Goal: Information Seeking & Learning: Find specific fact

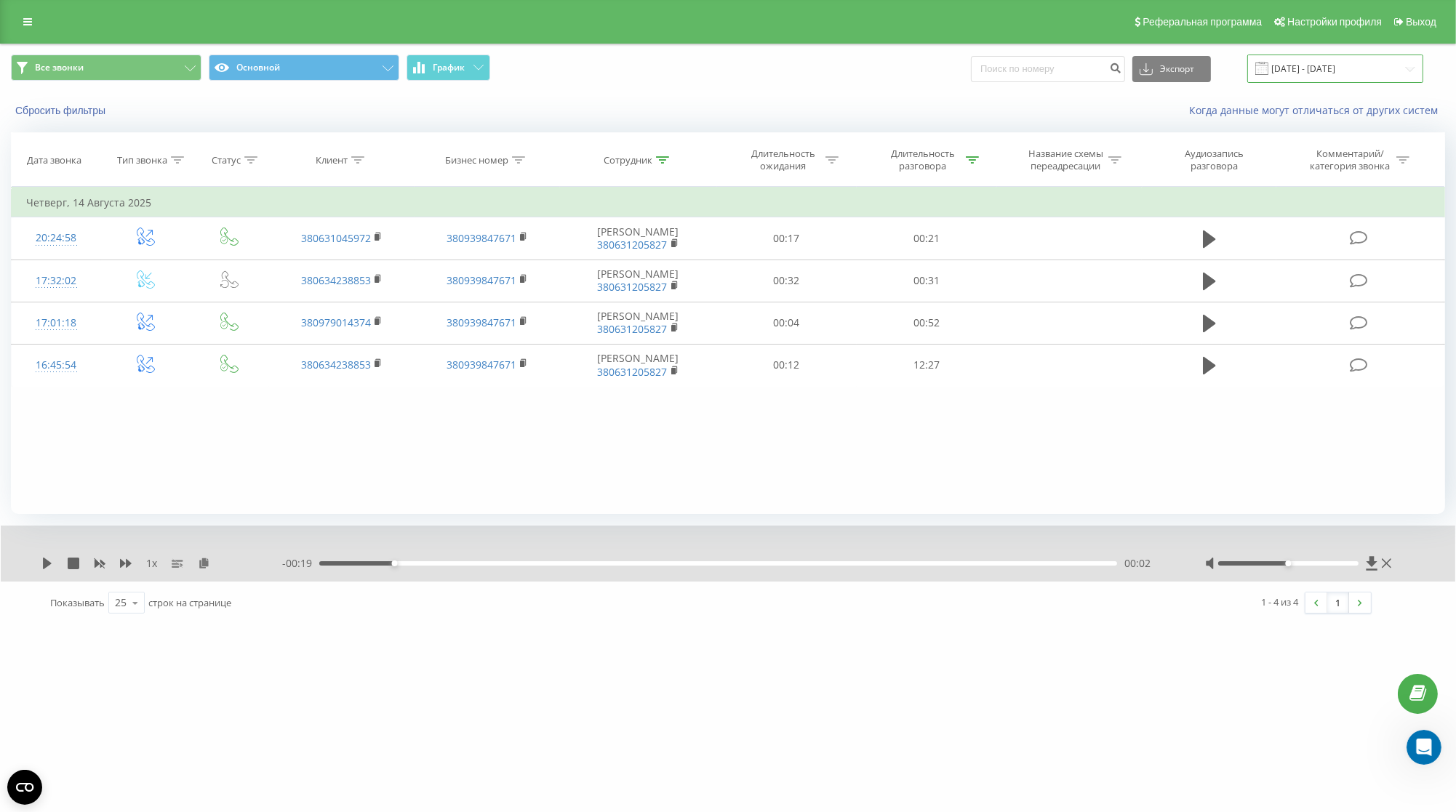
click at [1342, 68] on input "[DATE] - [DATE]" at bounding box center [1335, 69] width 176 height 28
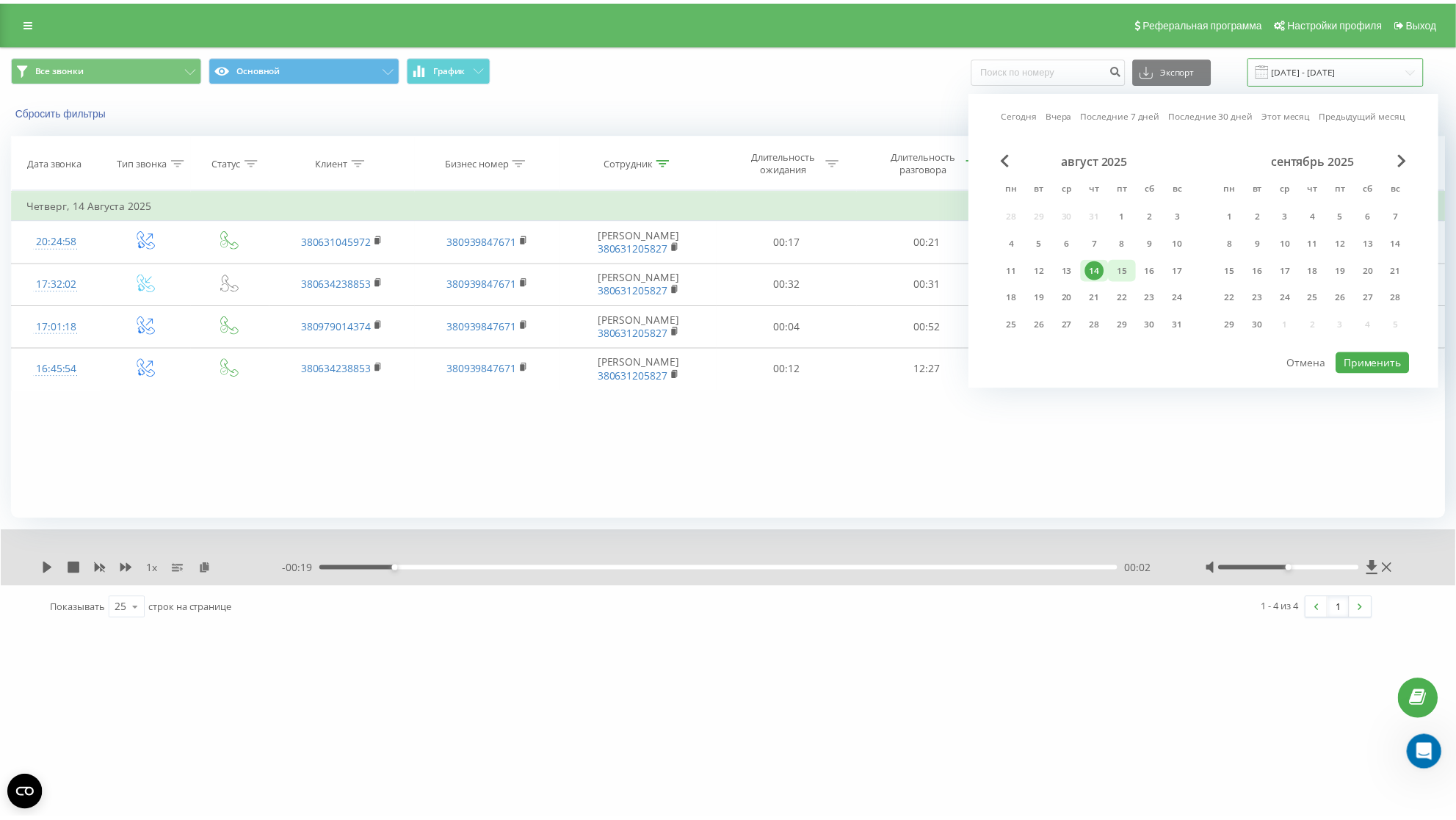
scroll to position [1371, 0]
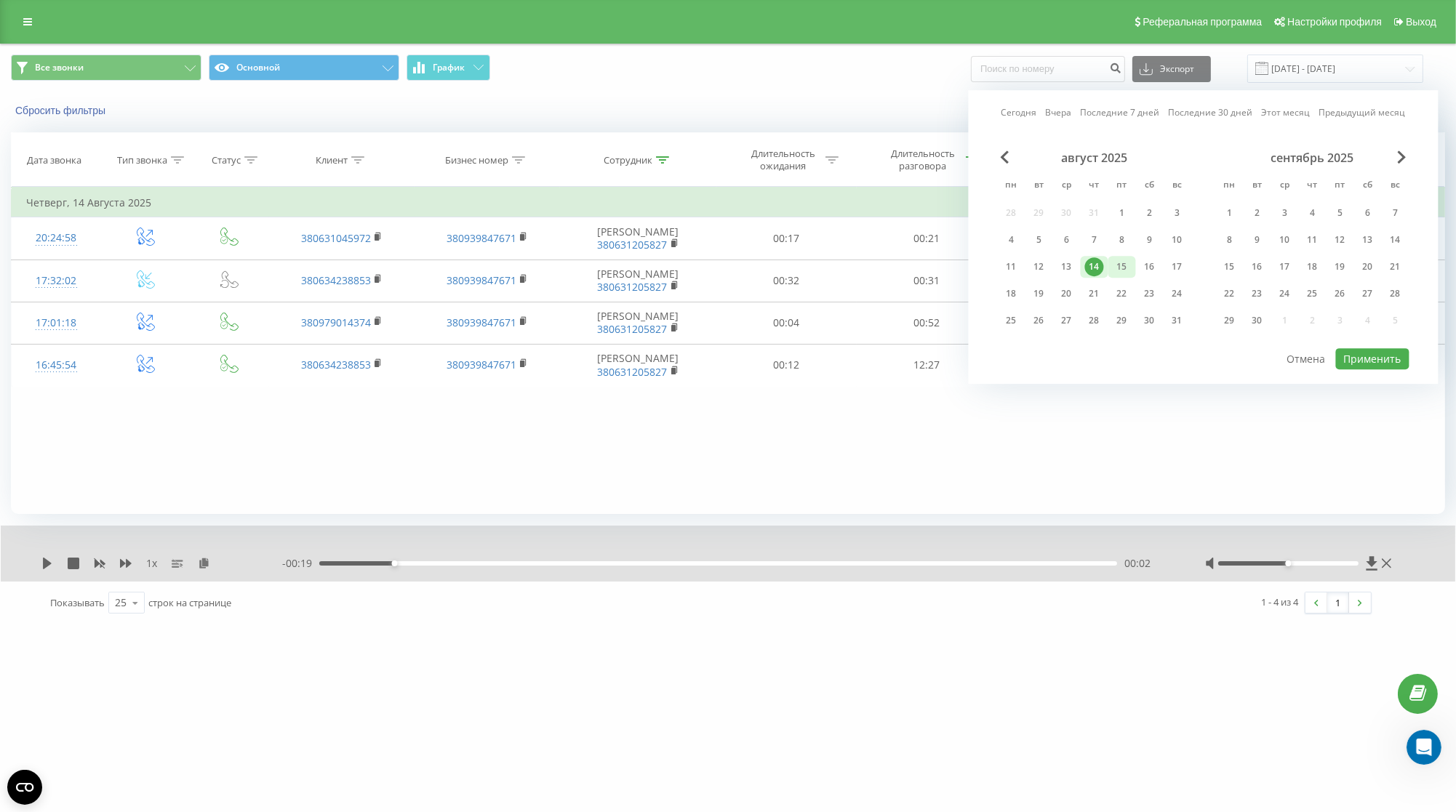
click at [1123, 265] on div "15" at bounding box center [1123, 267] width 19 height 19
click at [1021, 300] on div "18" at bounding box center [1012, 293] width 19 height 19
click at [1371, 357] on button "Применить" at bounding box center [1373, 358] width 74 height 21
type input "[DATE] - [DATE]"
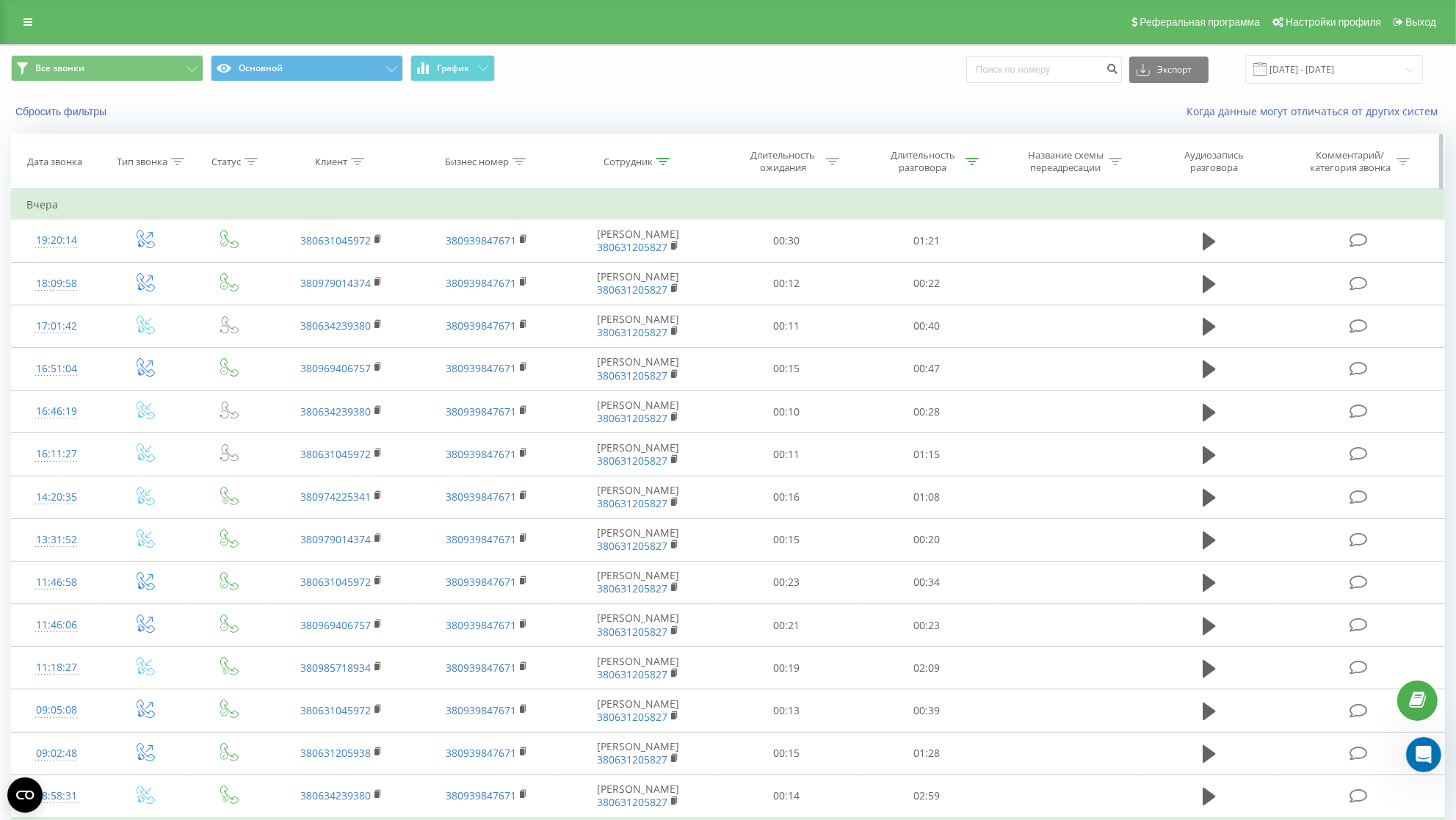
click at [972, 165] on icon at bounding box center [973, 162] width 13 height 8
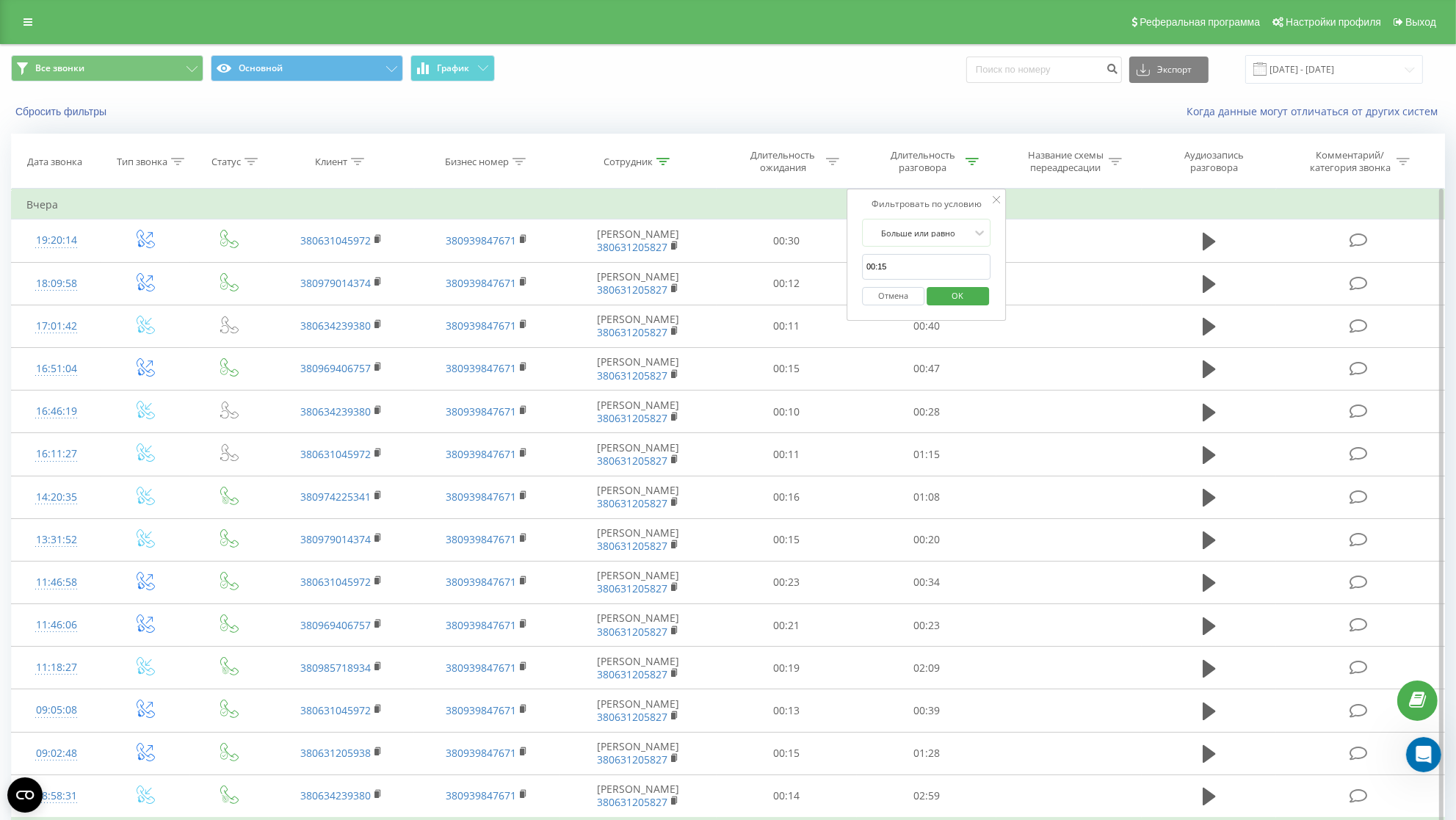
drag, startPoint x: 912, startPoint y: 284, endPoint x: 749, endPoint y: 295, distance: 163.4
click at [862, 280] on input "00:15" at bounding box center [927, 267] width 130 height 26
click button "OK" at bounding box center [958, 295] width 63 height 18
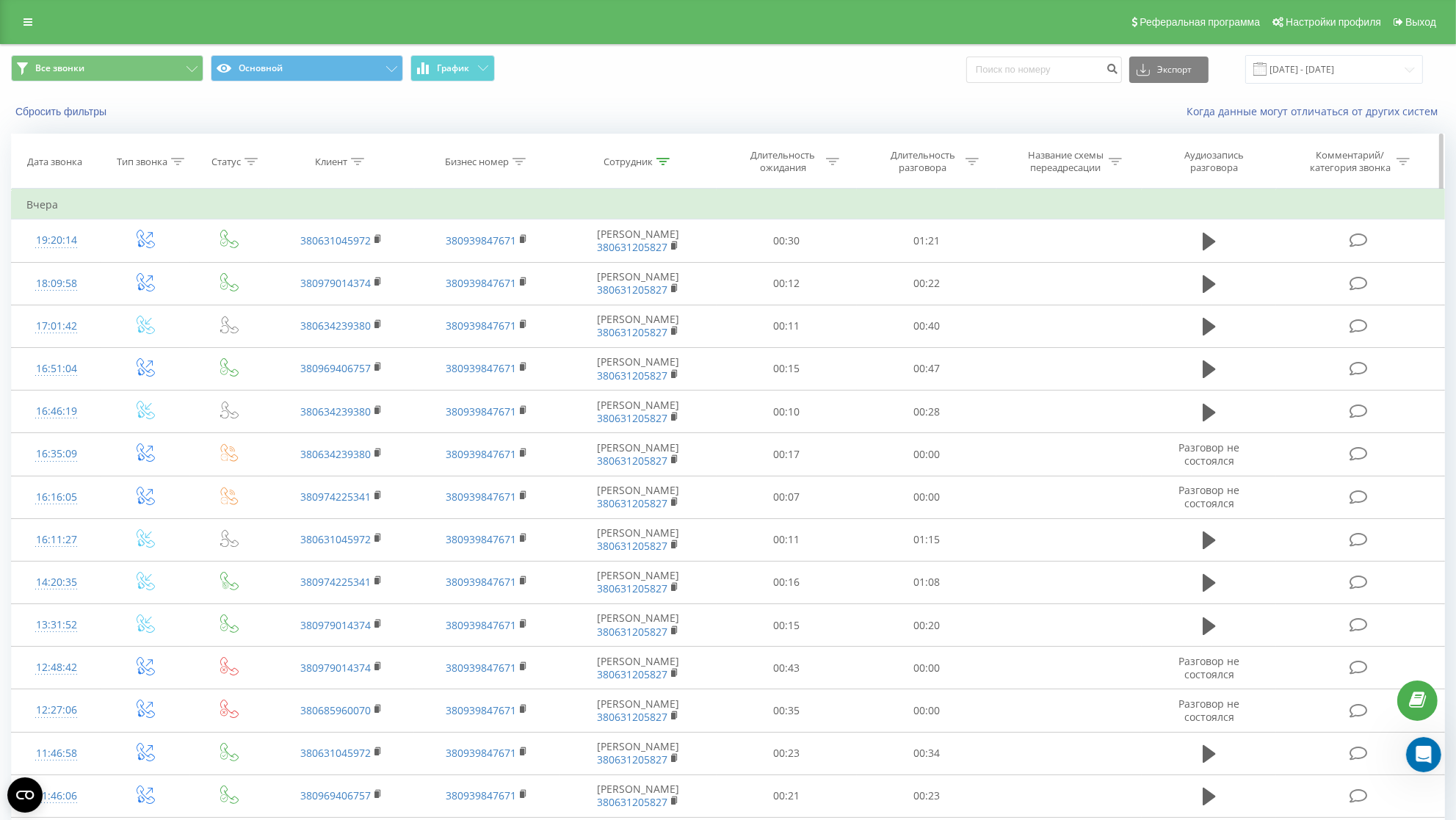
click at [665, 165] on icon at bounding box center [663, 162] width 13 height 8
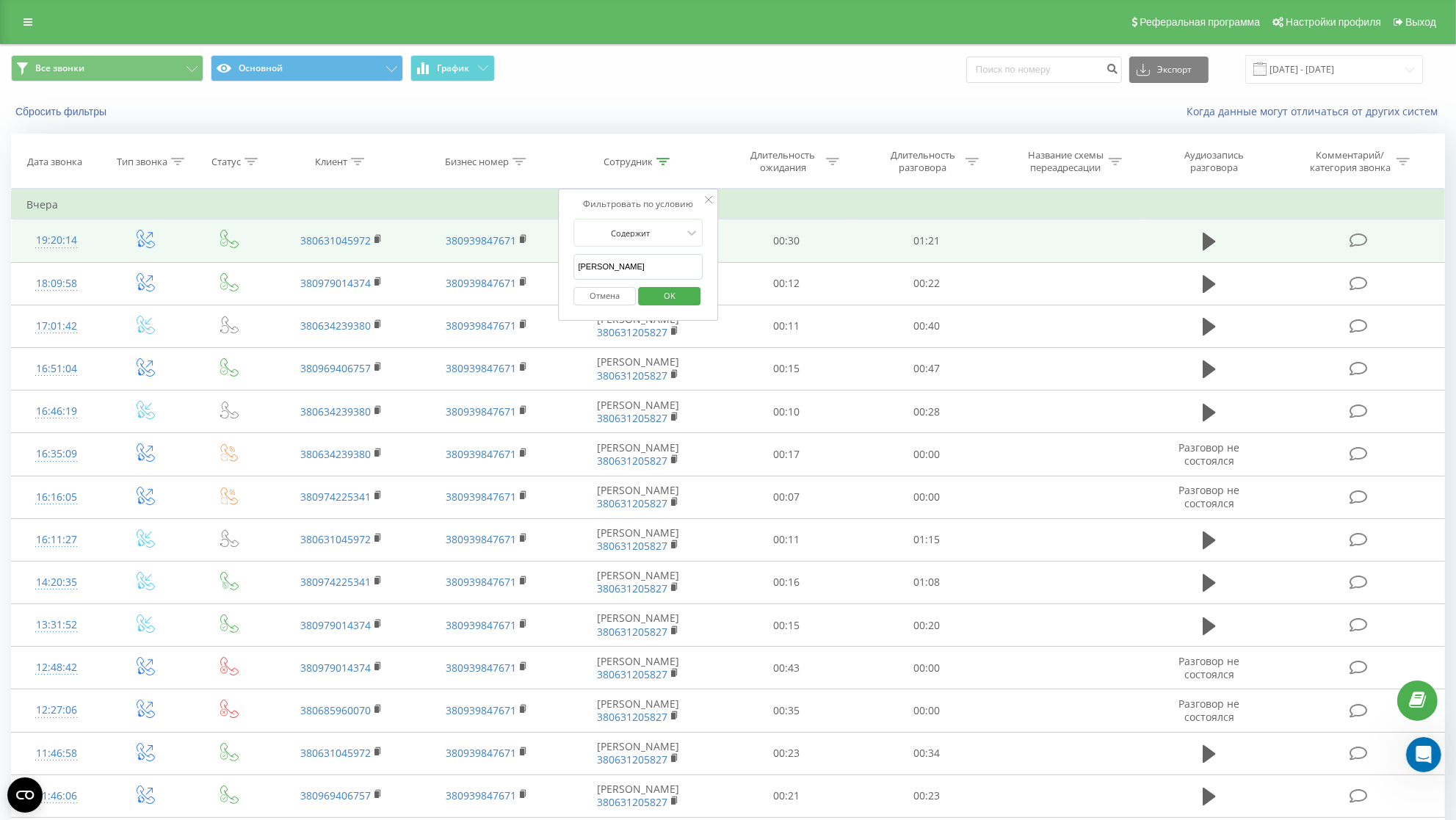
drag, startPoint x: 627, startPoint y: 269, endPoint x: 558, endPoint y: 262, distance: 69.4
click at [558, 262] on table "Фильтровать по условию Равно Введите значение Отмена OK Фильтровать по условию …" at bounding box center [728, 768] width 1434 height 1158
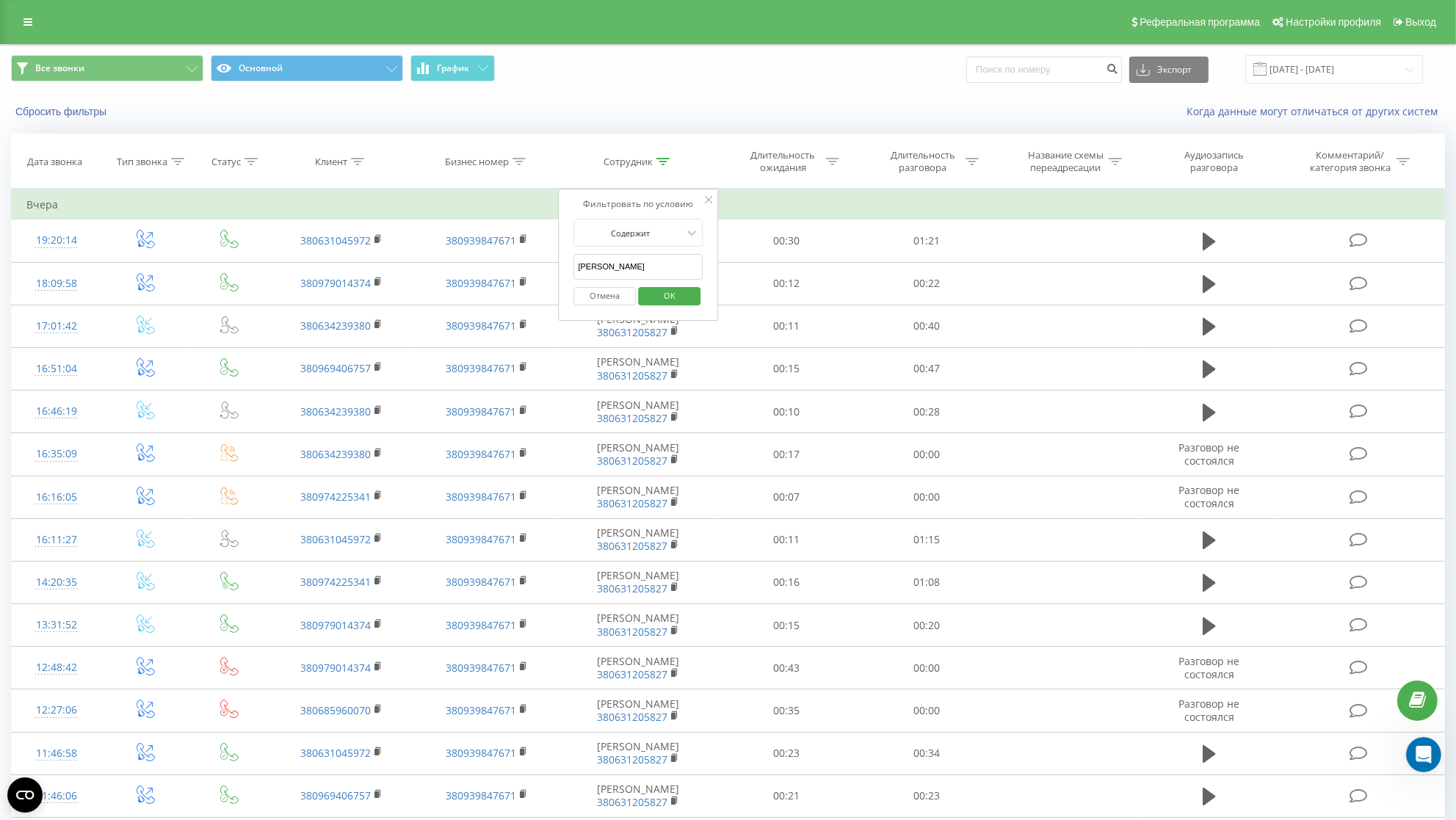
drag, startPoint x: 616, startPoint y: 278, endPoint x: 571, endPoint y: 279, distance: 45.0
click at [574, 279] on input "[PERSON_NAME]" at bounding box center [639, 267] width 130 height 26
paste input "063 120 57 20"
click button "OK" at bounding box center [669, 295] width 63 height 18
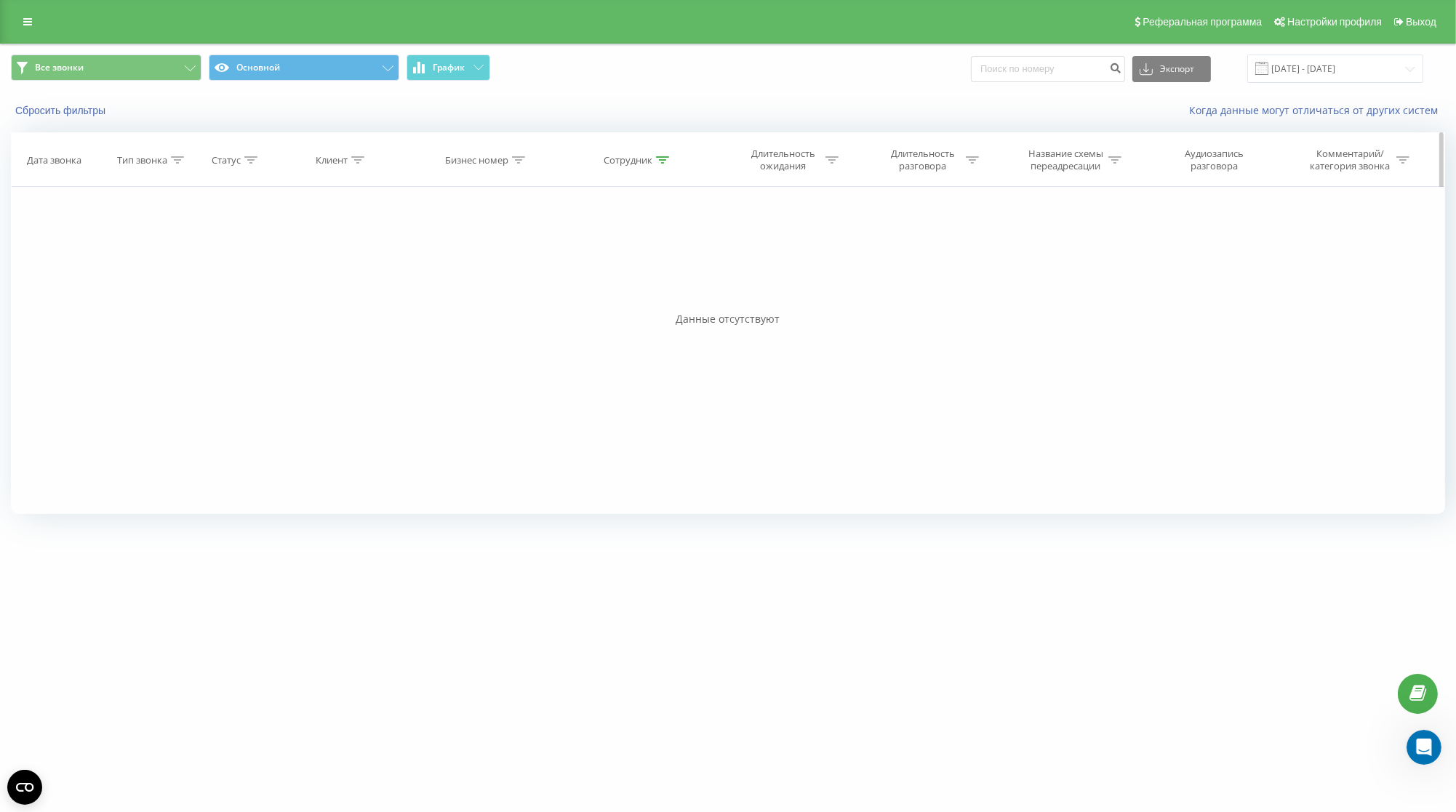
click at [668, 163] on icon at bounding box center [662, 160] width 13 height 8
click at [599, 277] on input "063 120 57 20" at bounding box center [639, 264] width 128 height 25
click at [612, 277] on input "063120 57 20" at bounding box center [639, 264] width 128 height 25
click at [623, 277] on input "06312057 20" at bounding box center [639, 264] width 128 height 25
click button "OK" at bounding box center [670, 292] width 62 height 18
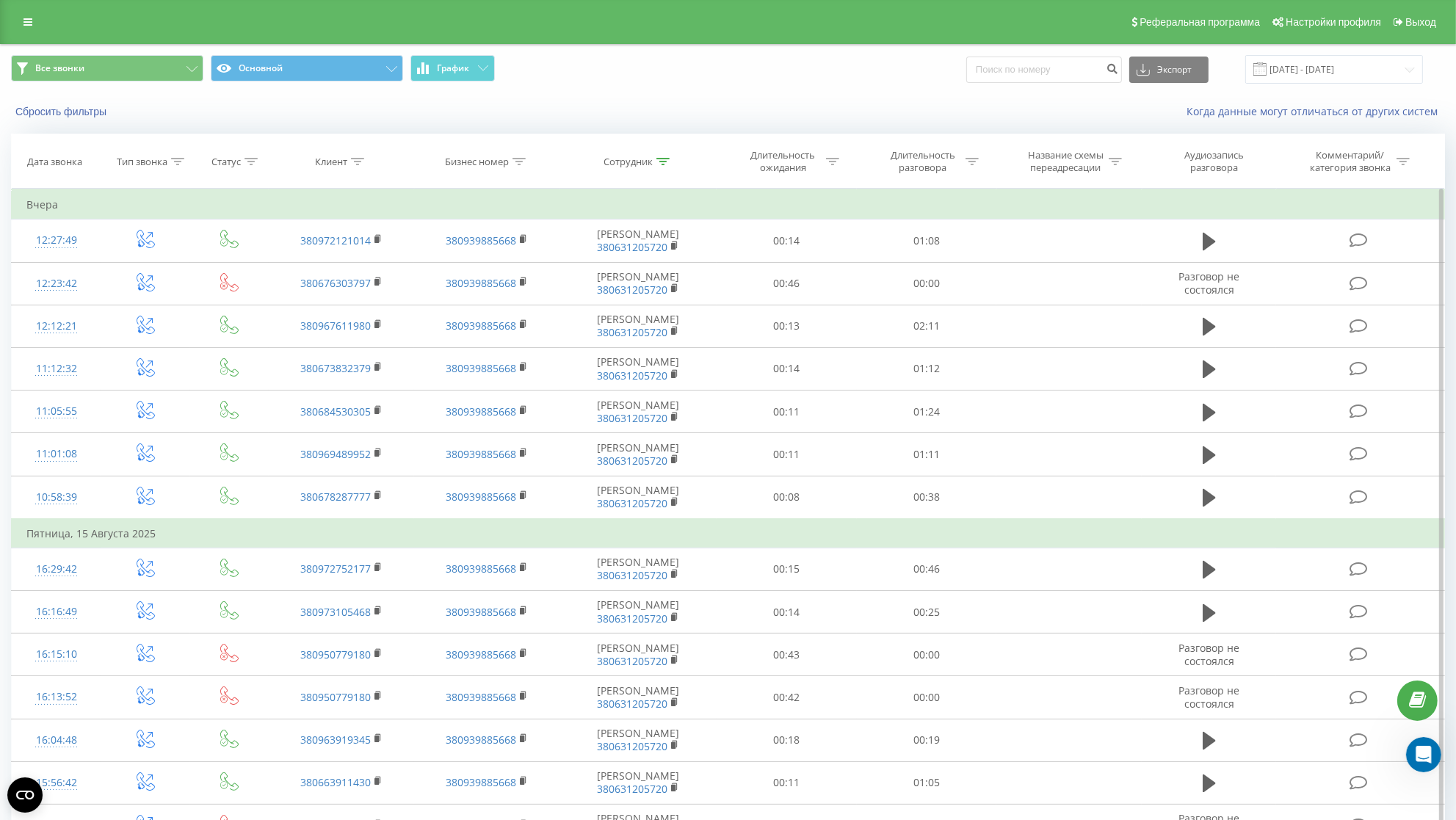
scroll to position [566, 0]
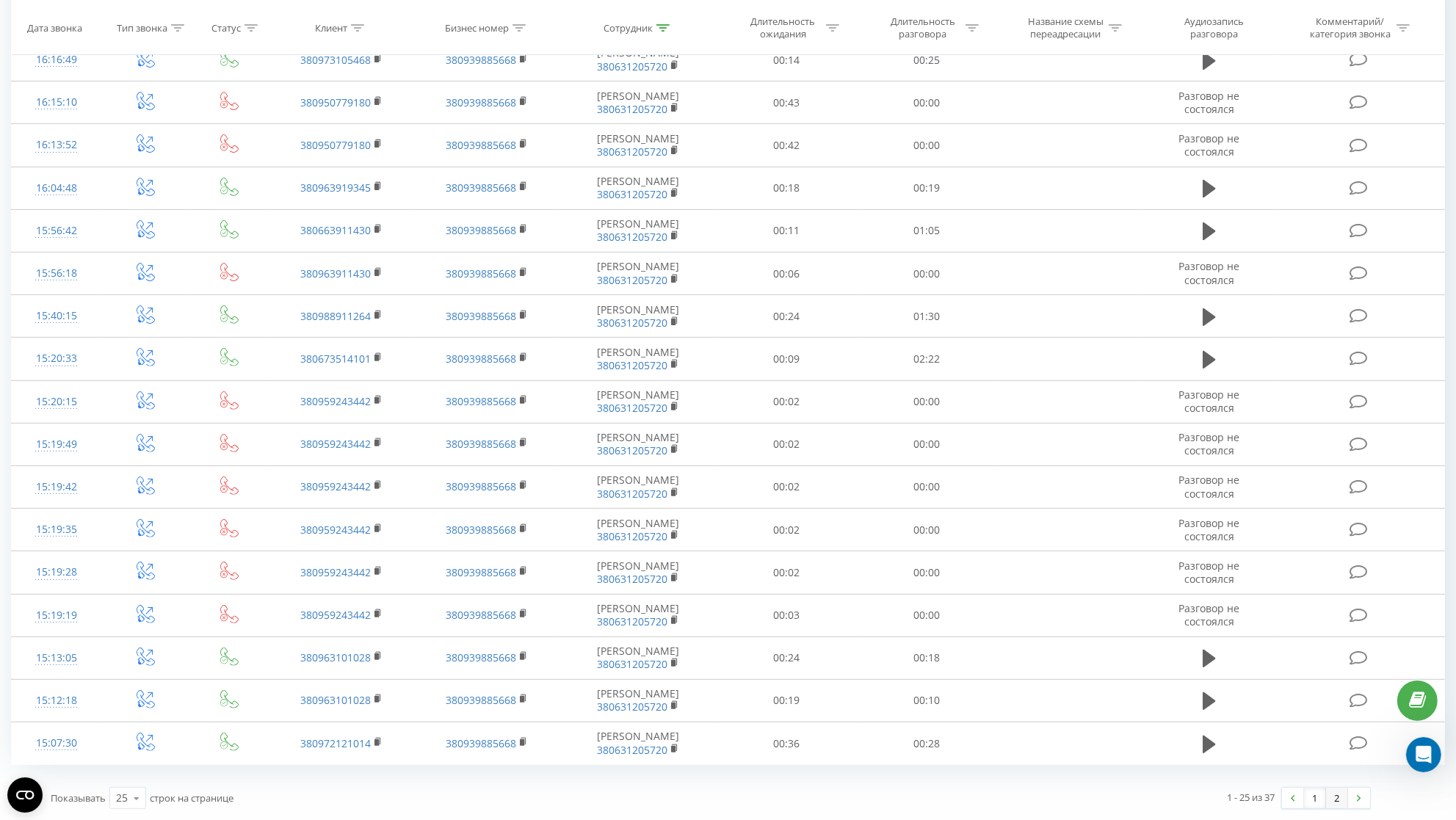
click at [1339, 796] on link "2" at bounding box center [1336, 798] width 22 height 21
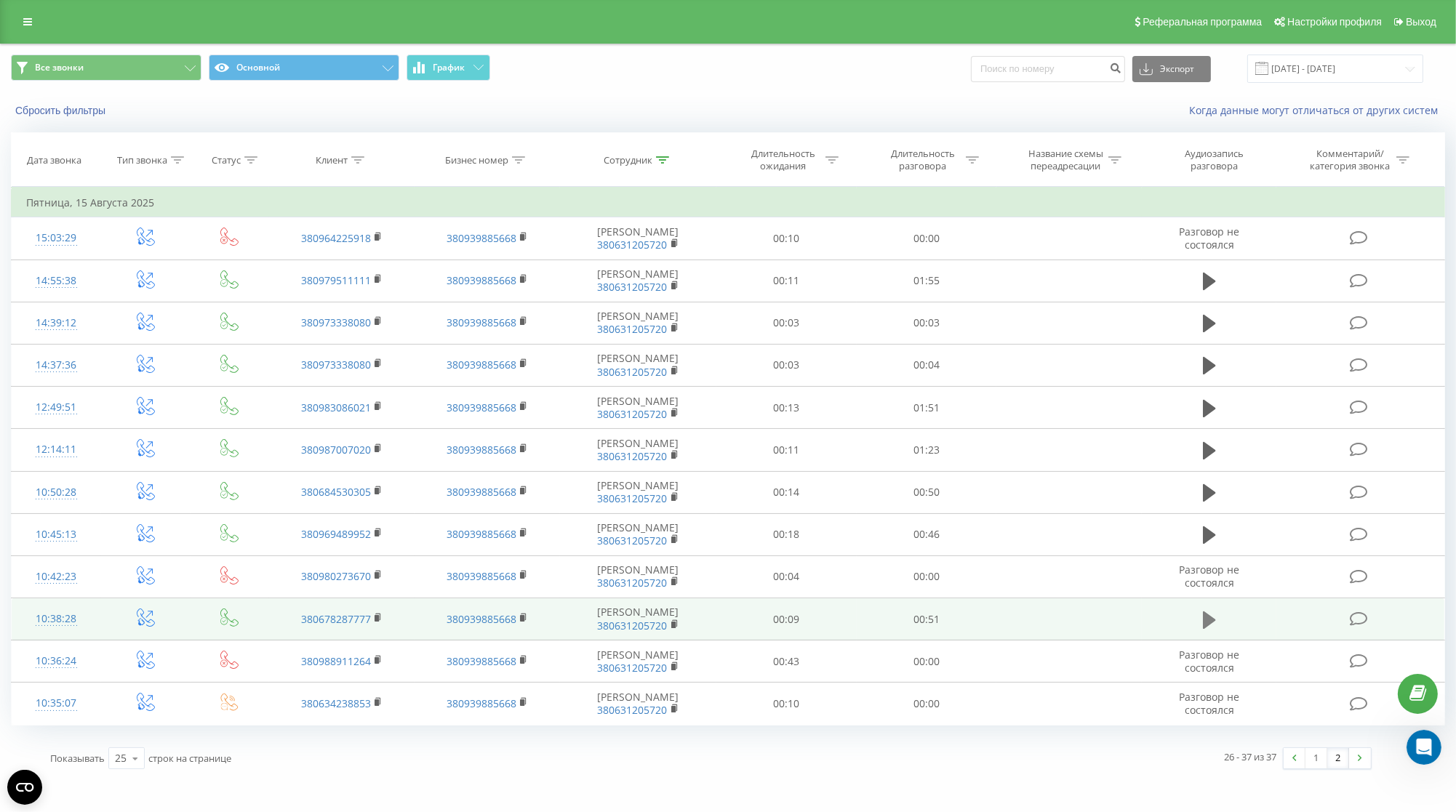
click at [1200, 624] on button at bounding box center [1209, 620] width 22 height 22
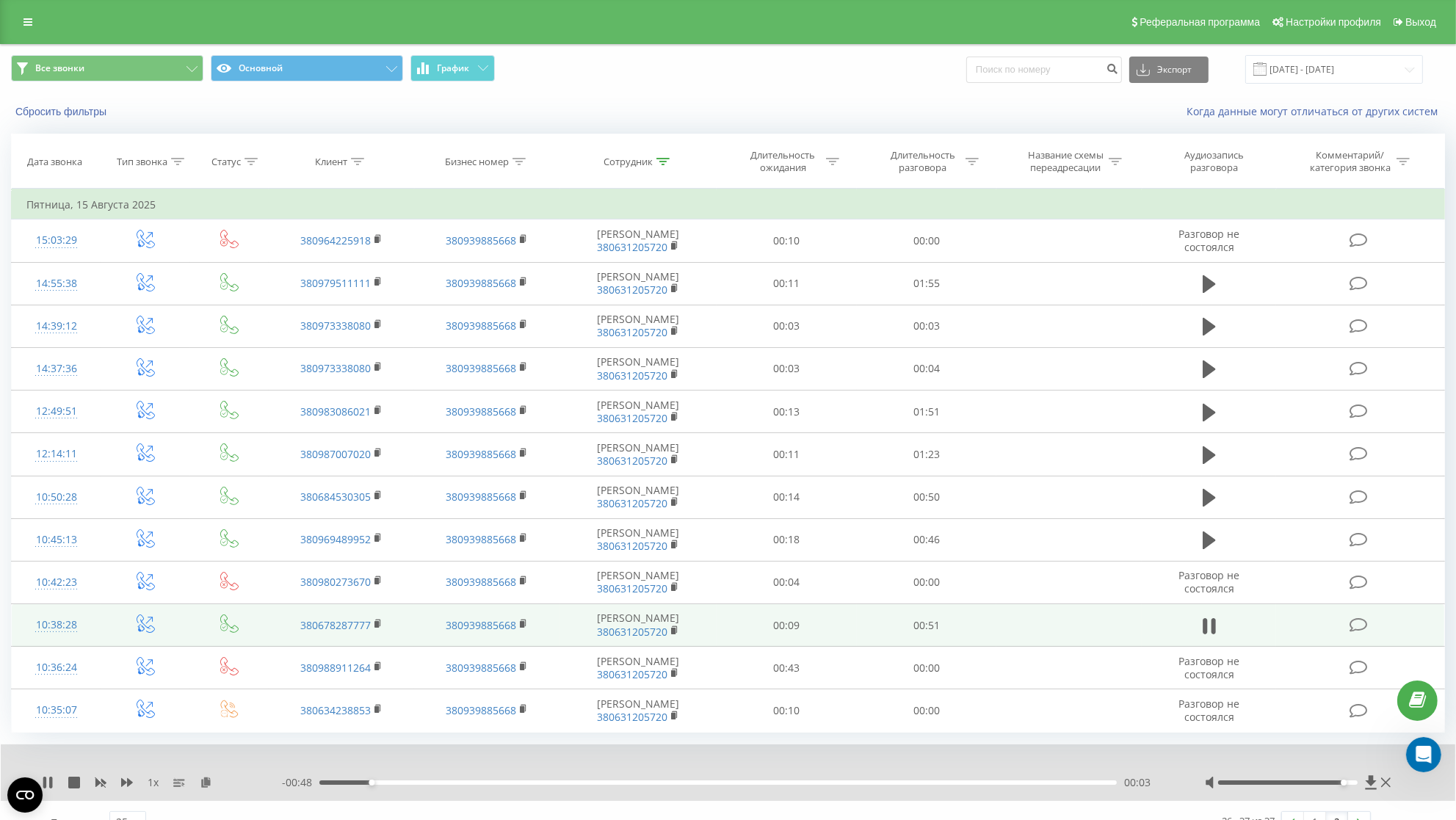
drag, startPoint x: 1291, startPoint y: 796, endPoint x: 1340, endPoint y: 795, distance: 49.0
click at [1340, 785] on div at bounding box center [1287, 782] width 139 height 5
click at [51, 789] on icon at bounding box center [50, 783] width 3 height 11
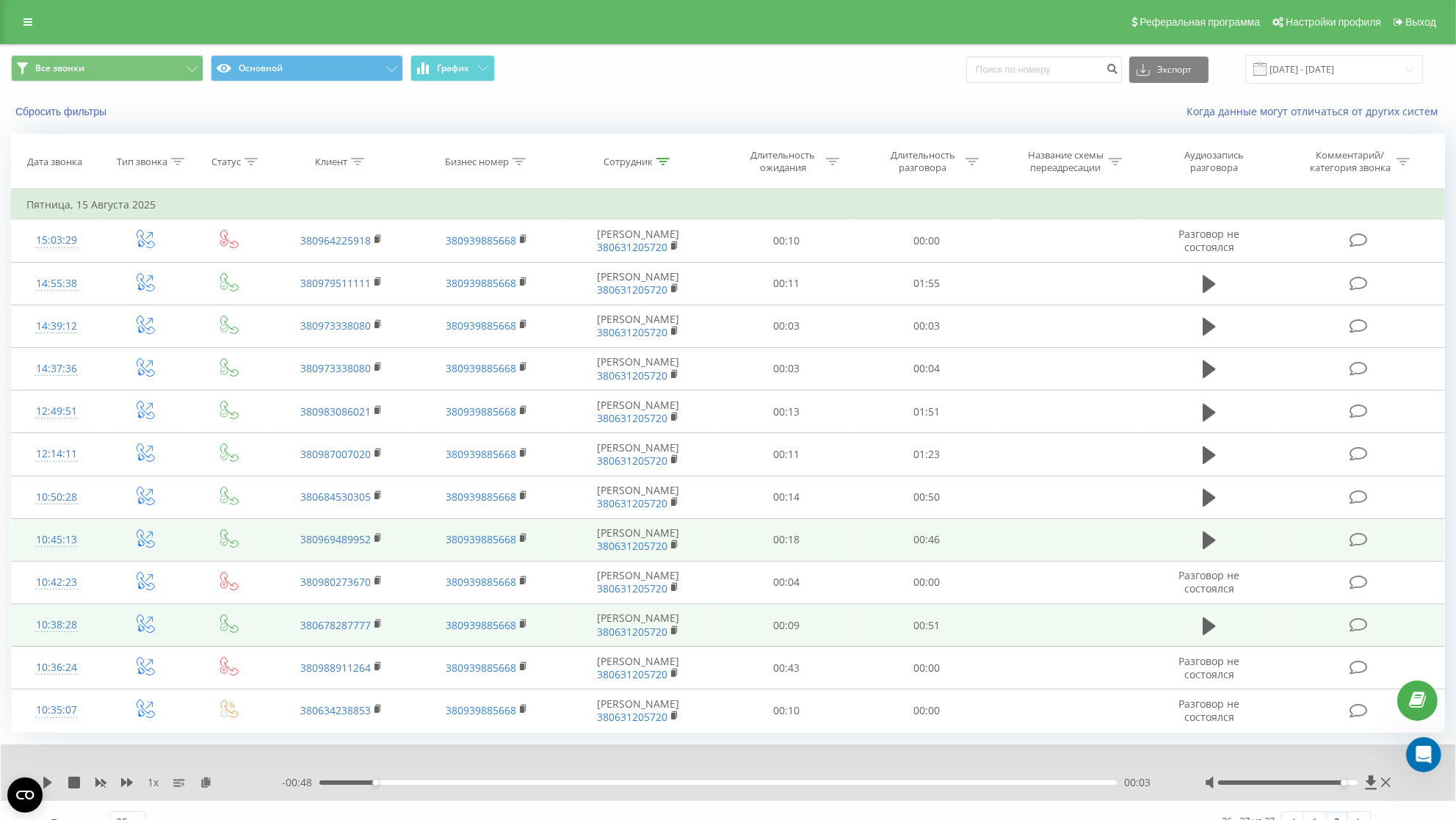
scroll to position [37, 0]
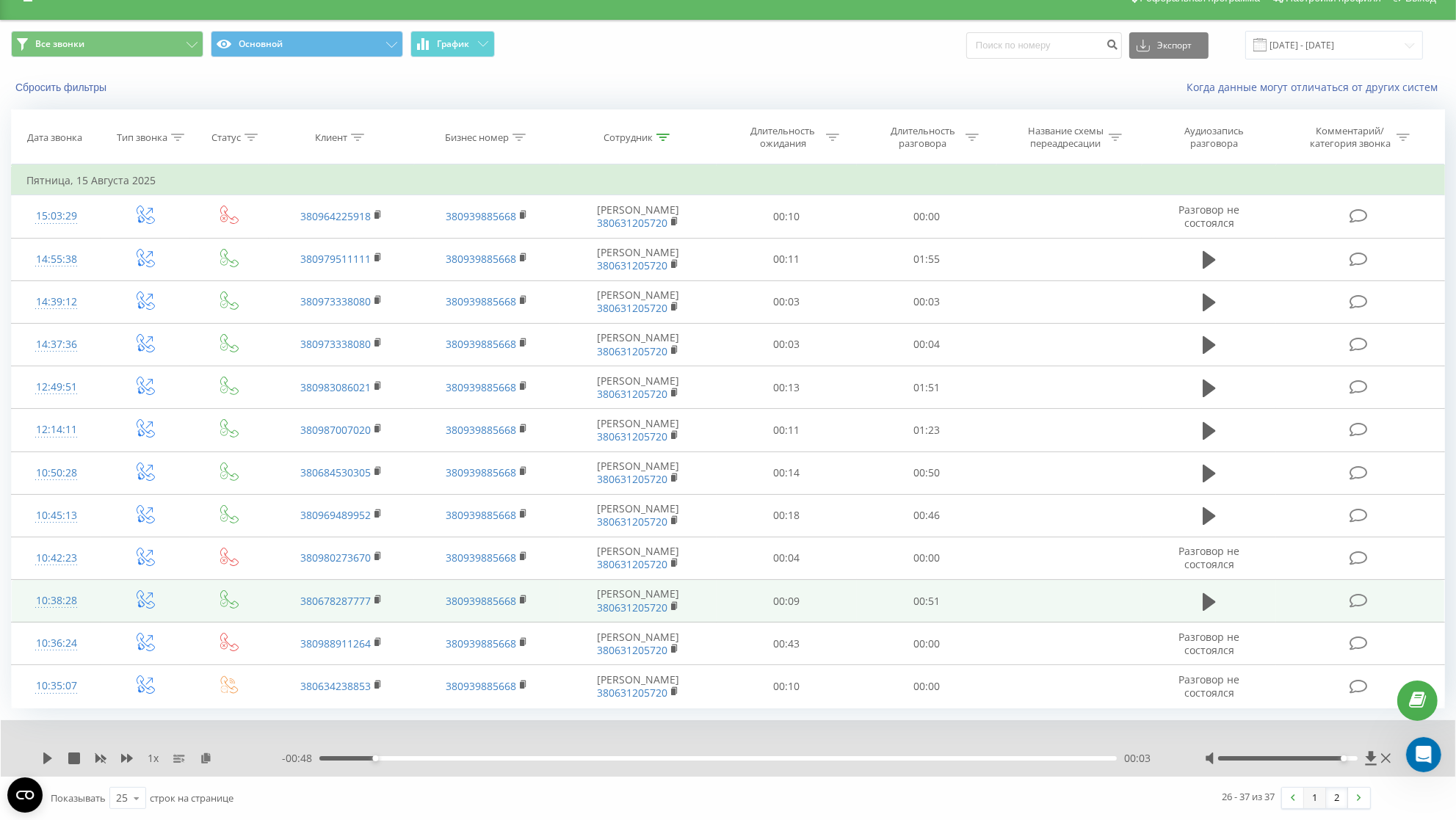
click at [1306, 804] on link "1" at bounding box center [1314, 798] width 22 height 21
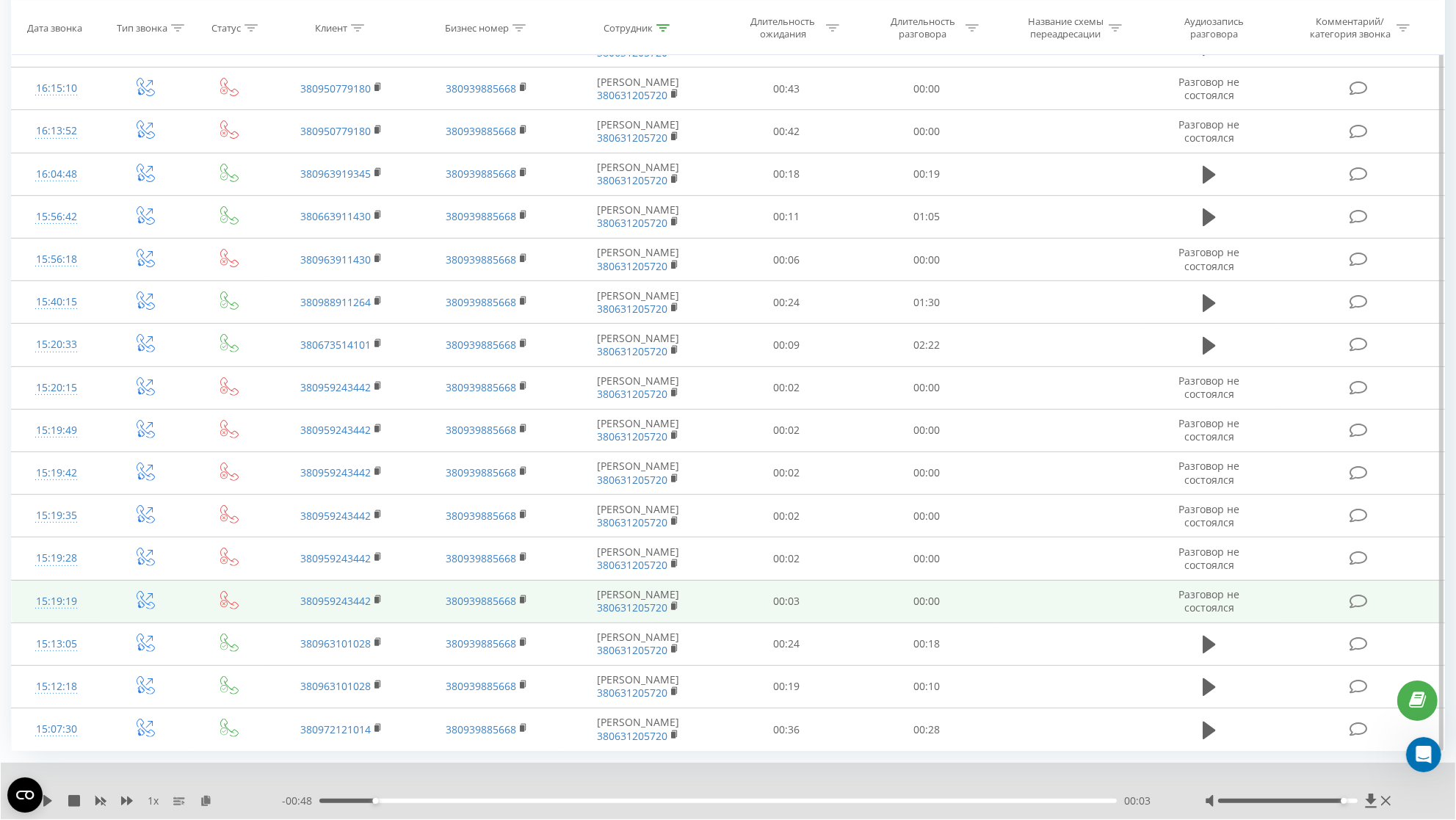
scroll to position [623, 0]
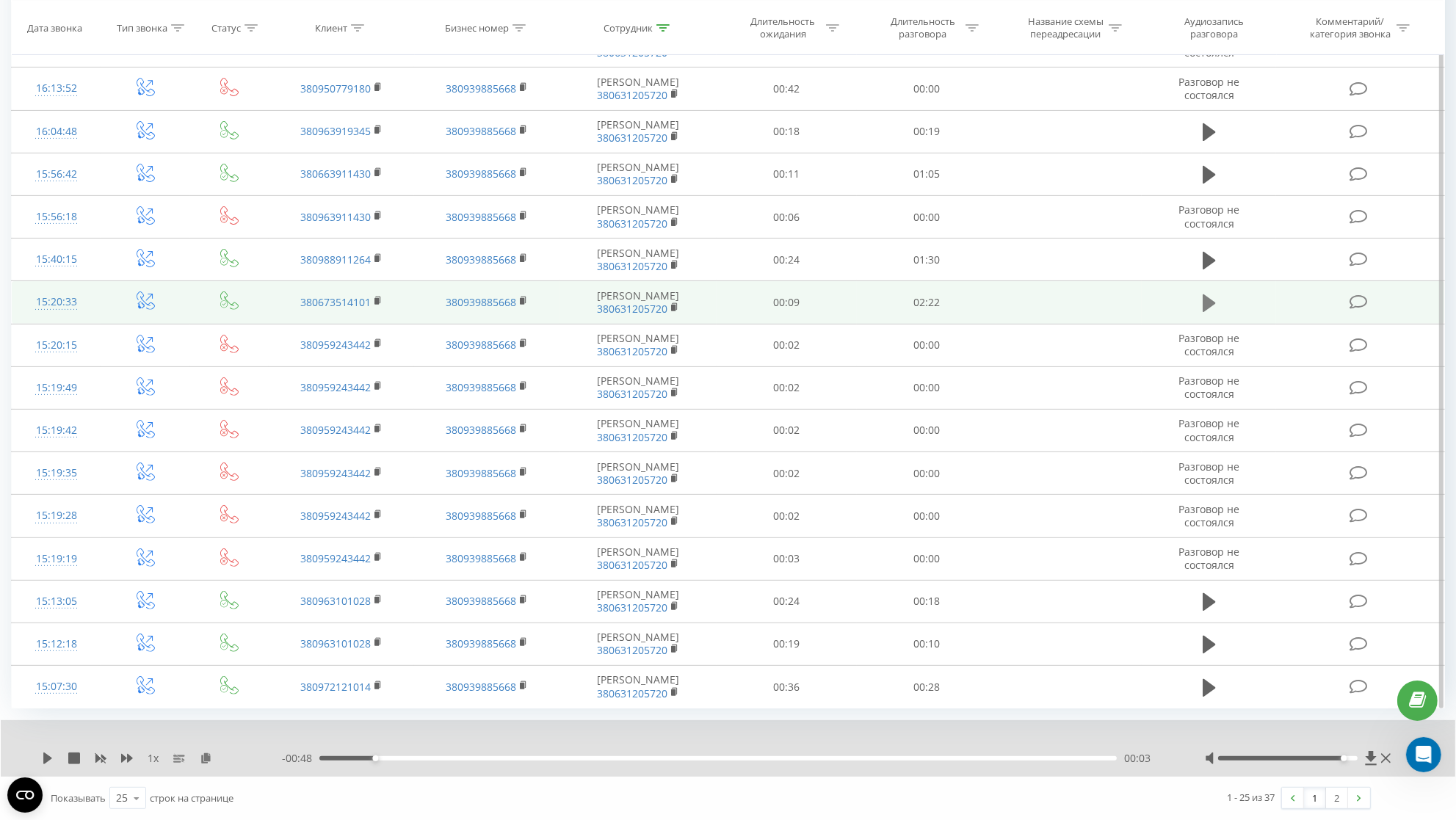
click at [1211, 305] on icon at bounding box center [1209, 303] width 13 height 18
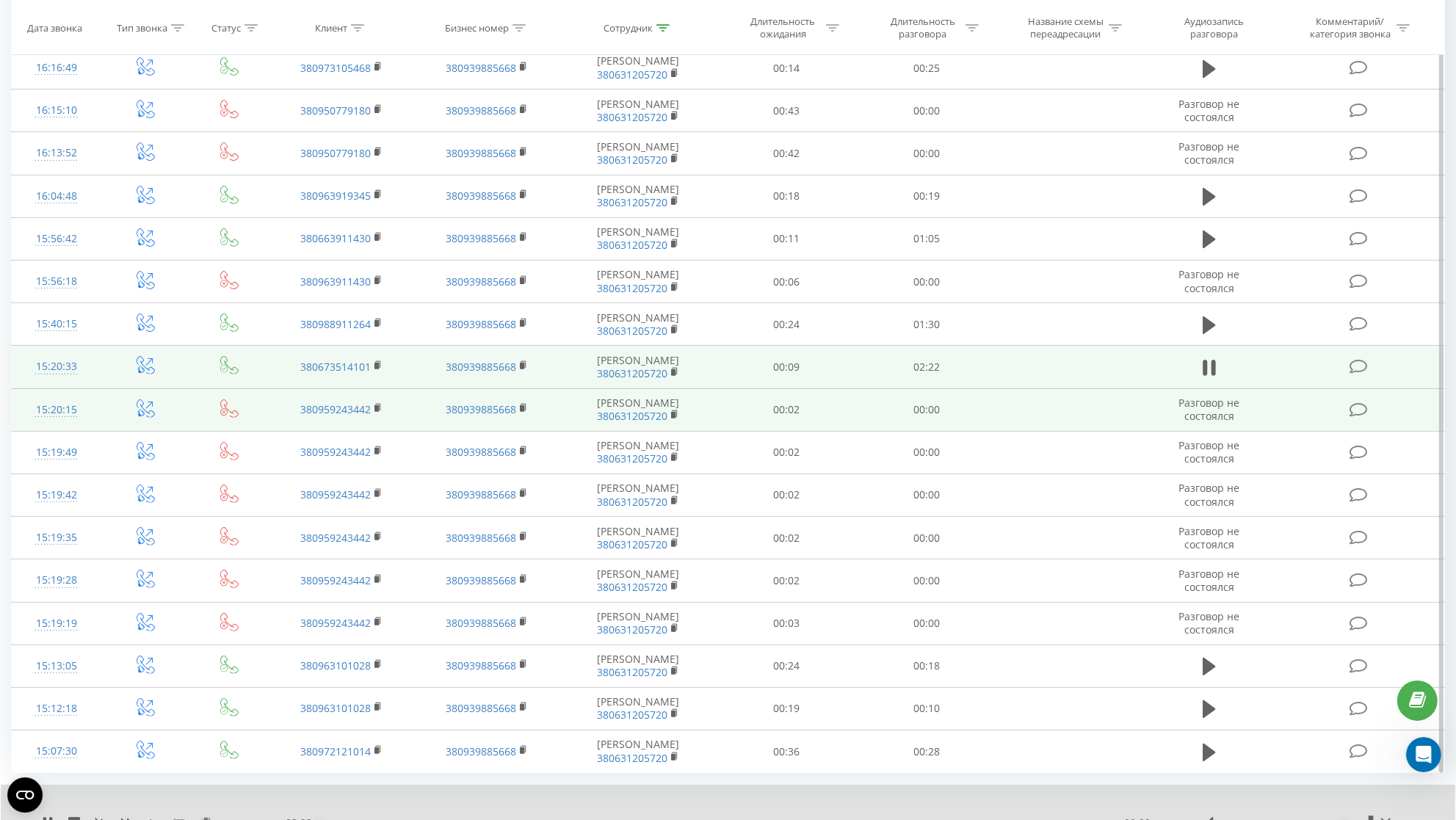
scroll to position [466, 0]
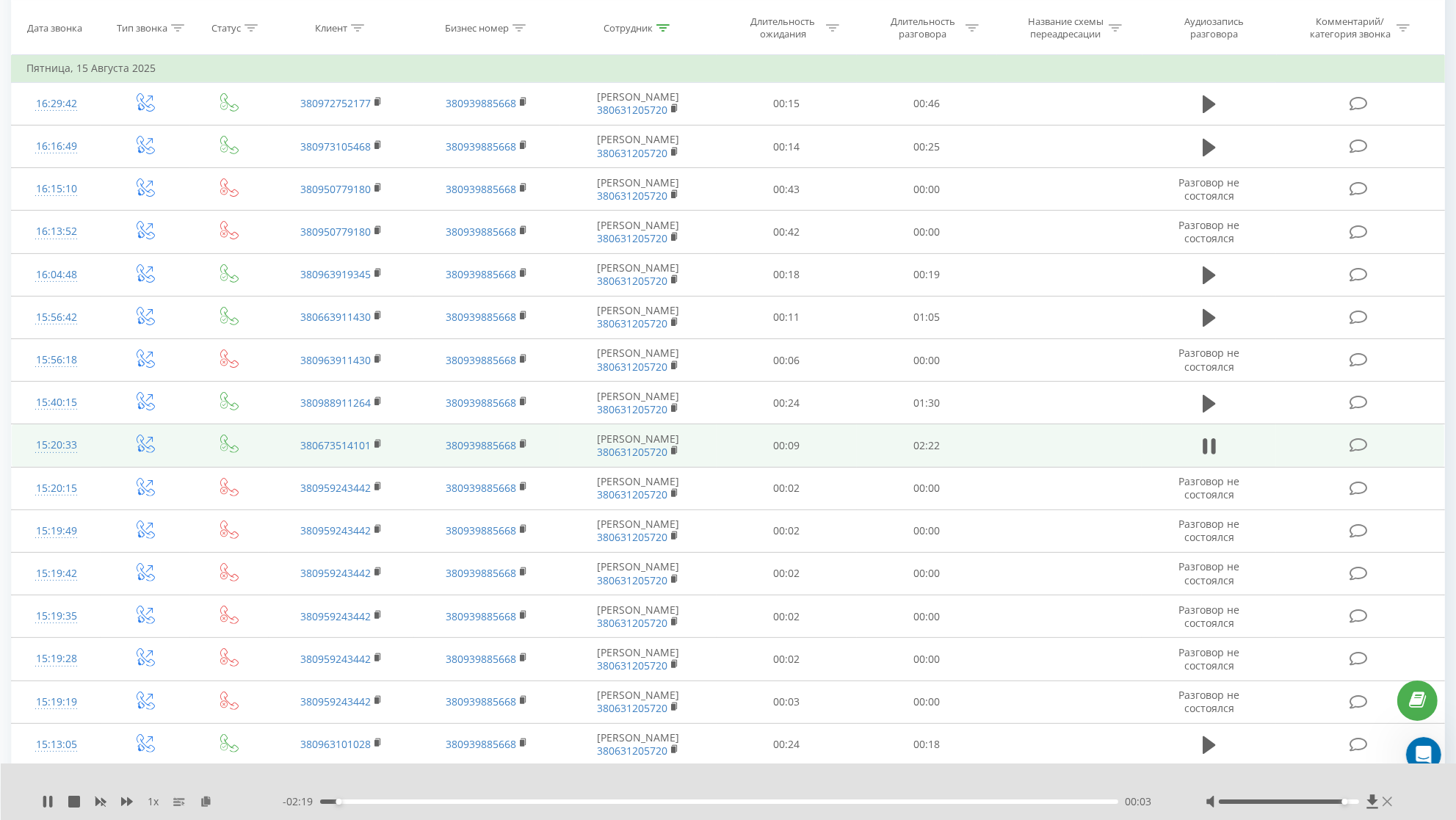
click at [1391, 798] on icon at bounding box center [1387, 801] width 10 height 10
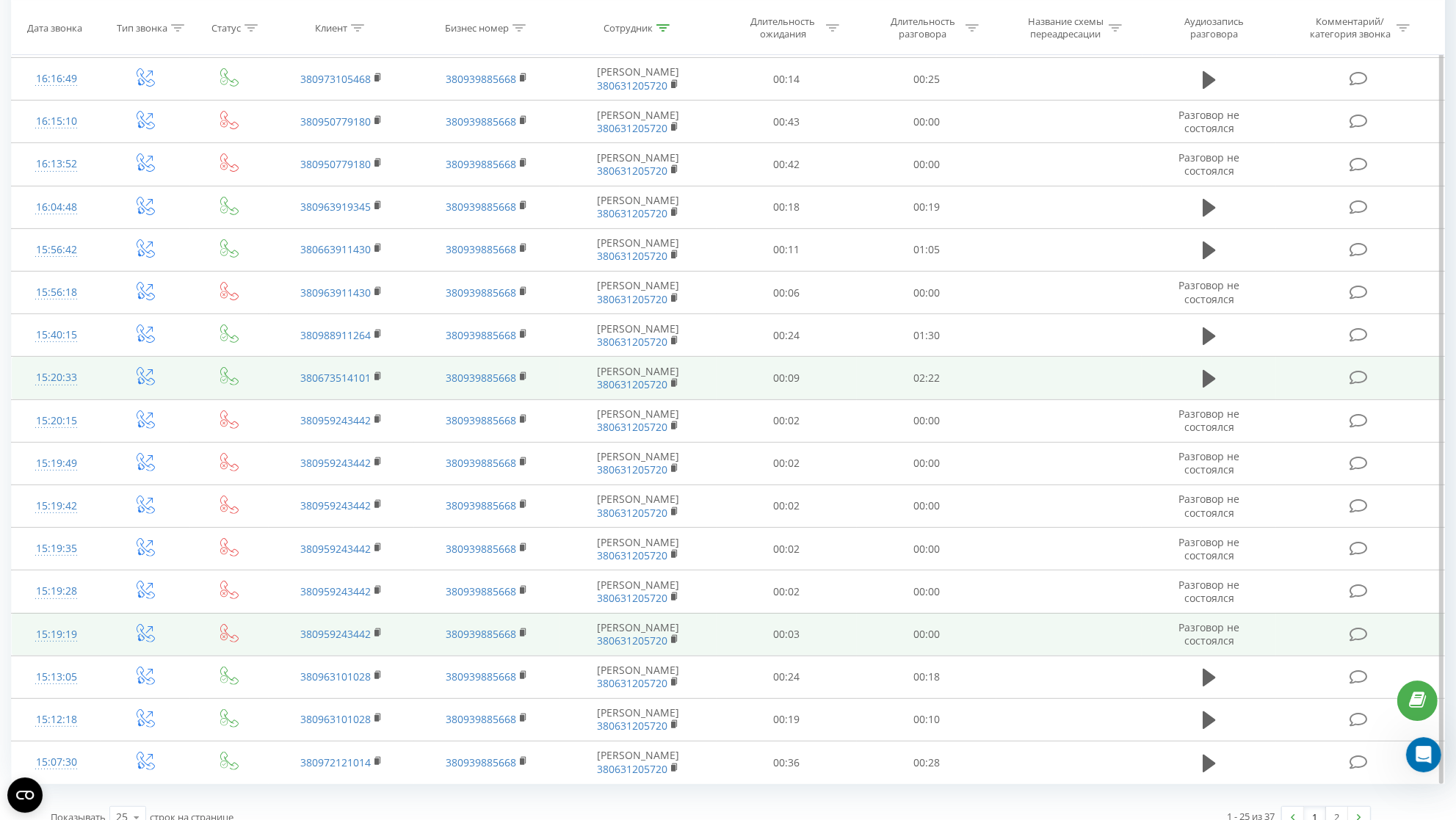
scroll to position [566, 0]
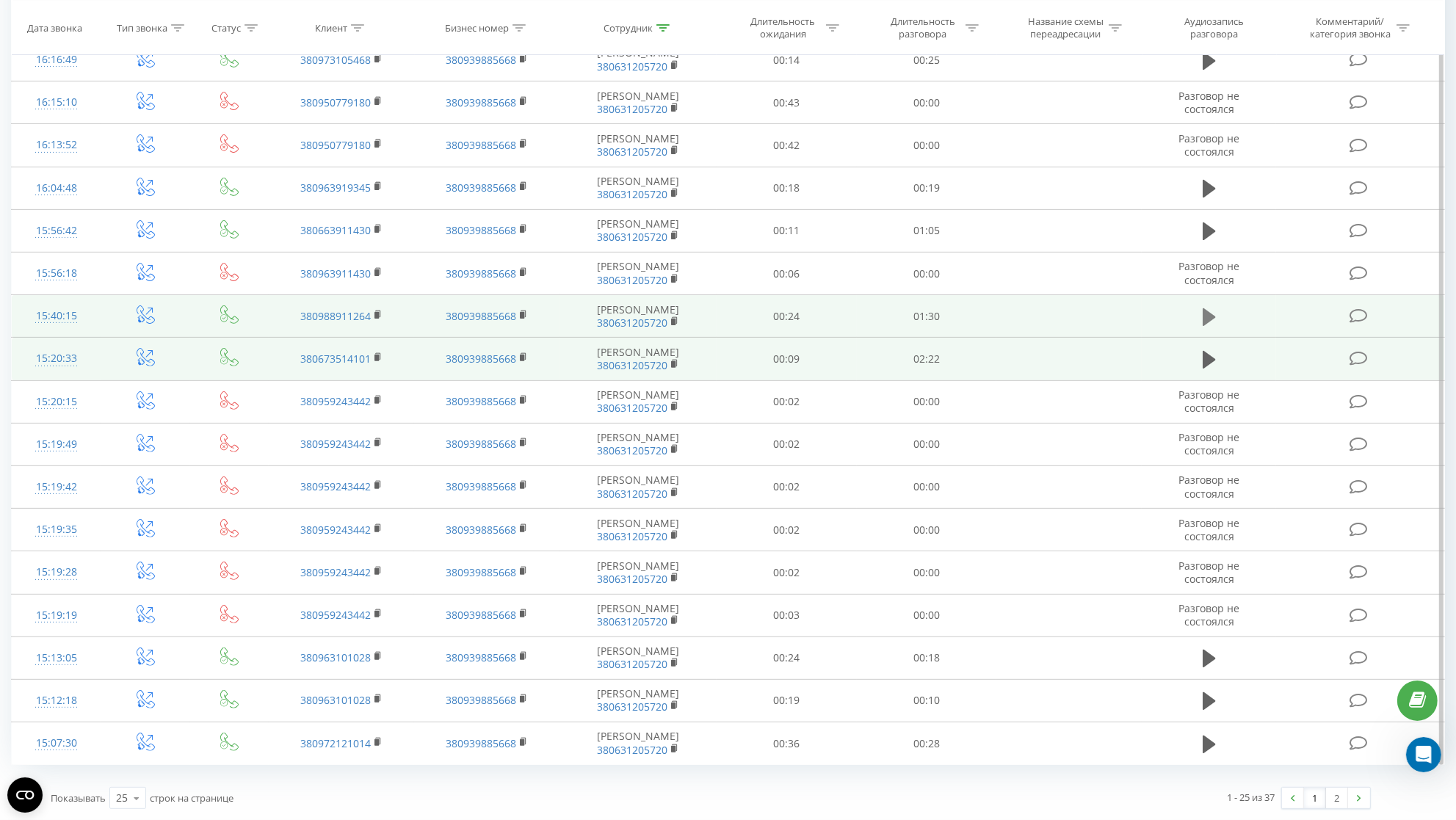
click at [1204, 312] on icon at bounding box center [1209, 317] width 13 height 18
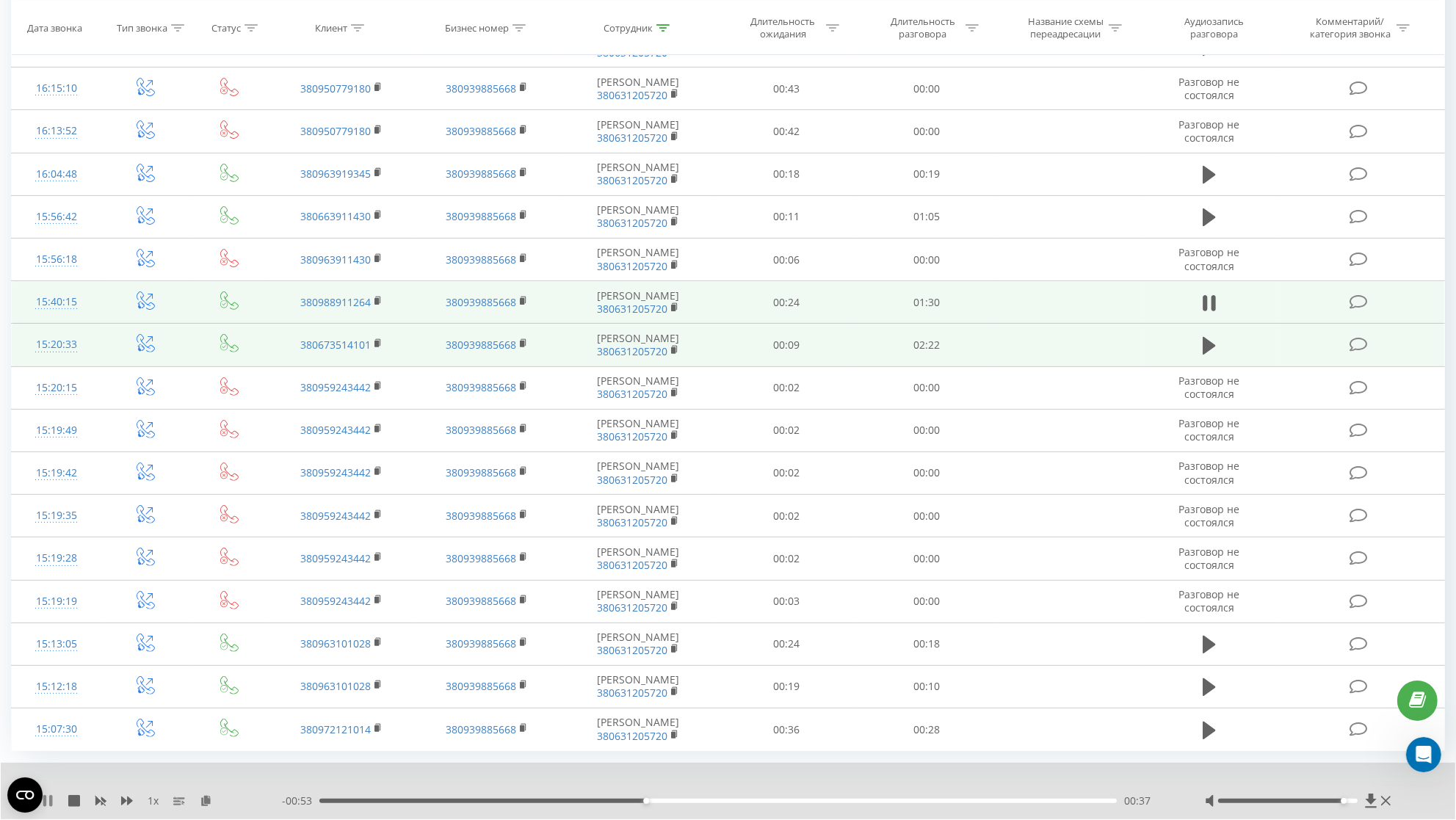
click at [50, 807] on icon at bounding box center [50, 801] width 3 height 11
click at [49, 807] on icon at bounding box center [47, 801] width 9 height 11
click at [1206, 311] on icon at bounding box center [1205, 303] width 5 height 16
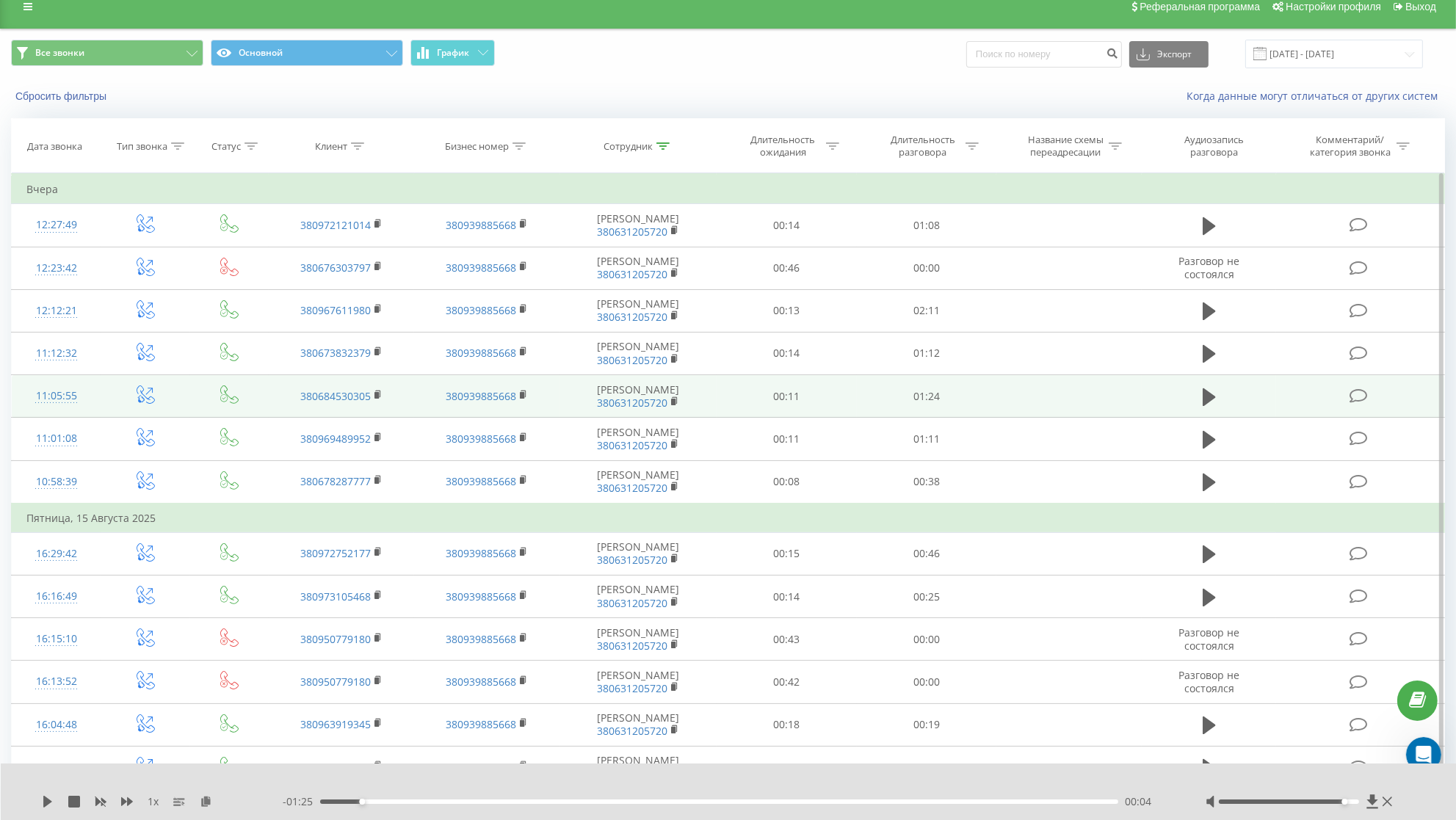
scroll to position [0, 0]
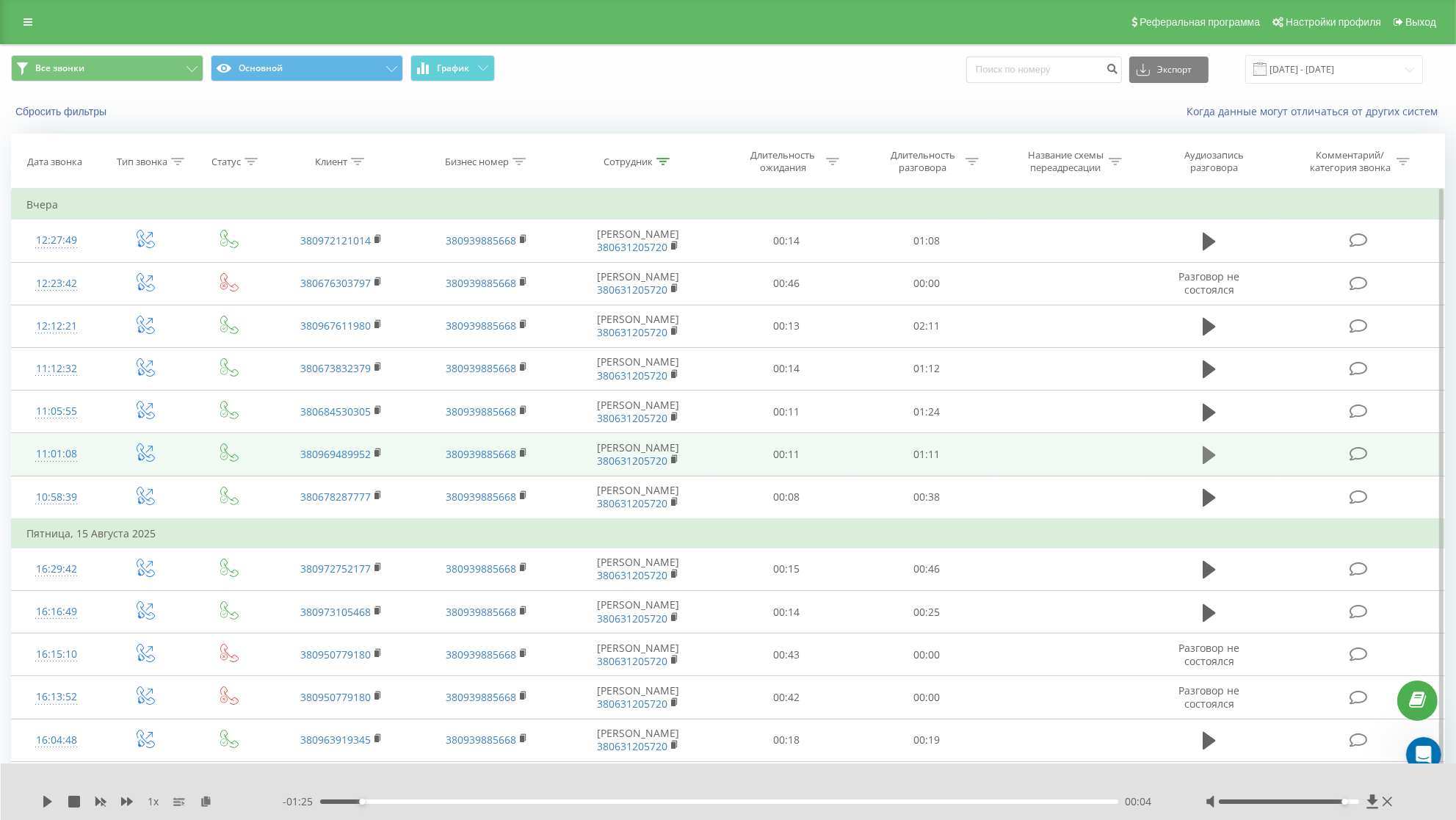
click at [1215, 462] on icon at bounding box center [1209, 455] width 13 height 21
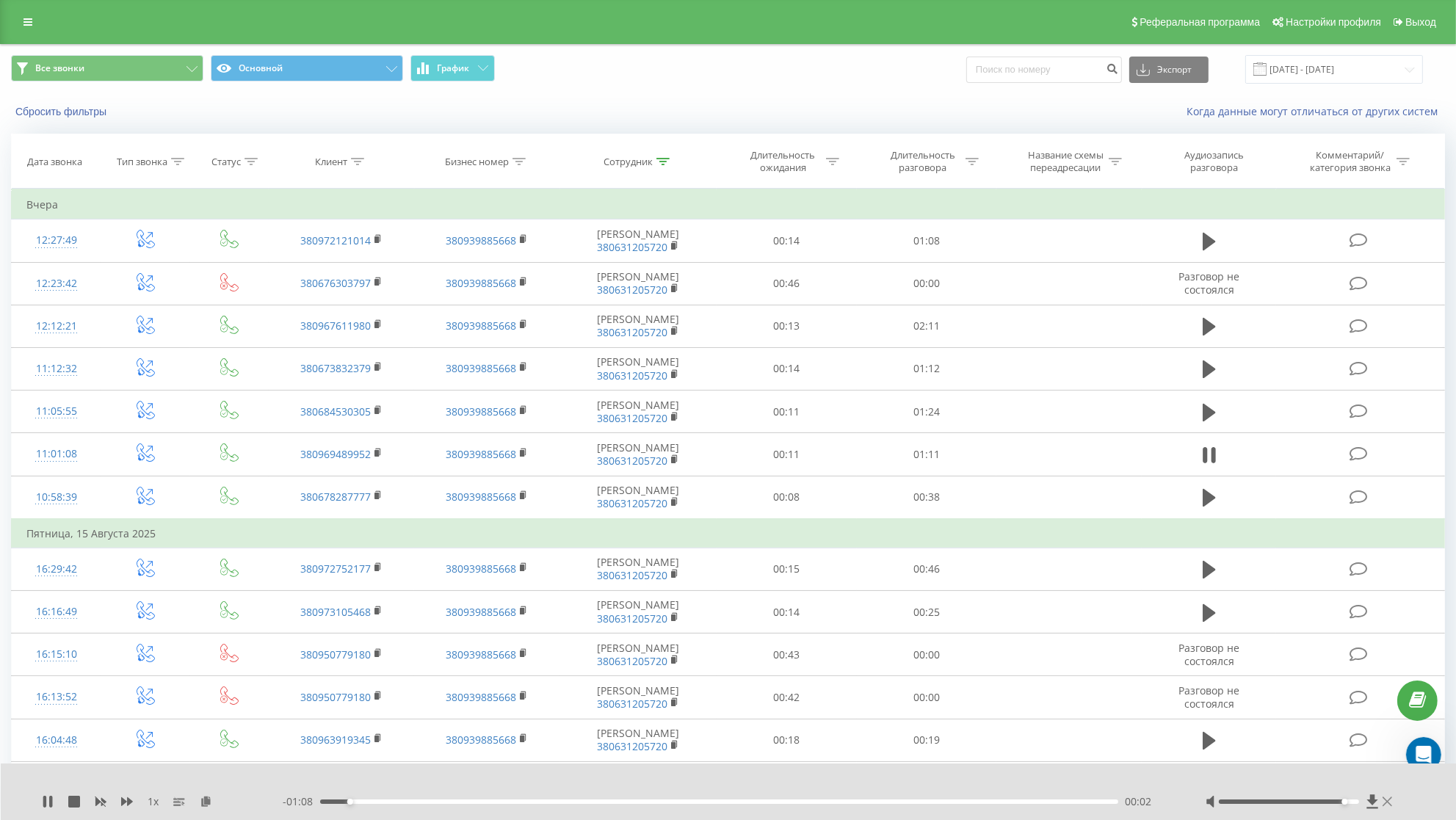
click at [1386, 796] on icon at bounding box center [1387, 802] width 10 height 11
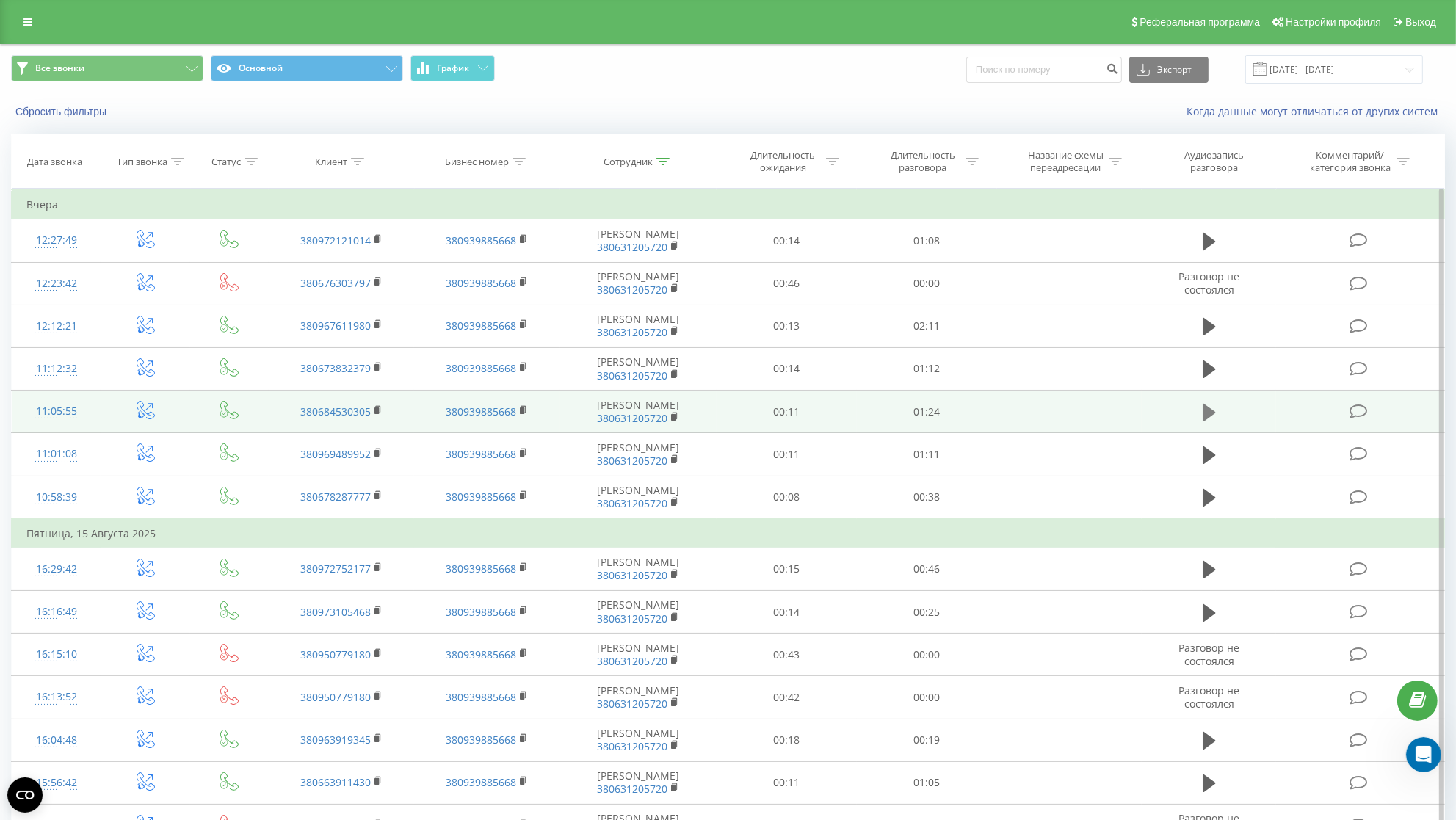
click at [1211, 419] on icon at bounding box center [1209, 412] width 13 height 21
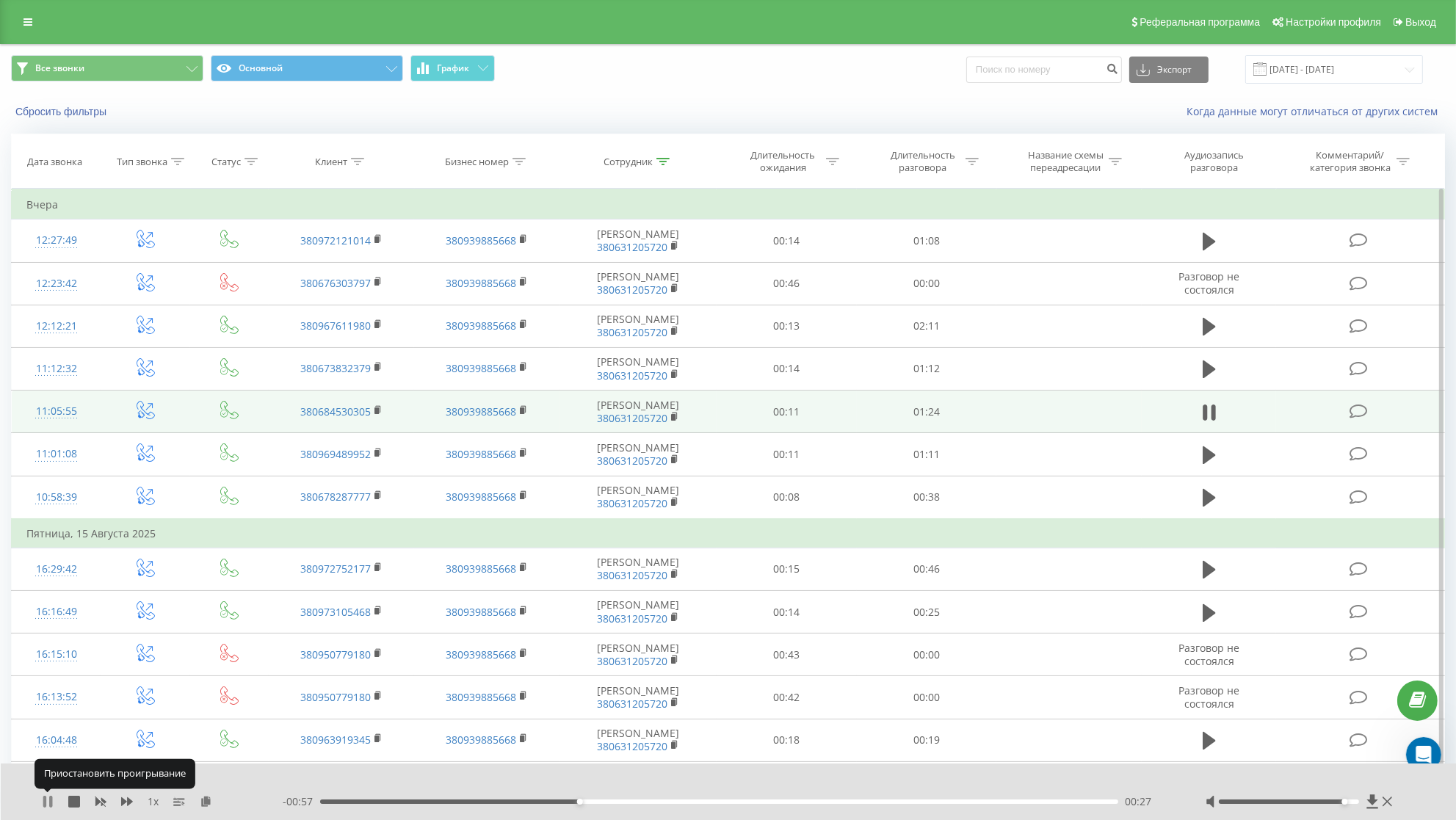
click at [50, 799] on icon at bounding box center [50, 802] width 3 height 11
click at [47, 798] on icon at bounding box center [47, 802] width 9 height 11
click at [1206, 421] on icon at bounding box center [1205, 412] width 5 height 16
click at [50, 798] on icon at bounding box center [48, 802] width 11 height 11
click at [1385, 796] on icon at bounding box center [1387, 802] width 10 height 11
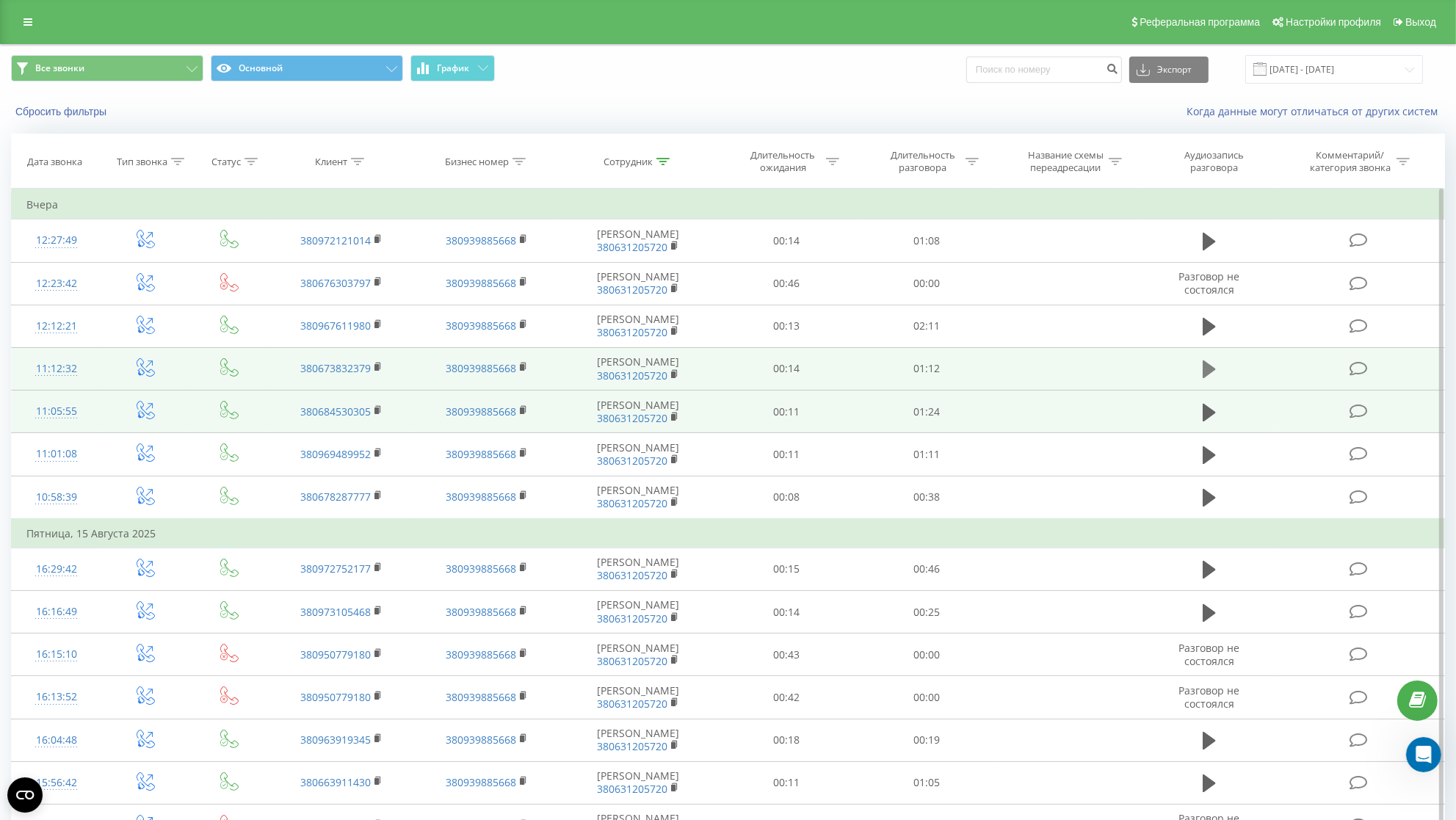
click at [1213, 378] on icon at bounding box center [1209, 370] width 13 height 18
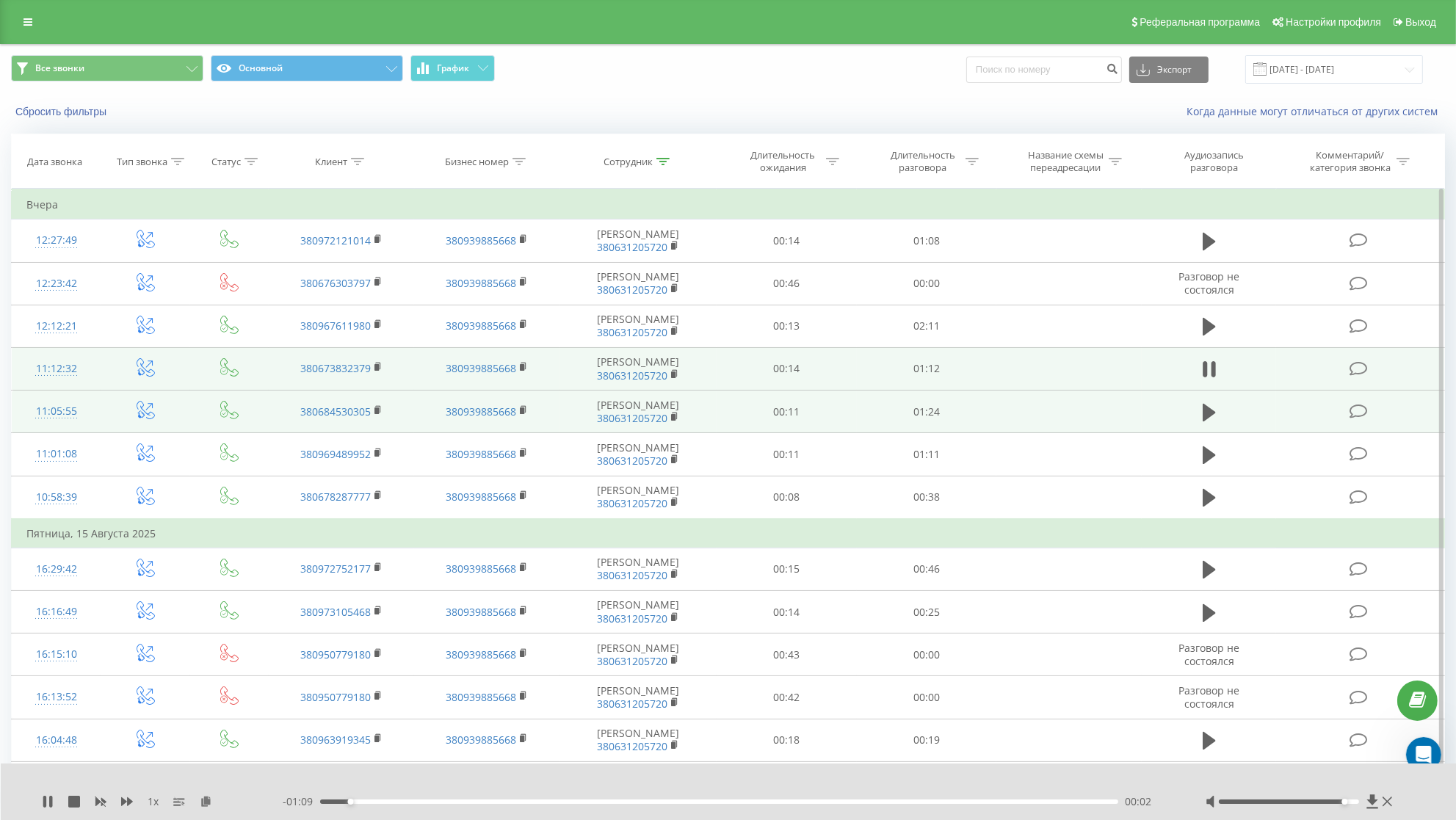
click at [1392, 795] on div at bounding box center [1301, 801] width 190 height 14
click at [1389, 801] on icon at bounding box center [1387, 802] width 10 height 11
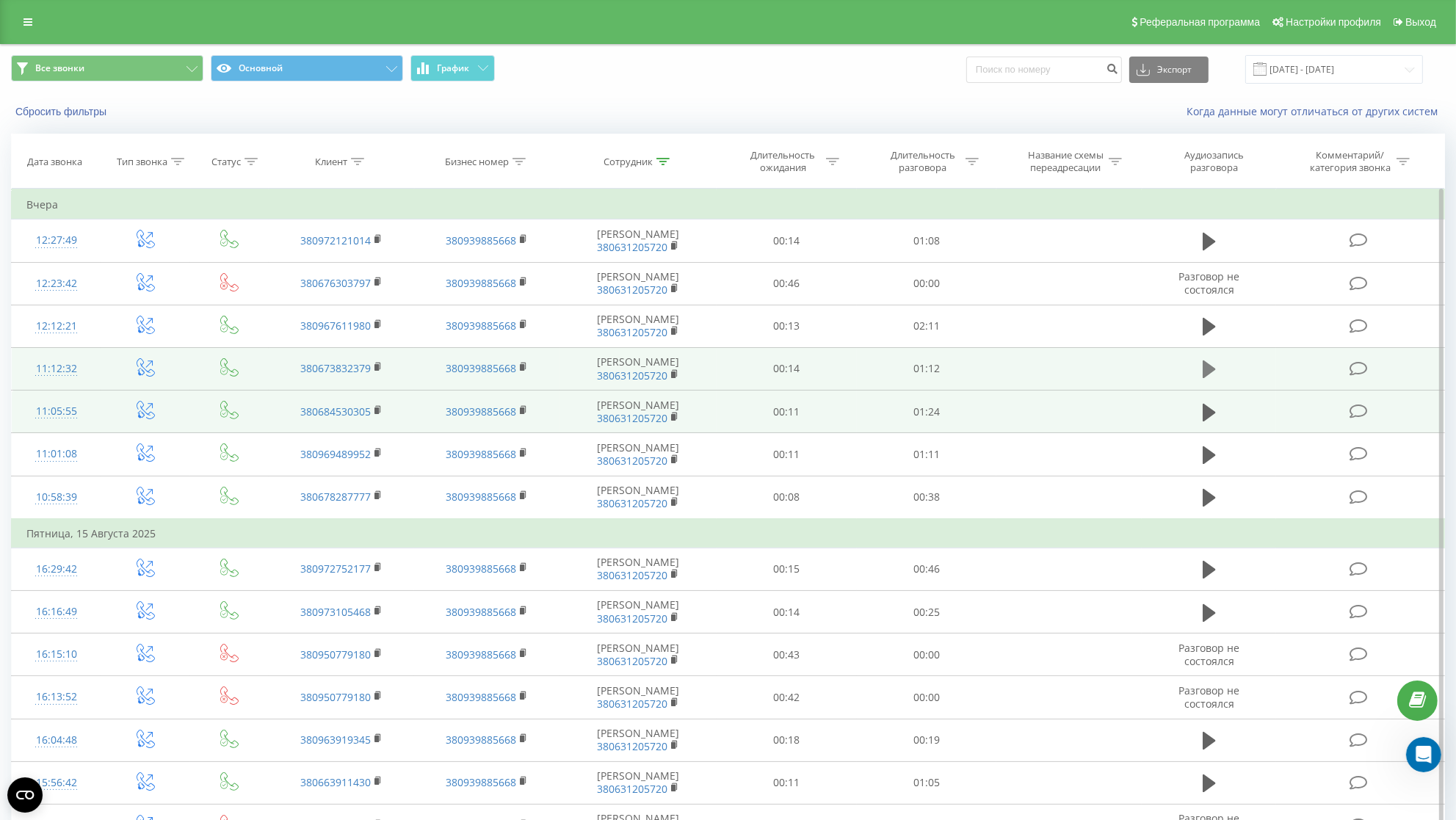
click at [1208, 378] on icon at bounding box center [1209, 370] width 13 height 18
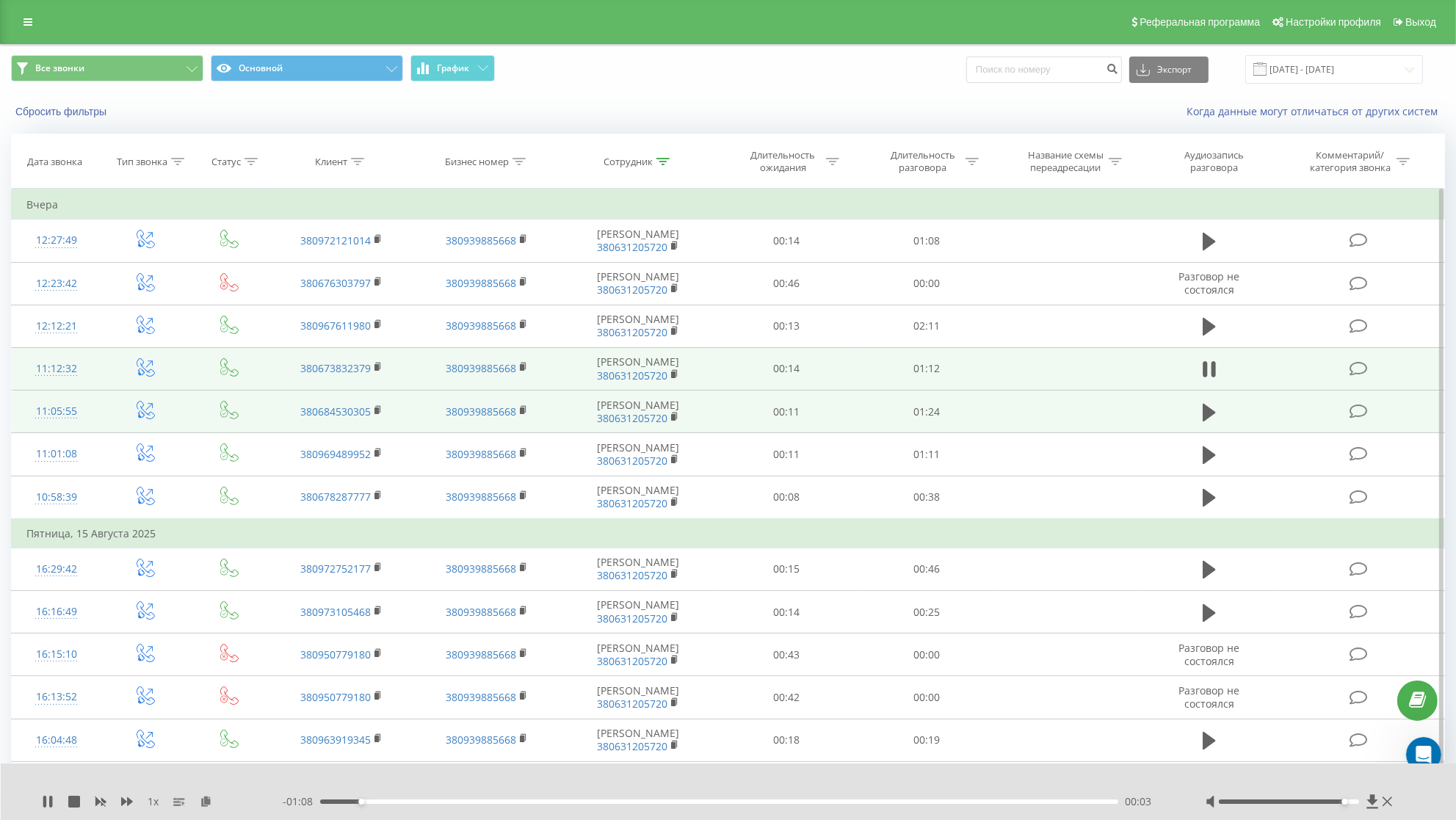
click at [1066, 798] on div "- 01:08 00:03 00:03" at bounding box center [726, 801] width 887 height 14
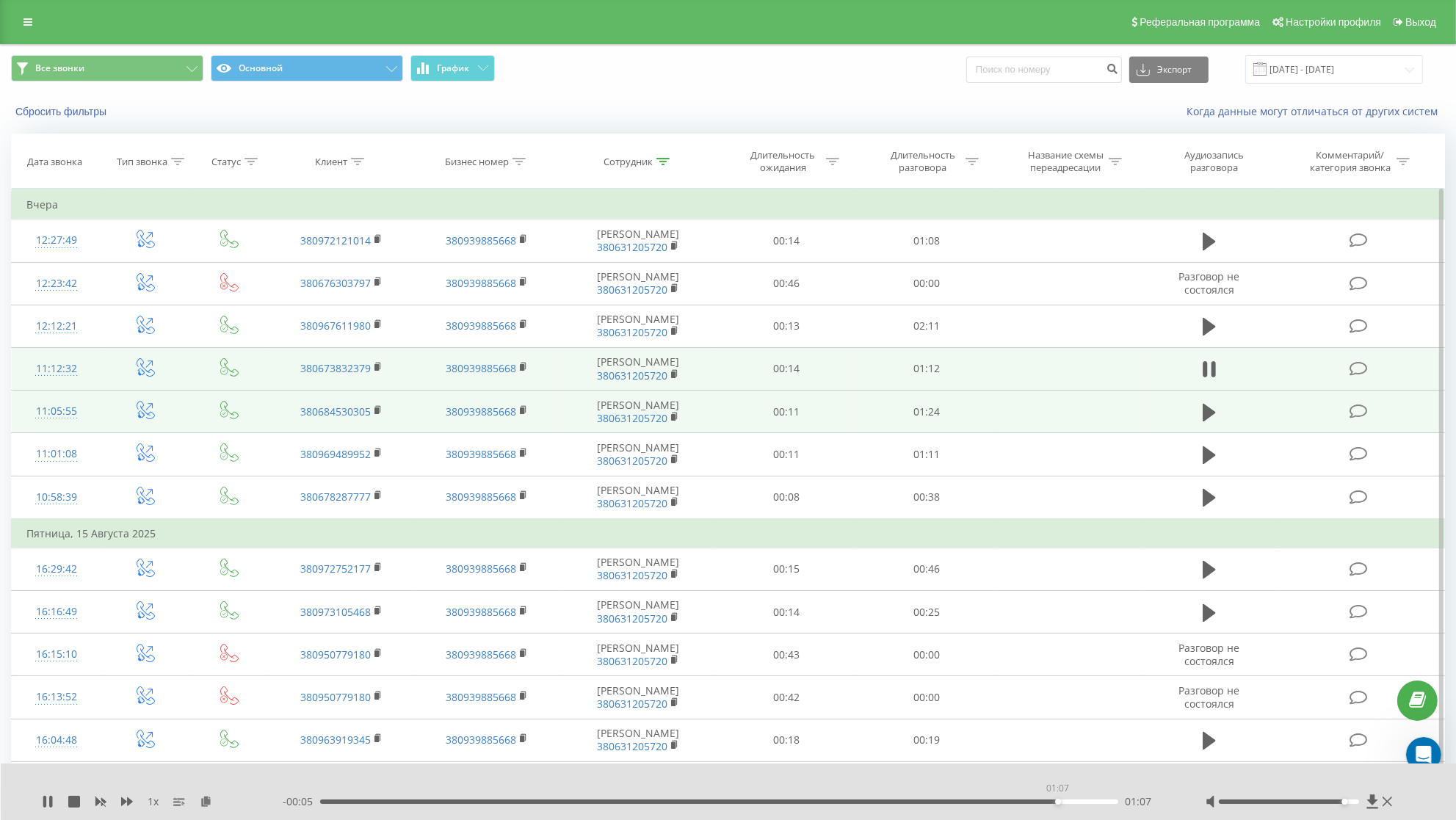
click at [1056, 803] on div "01:07" at bounding box center [719, 802] width 798 height 5
click at [1032, 803] on div "01:08" at bounding box center [719, 802] width 798 height 5
click at [991, 803] on div "01:06" at bounding box center [719, 802] width 798 height 5
click at [45, 802] on icon at bounding box center [44, 802] width 3 height 11
click at [1204, 378] on icon at bounding box center [1209, 370] width 13 height 18
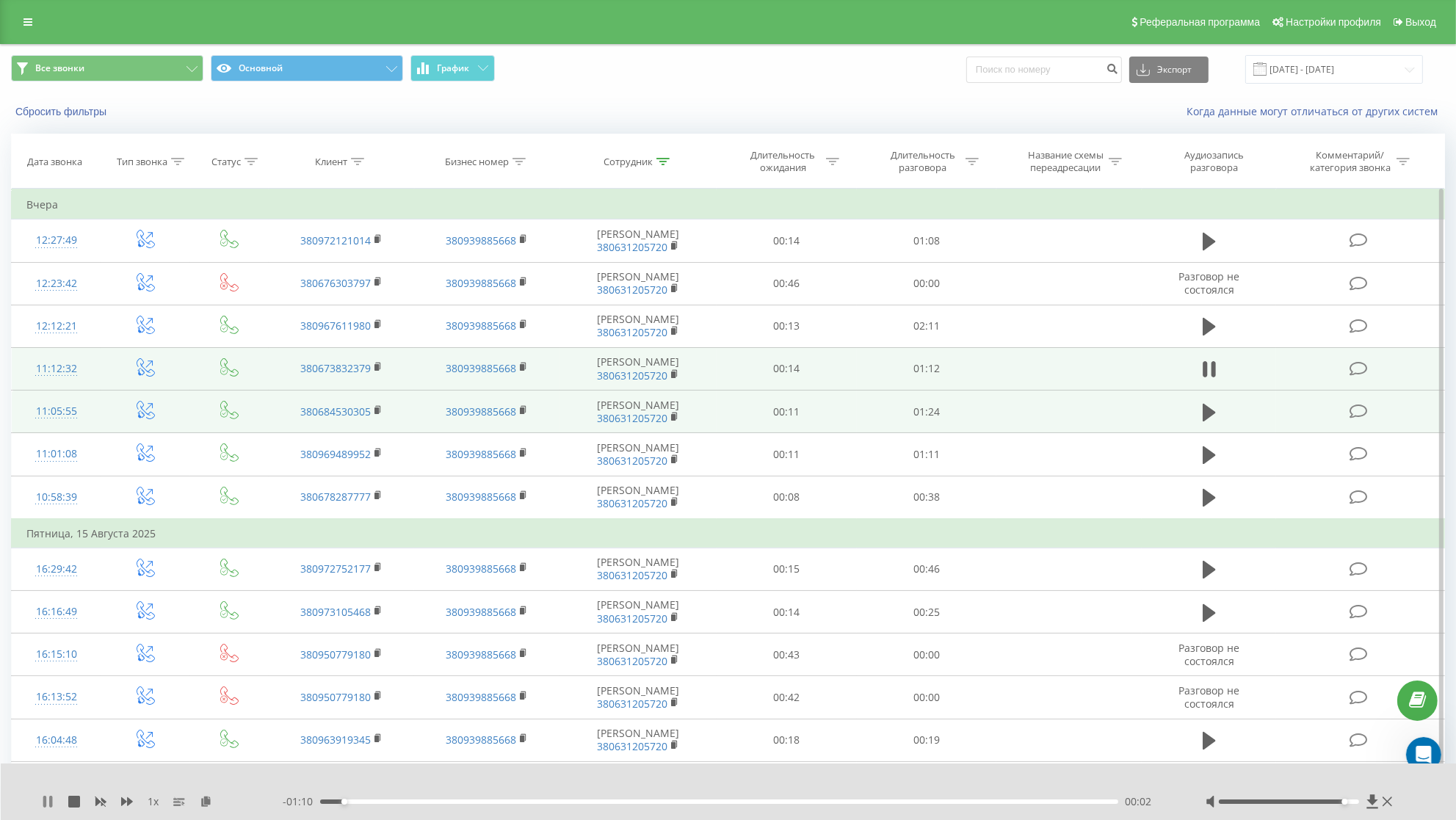
click at [48, 800] on icon at bounding box center [48, 802] width 11 height 11
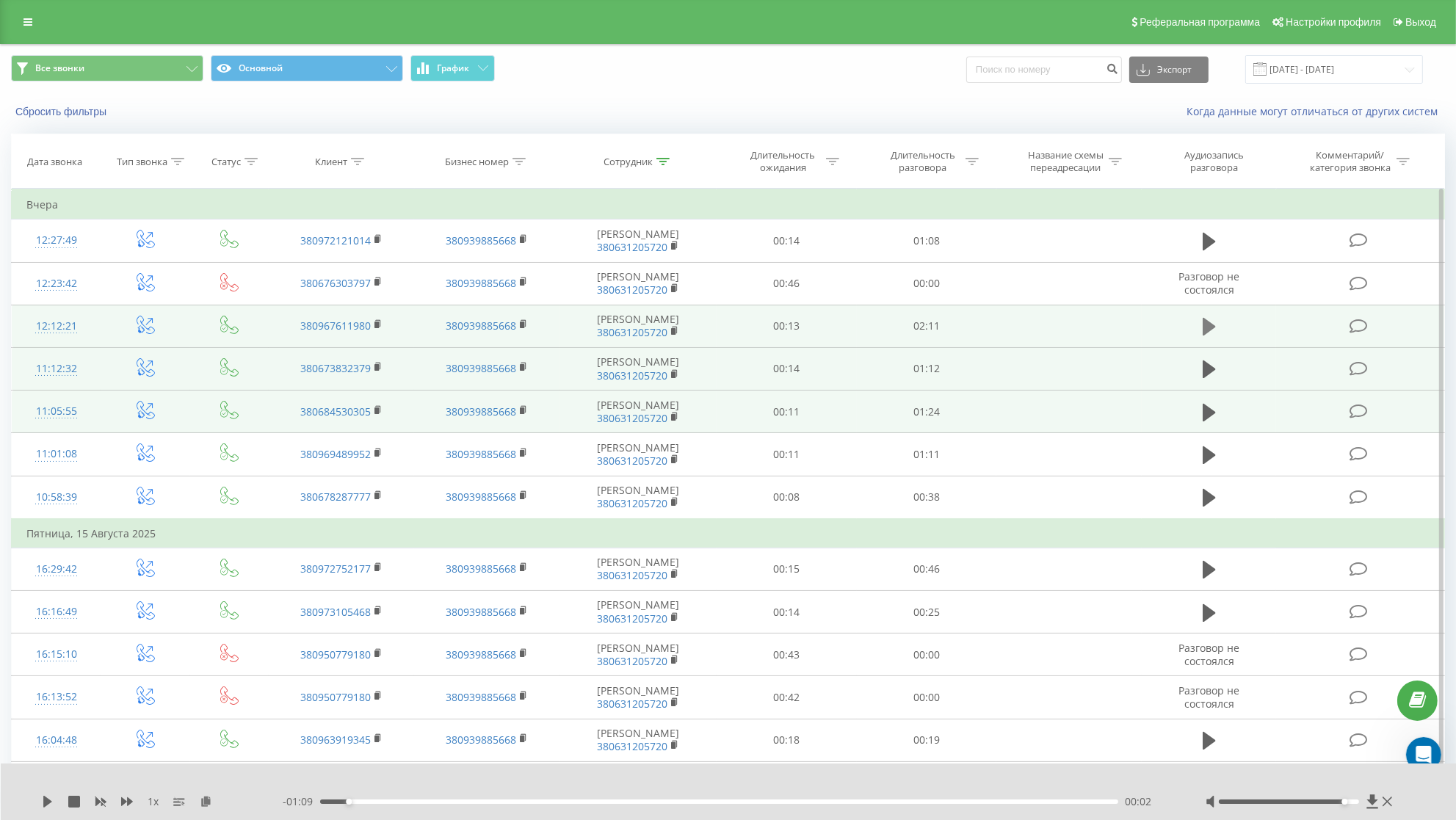
click at [1209, 335] on icon at bounding box center [1209, 327] width 13 height 18
click at [1214, 333] on icon at bounding box center [1213, 327] width 5 height 16
click at [44, 800] on icon at bounding box center [47, 802] width 9 height 11
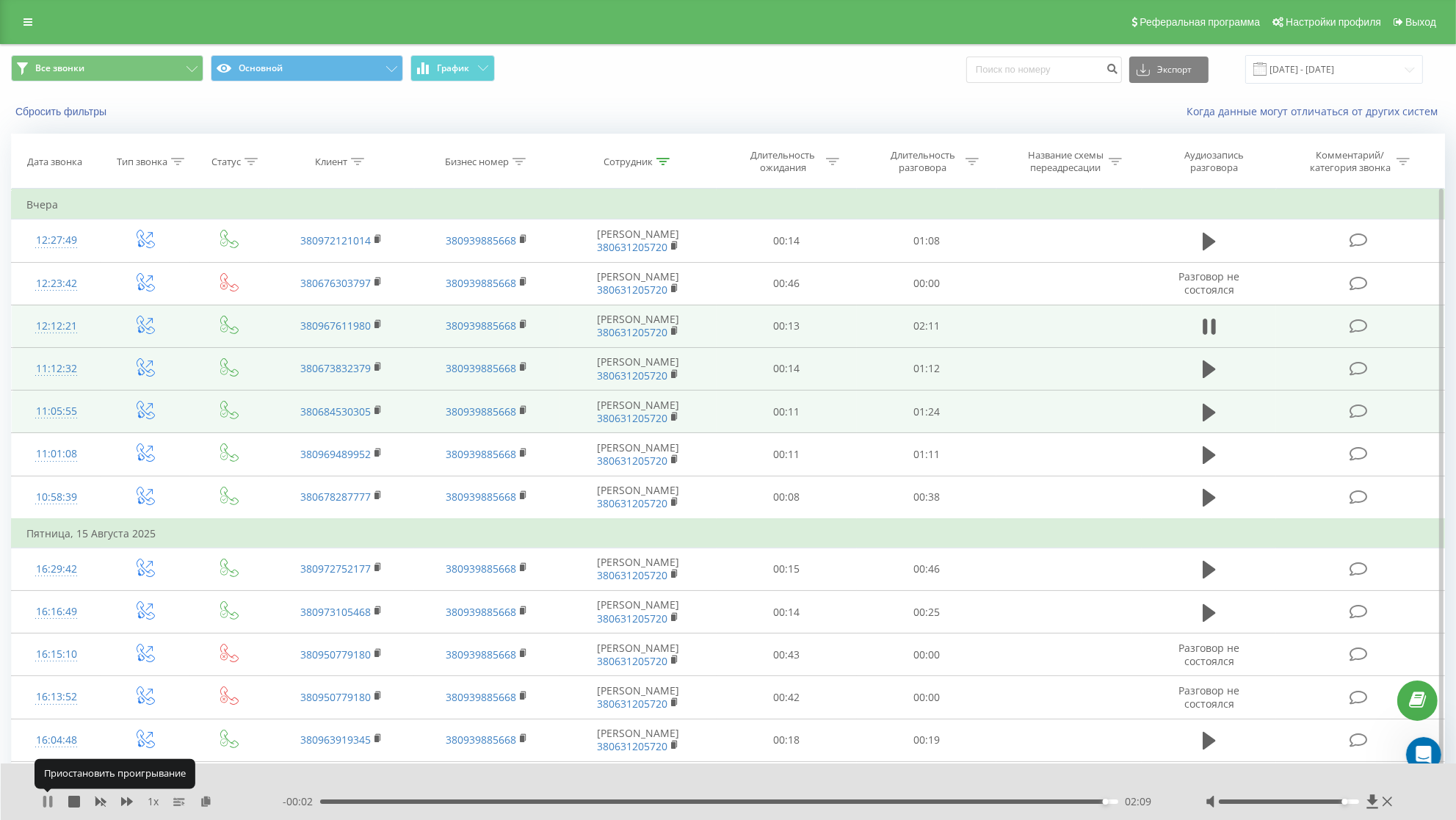
click at [49, 800] on icon at bounding box center [48, 802] width 11 height 11
click at [665, 163] on div at bounding box center [663, 161] width 13 height 12
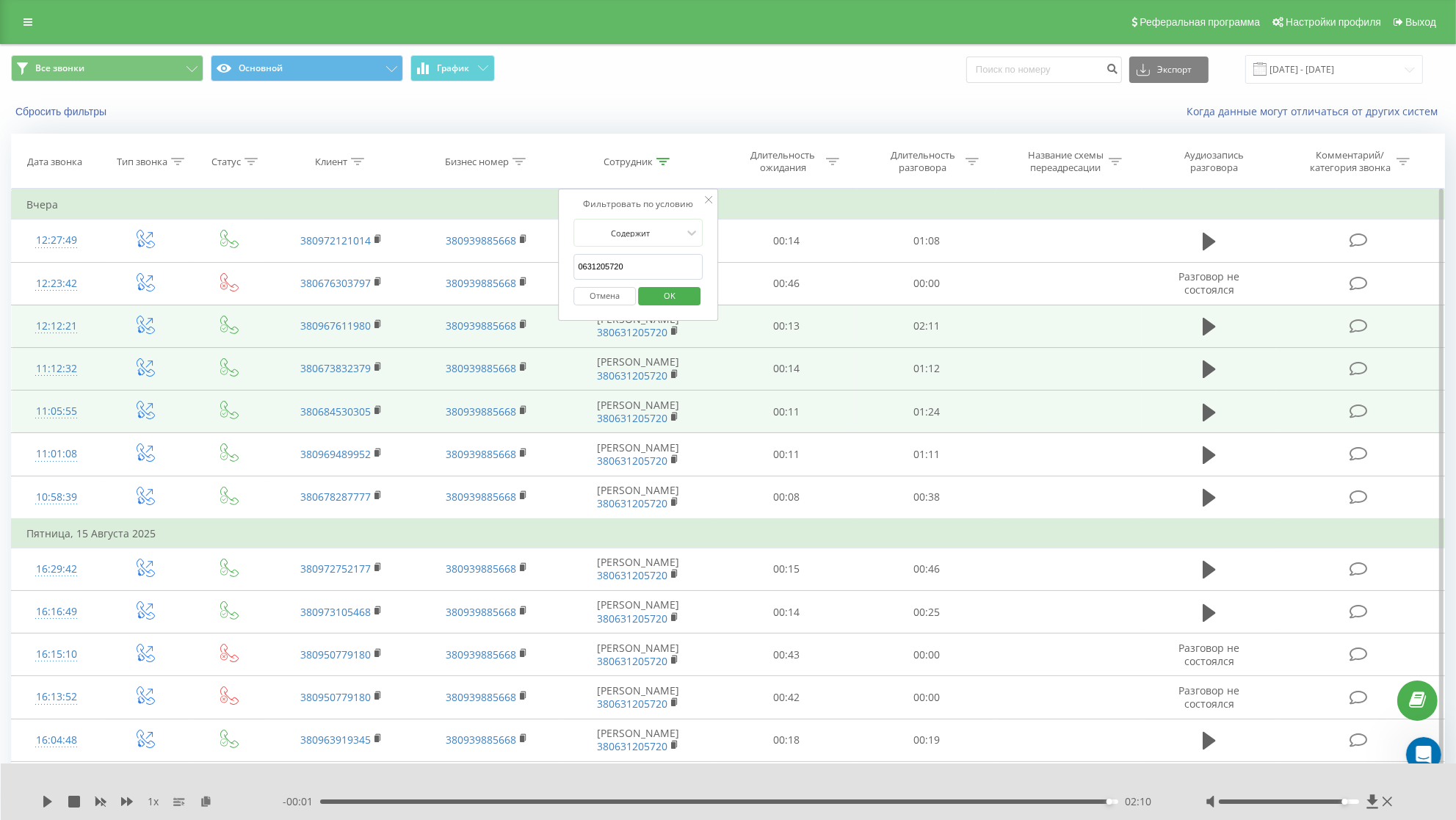
drag, startPoint x: 642, startPoint y: 282, endPoint x: 547, endPoint y: 280, distance: 95.0
click at [574, 280] on input "0631205720" at bounding box center [639, 267] width 130 height 26
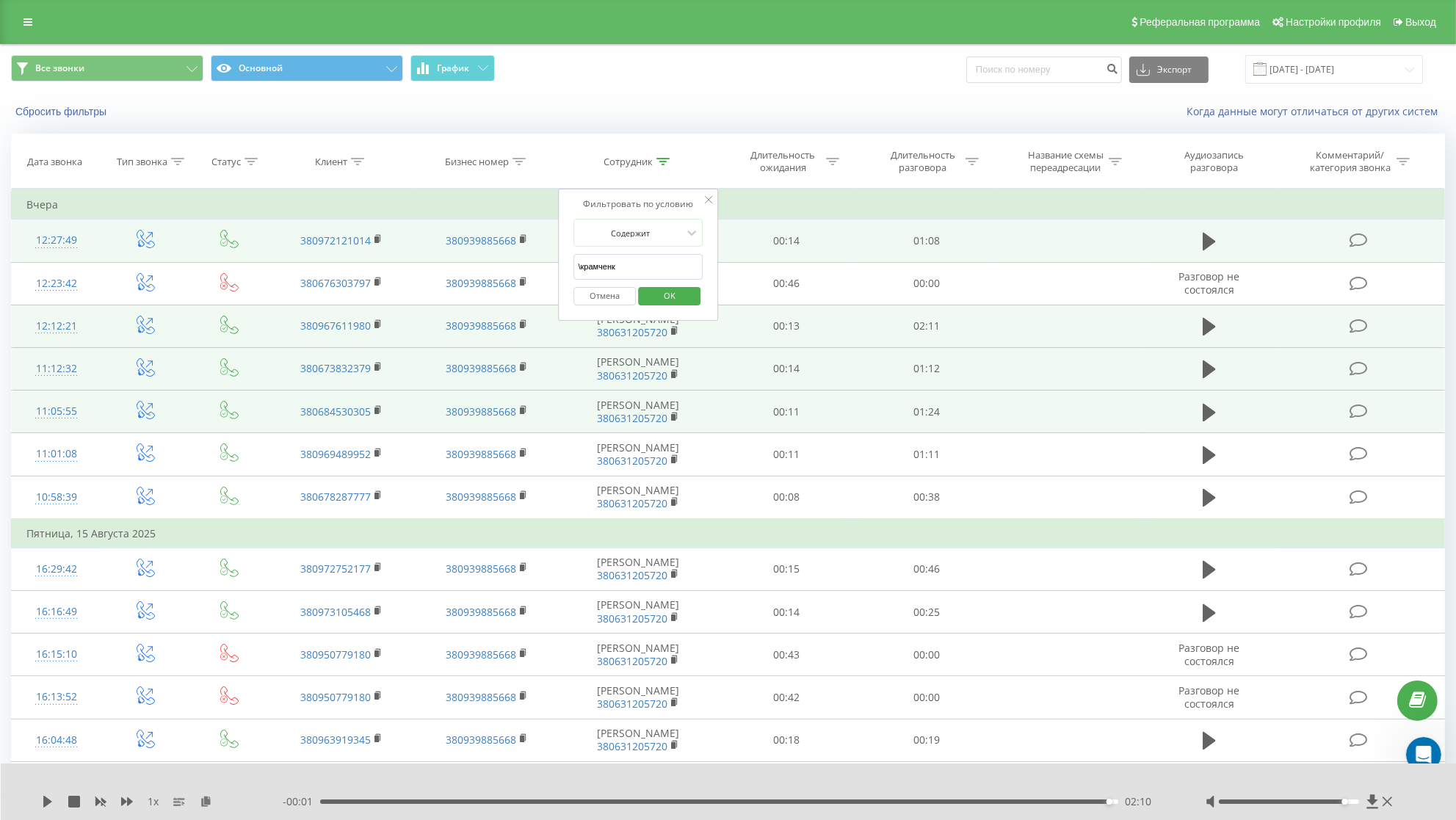
type input "\[PERSON_NAME]"
click button "OK" at bounding box center [669, 295] width 63 height 18
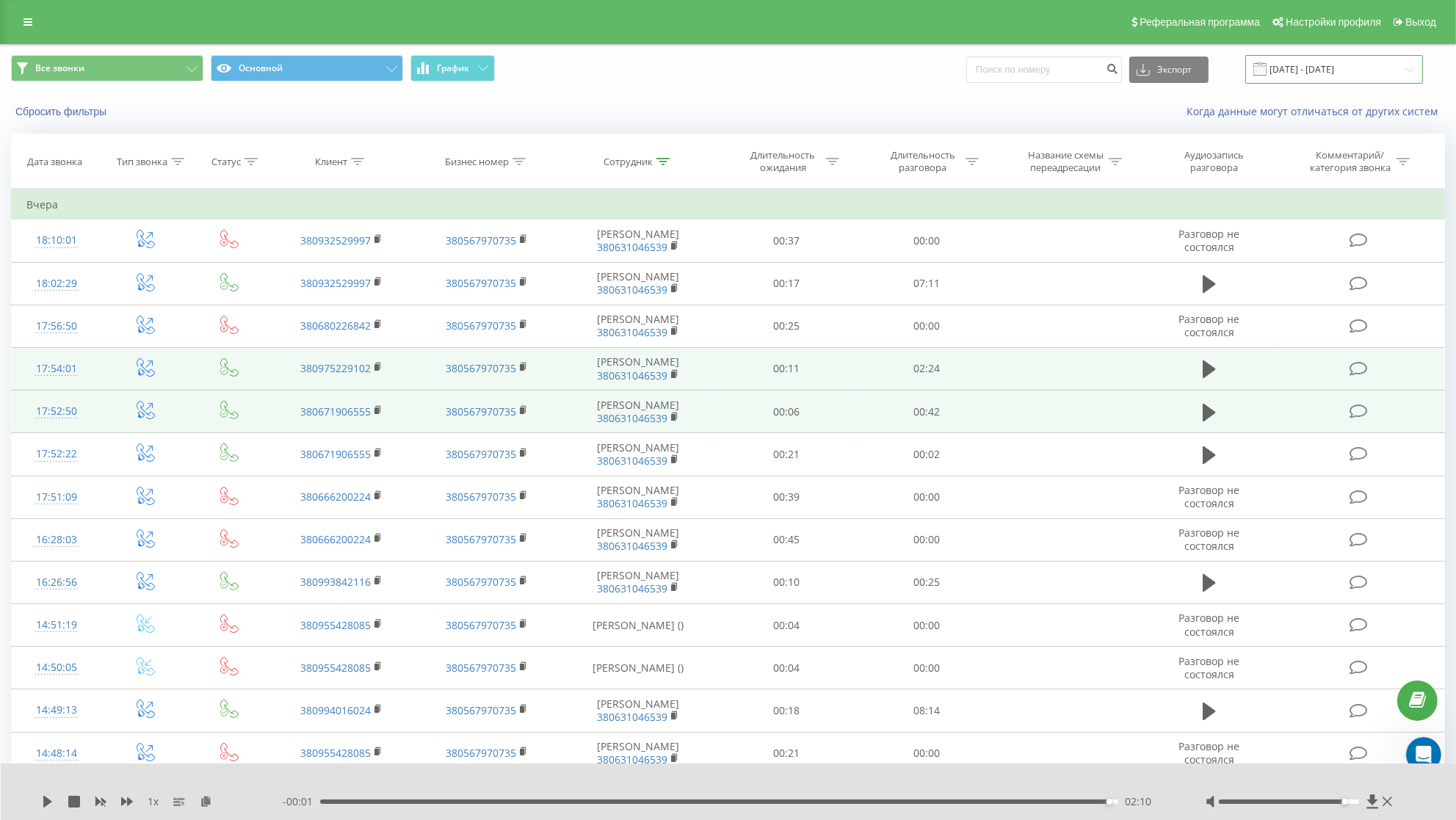
click at [1306, 70] on input "[DATE] - [DATE]" at bounding box center [1333, 70] width 178 height 29
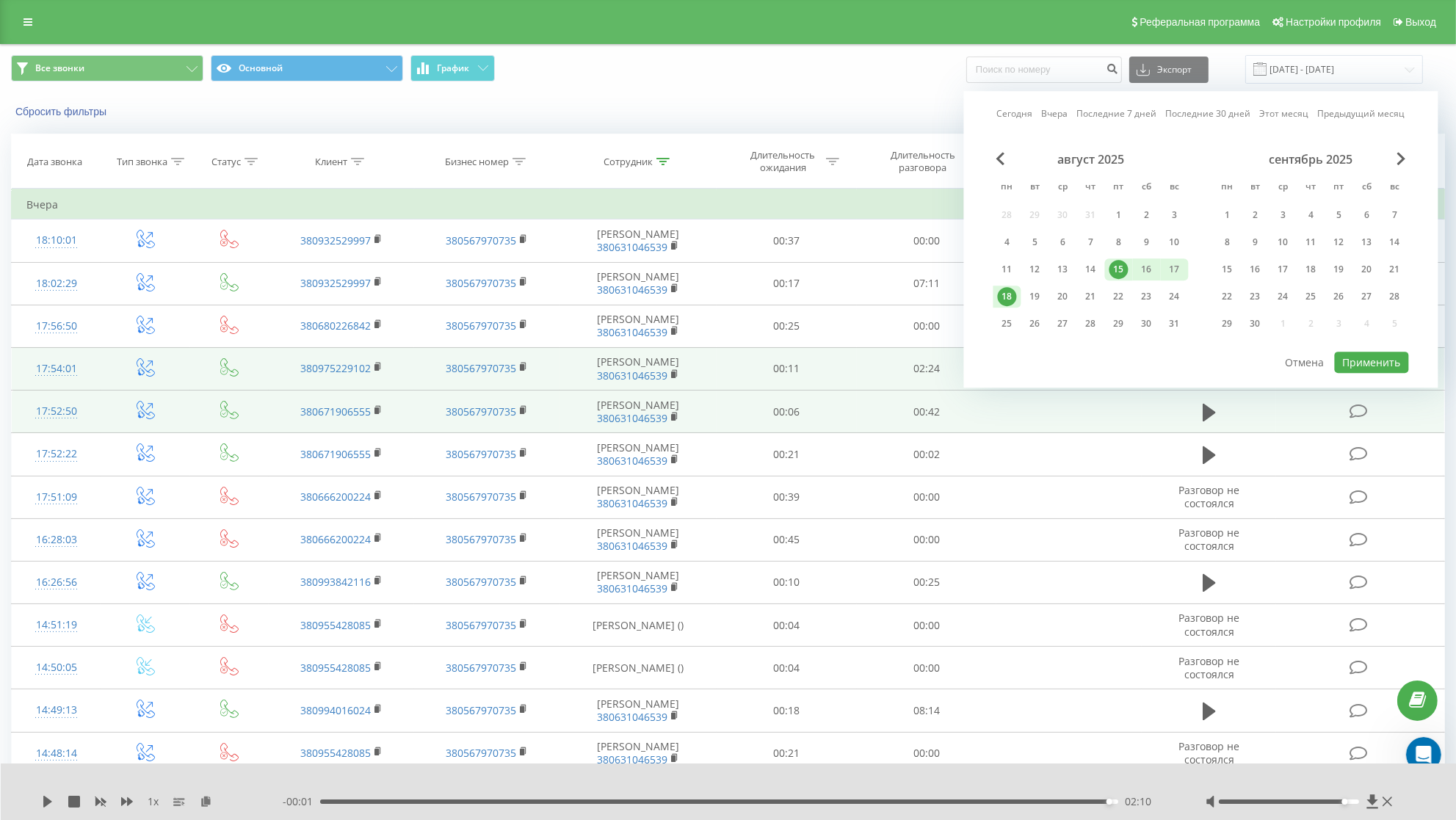
click at [1016, 296] on div "18" at bounding box center [1007, 296] width 19 height 19
click at [1347, 361] on button "Применить" at bounding box center [1372, 362] width 74 height 21
type input "[DATE] - [DATE]"
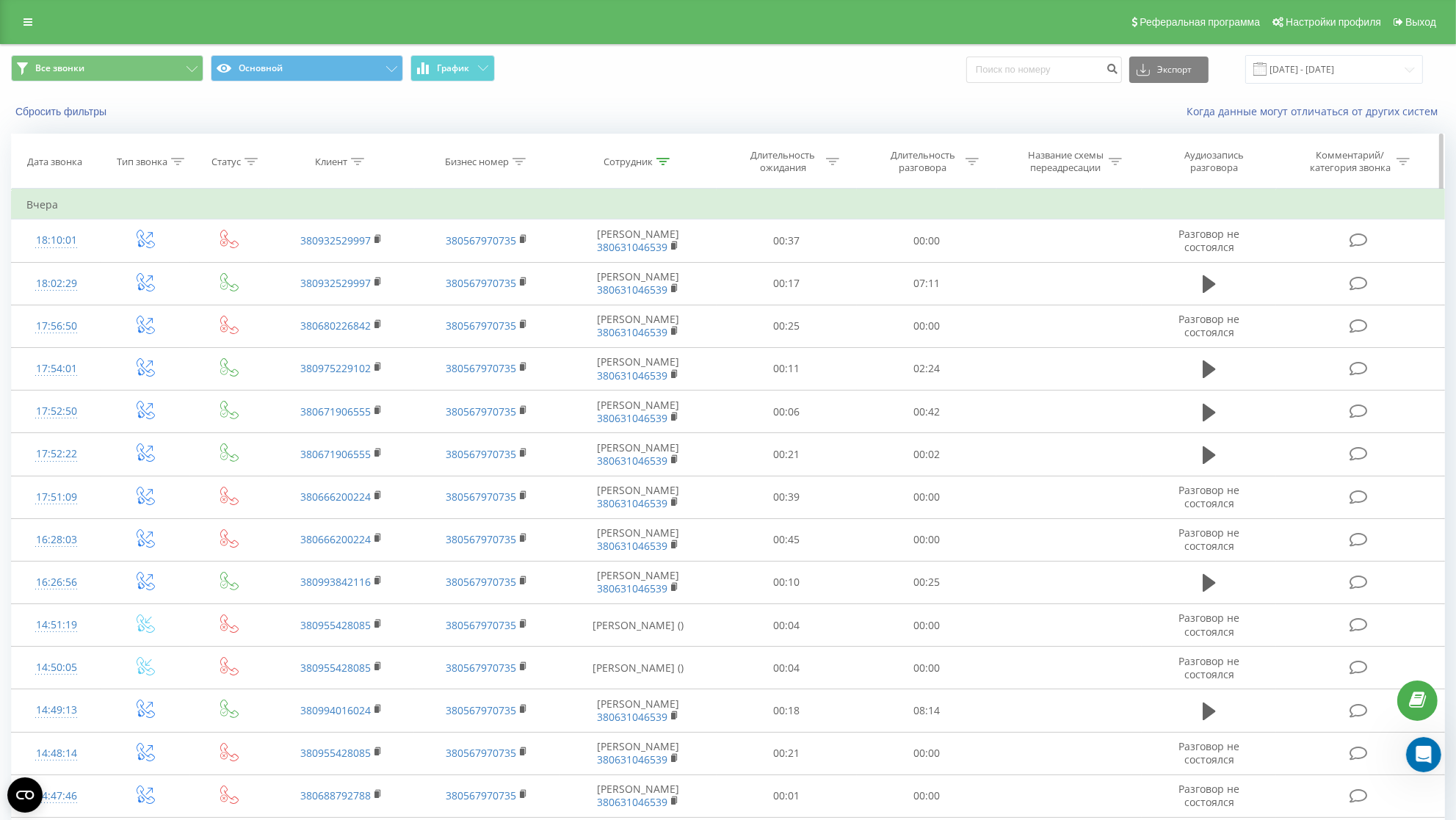
click at [968, 165] on icon at bounding box center [972, 162] width 13 height 8
click at [931, 240] on div at bounding box center [918, 232] width 104 height 14
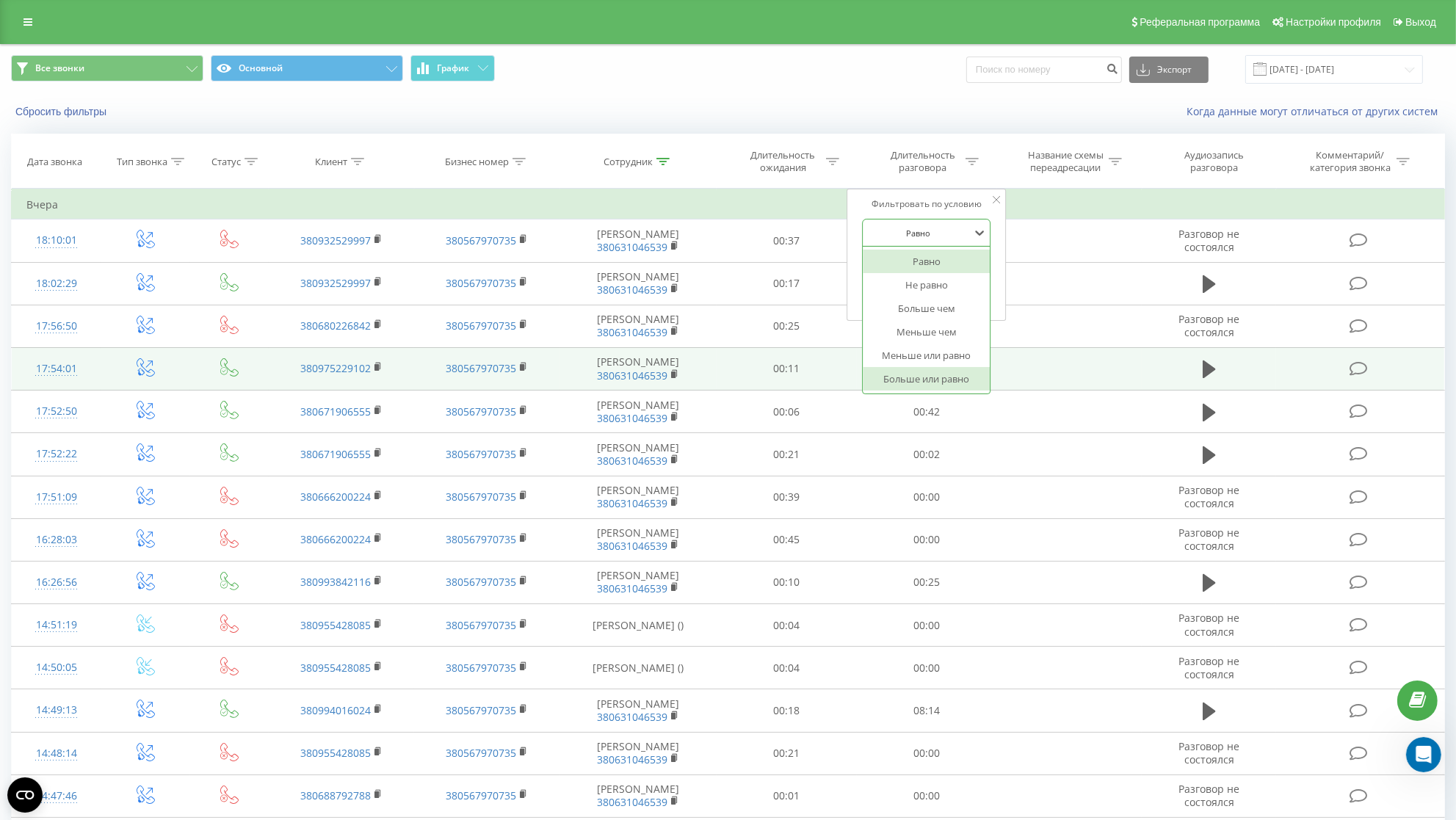
click at [912, 390] on div "Больше или равно" at bounding box center [927, 378] width 128 height 24
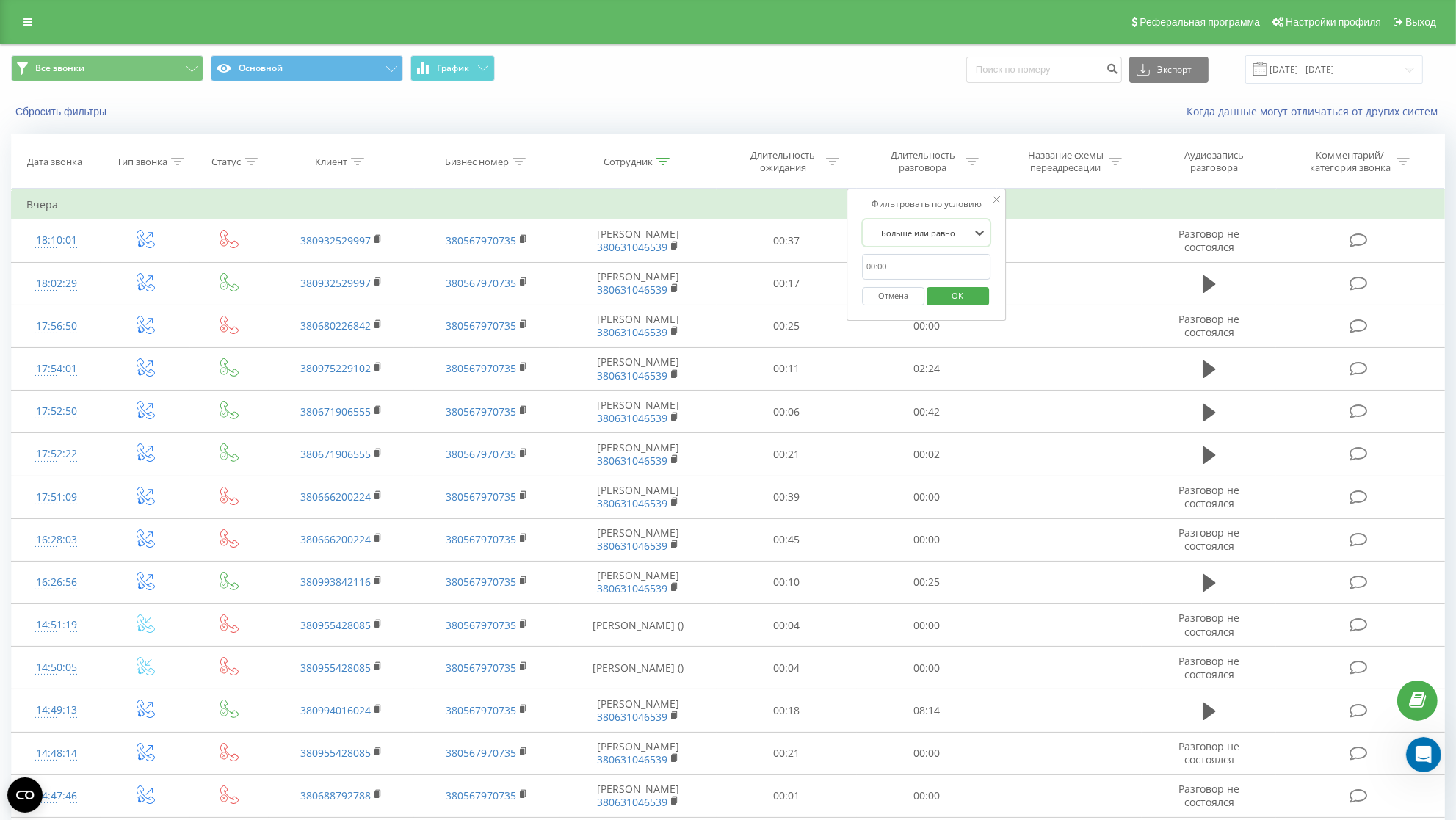
click at [916, 280] on input "text" at bounding box center [927, 267] width 130 height 26
type input "00:15"
click button "OK" at bounding box center [958, 295] width 63 height 18
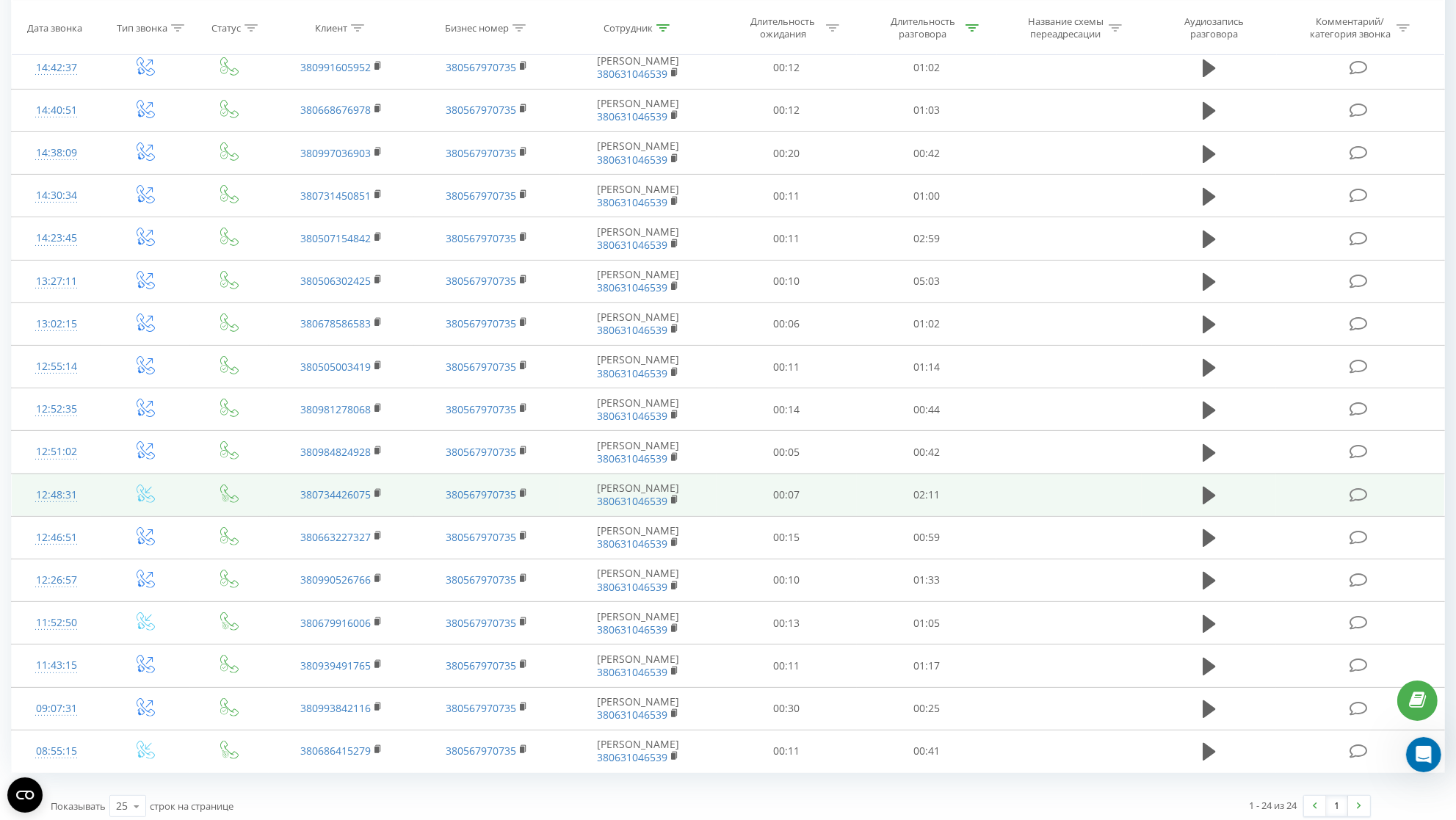
scroll to position [495, 0]
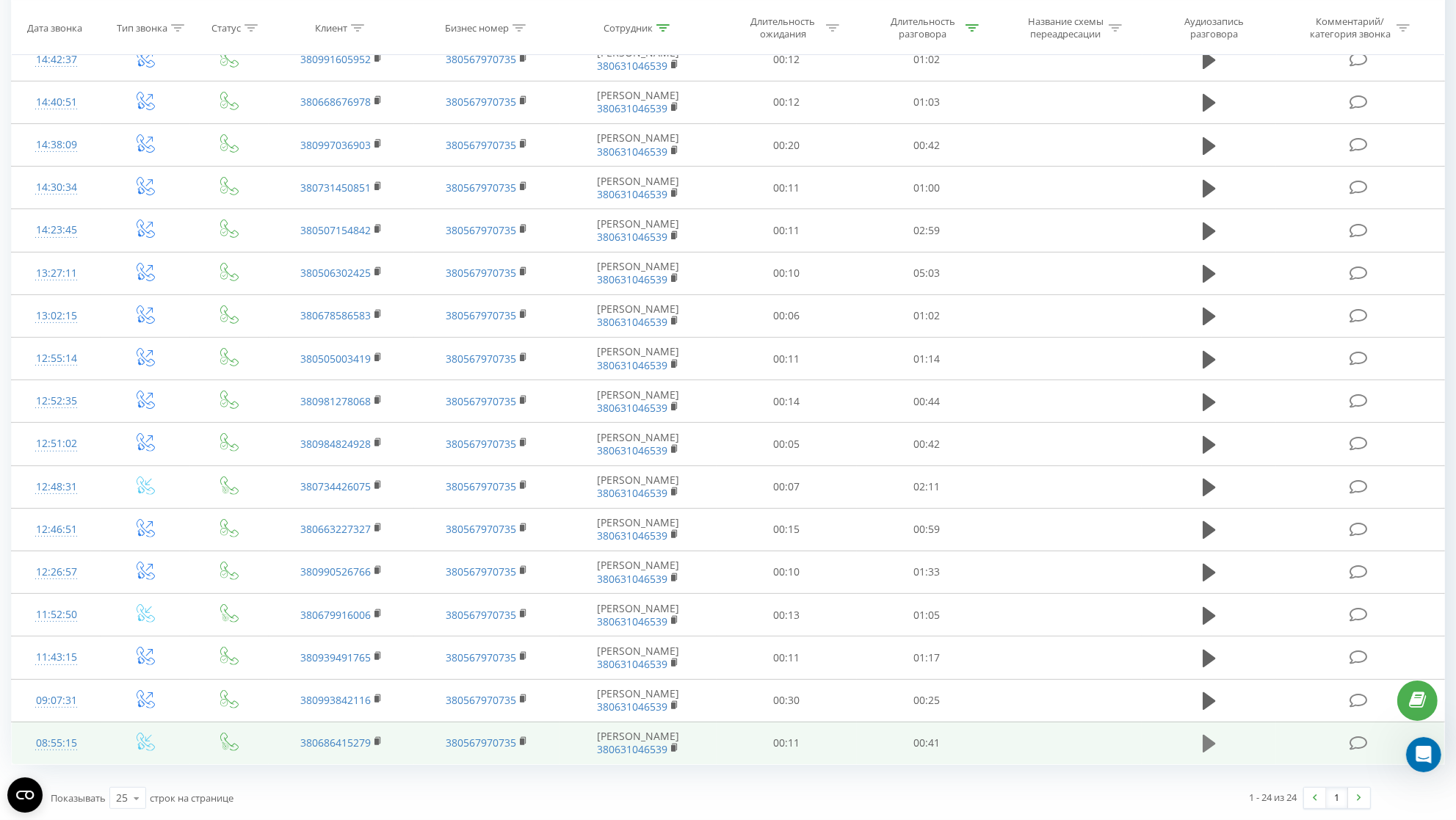
click at [1215, 733] on icon at bounding box center [1209, 744] width 13 height 21
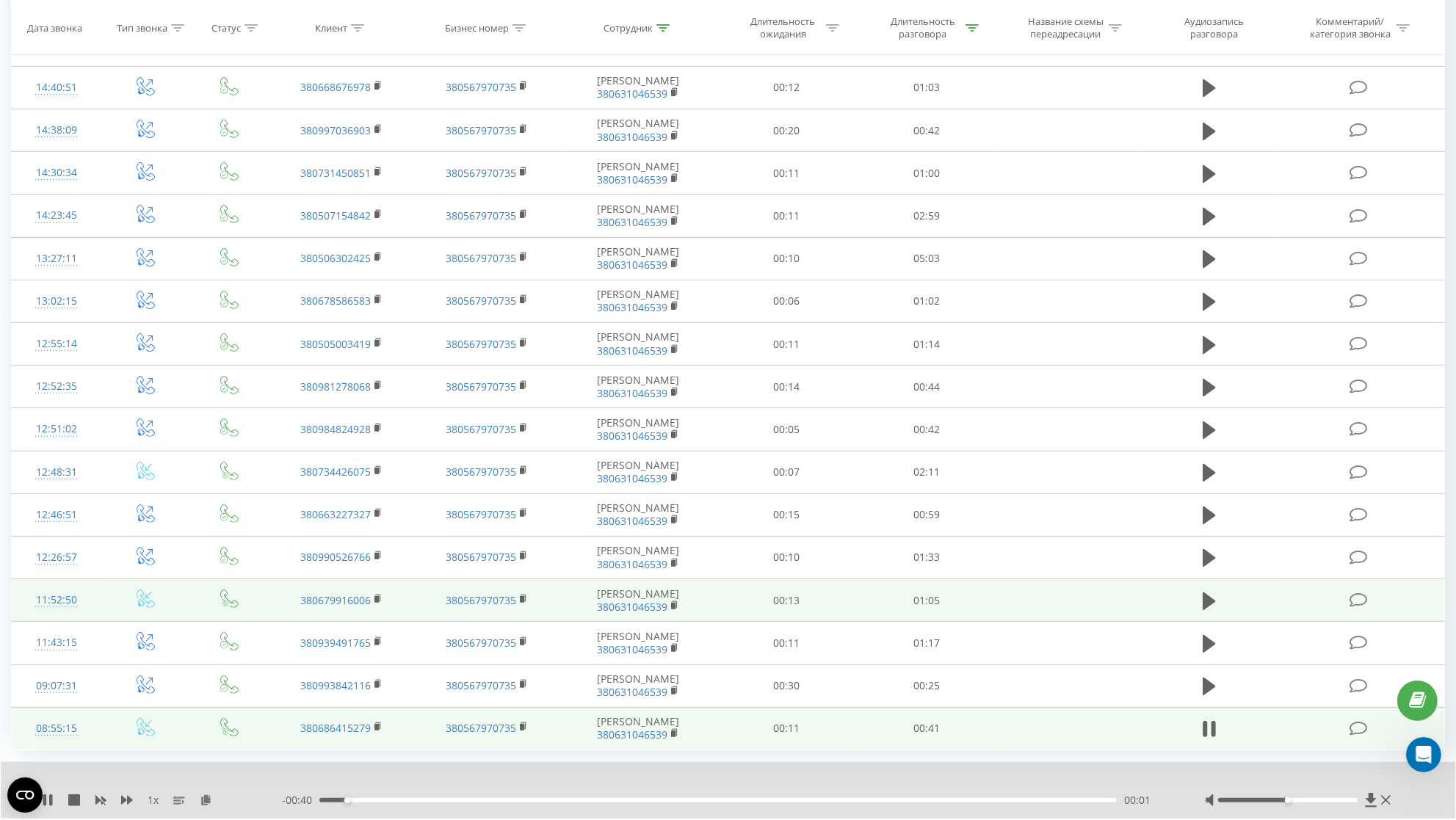
scroll to position [551, 0]
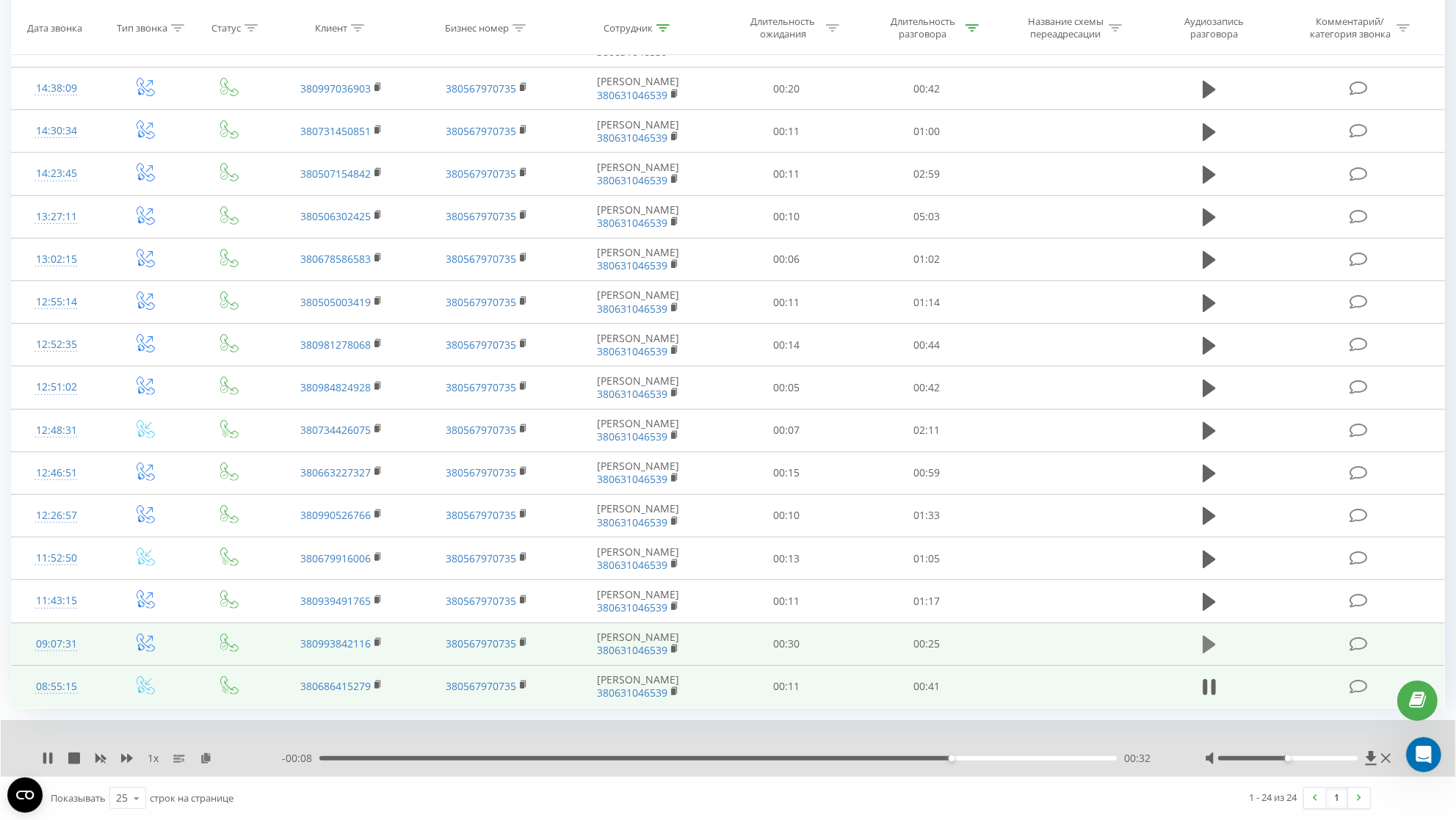
click at [1207, 639] on icon at bounding box center [1209, 645] width 13 height 18
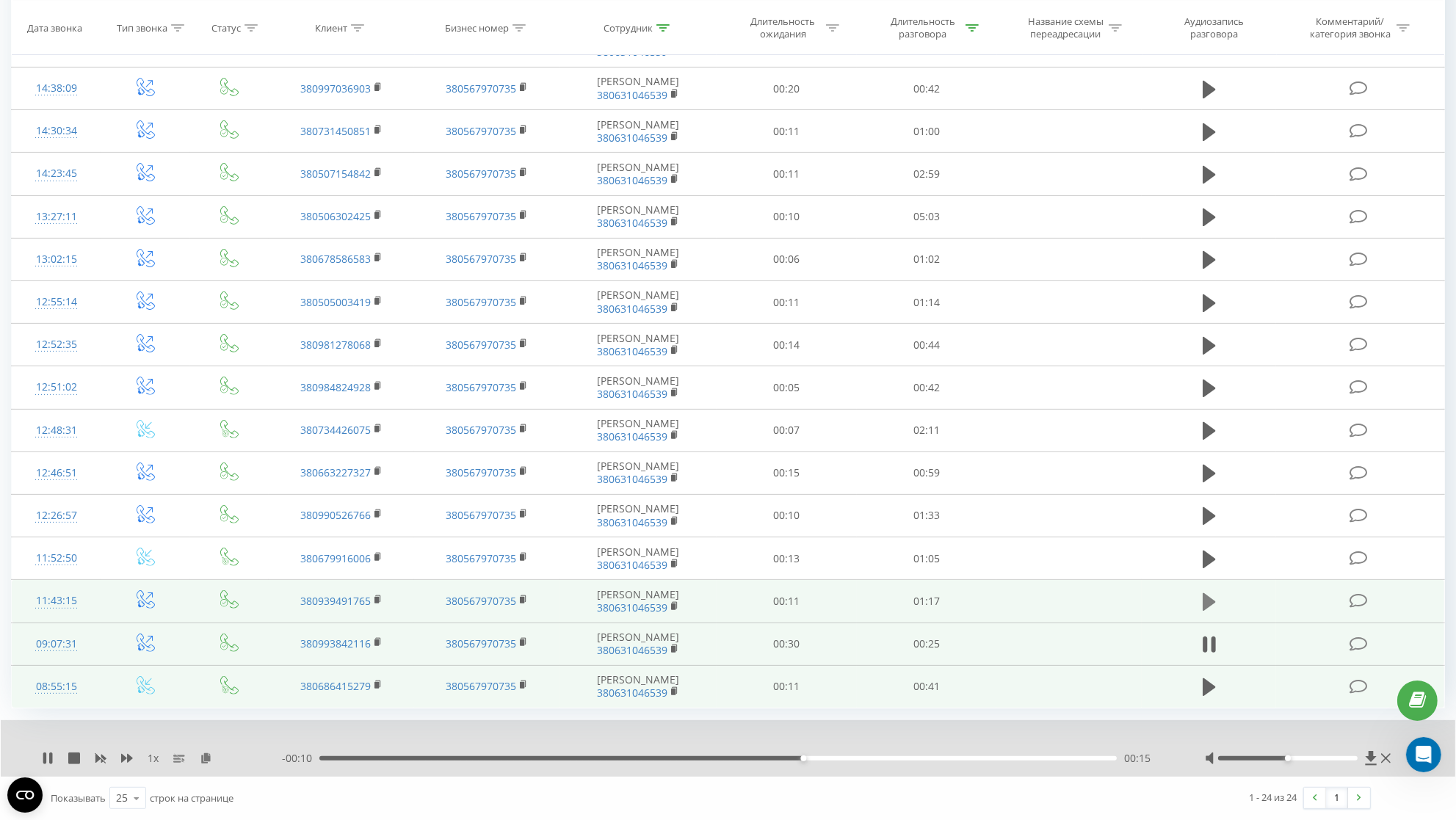
click at [1200, 607] on button at bounding box center [1208, 602] width 22 height 22
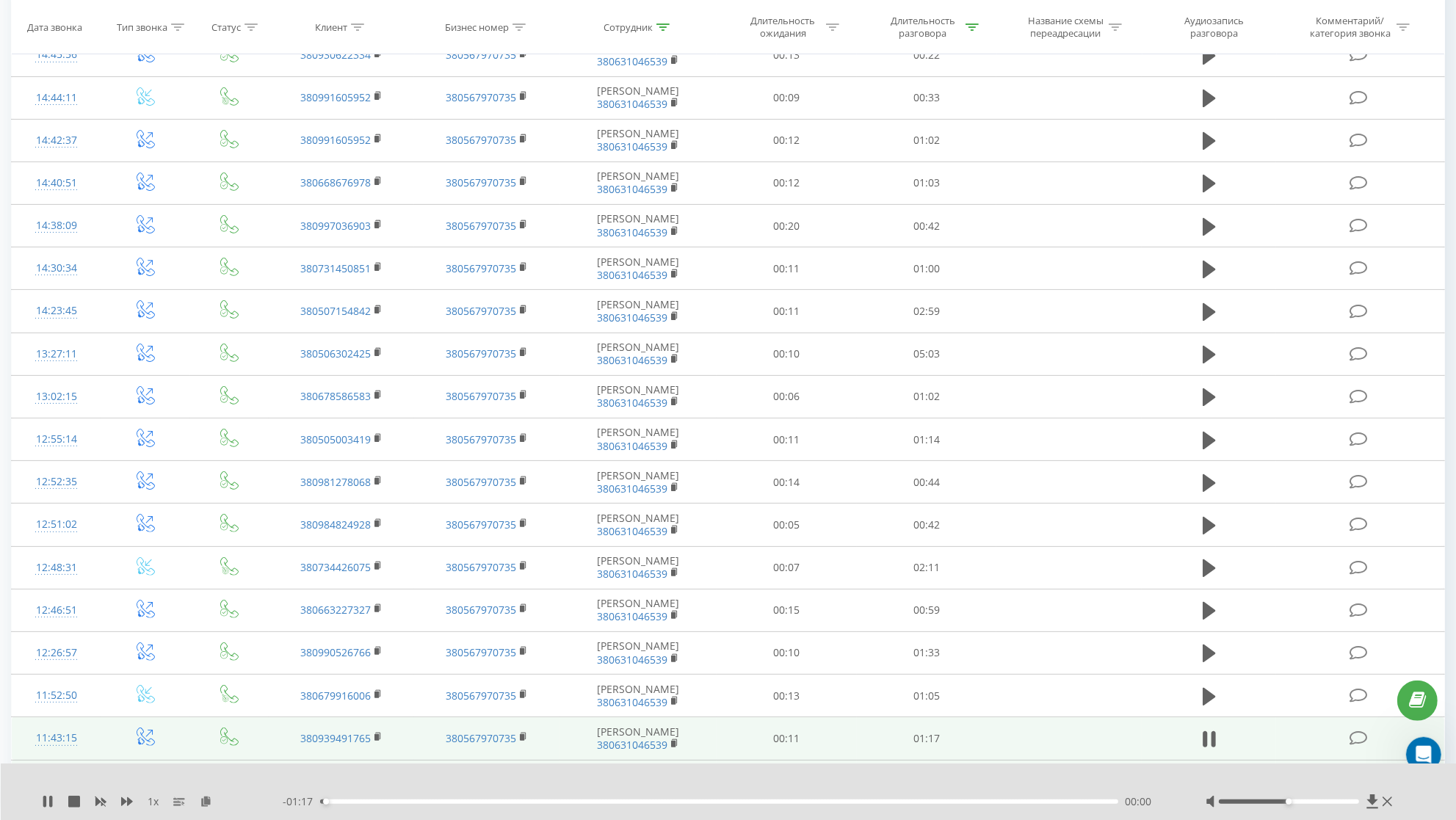
scroll to position [428, 0]
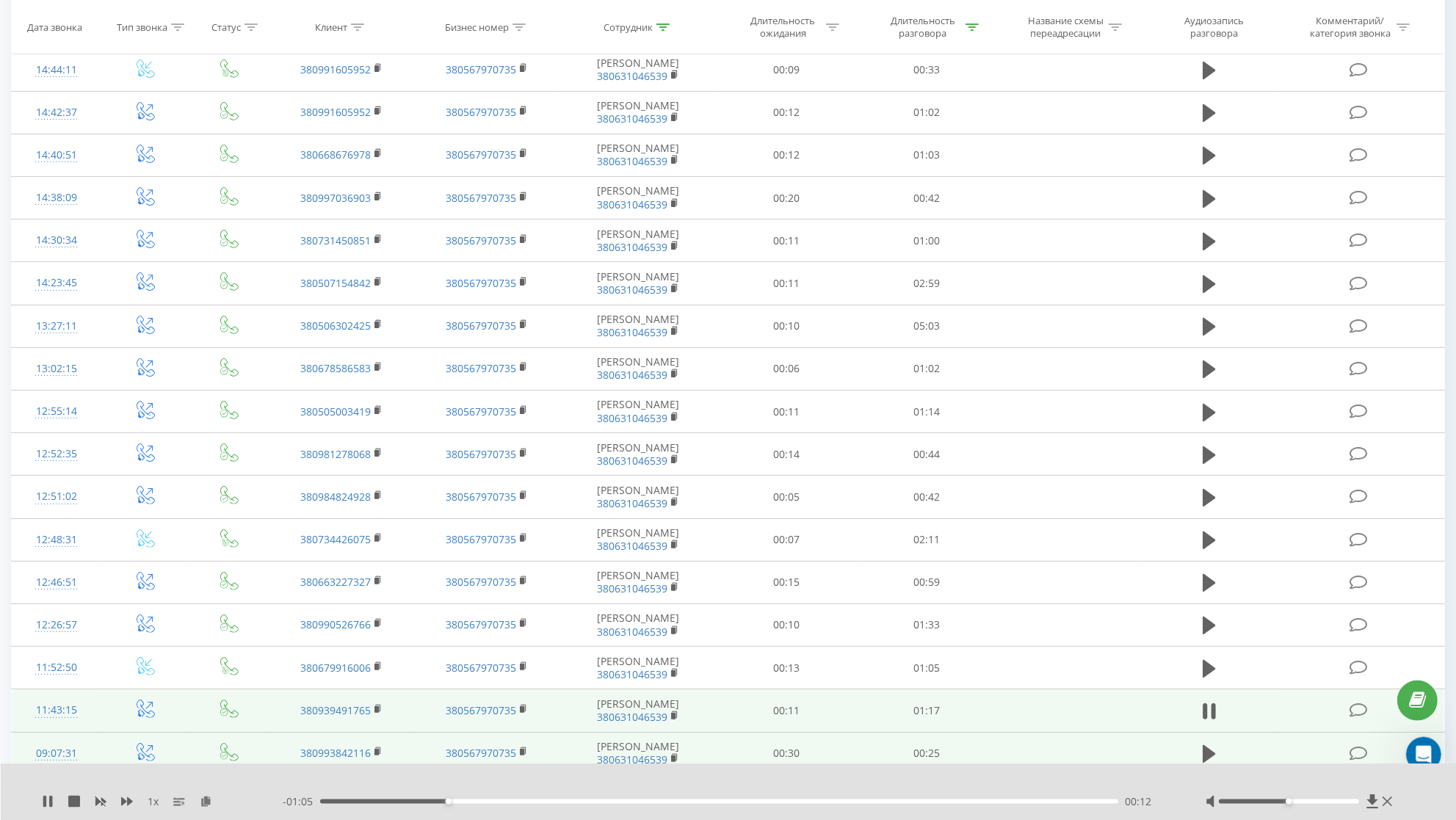
click at [59, 723] on div "11:43:15" at bounding box center [56, 710] width 59 height 29
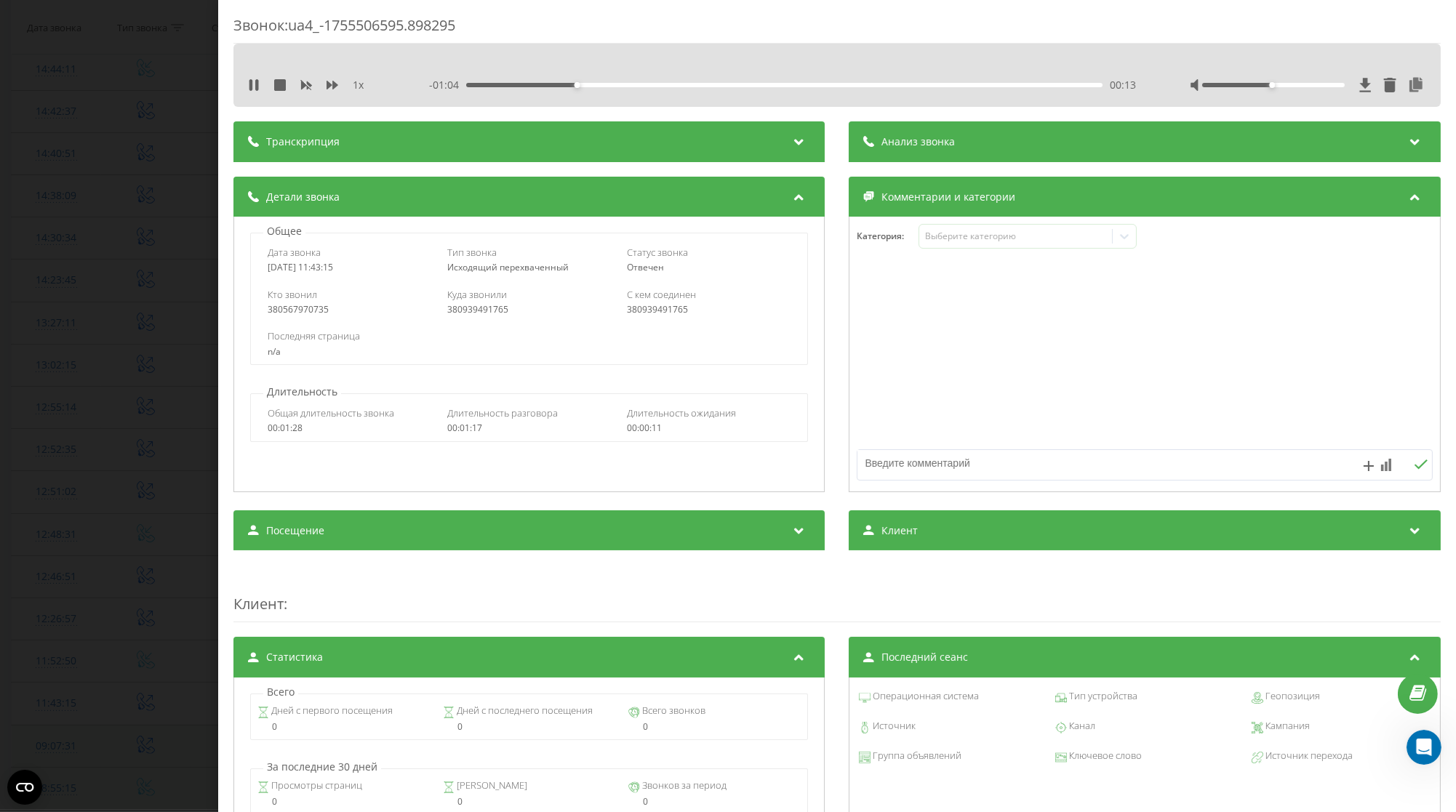
drag, startPoint x: 362, startPoint y: 272, endPoint x: 265, endPoint y: 276, distance: 97.1
click at [265, 276] on div "Дата звонка [DATE] 11:43:15 Тип звонка Исходящий перехваченный Статус звонка [P…" at bounding box center [529, 259] width 557 height 42
copy div "[DATE] 11:43:15"
click at [109, 326] on div "Звонок : ua4_-1755506595.898295 1 x - 00:38 00:39 00:39 Транскрипция Для анализ…" at bounding box center [728, 406] width 1456 height 812
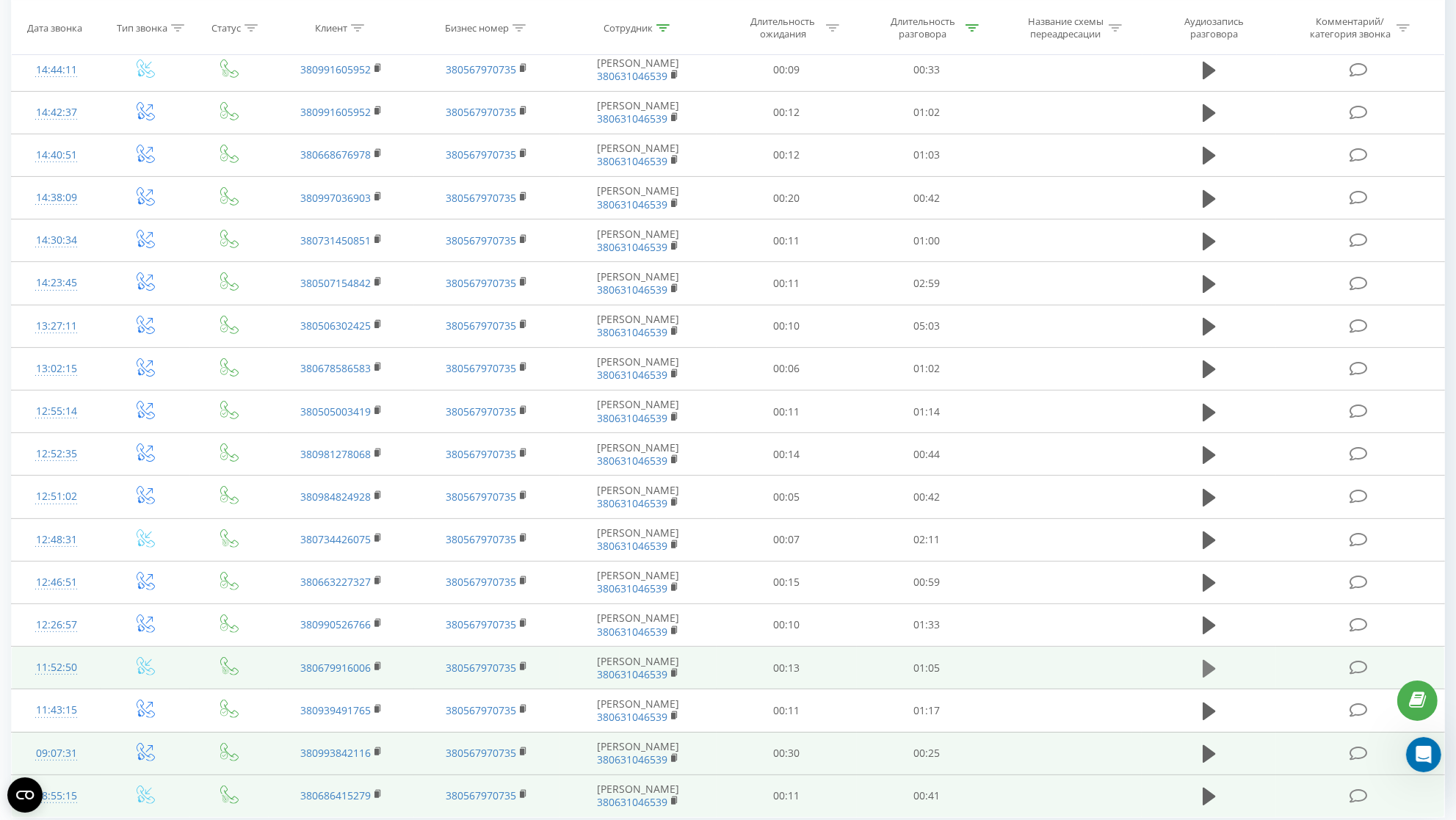
click at [1210, 677] on icon at bounding box center [1209, 668] width 13 height 18
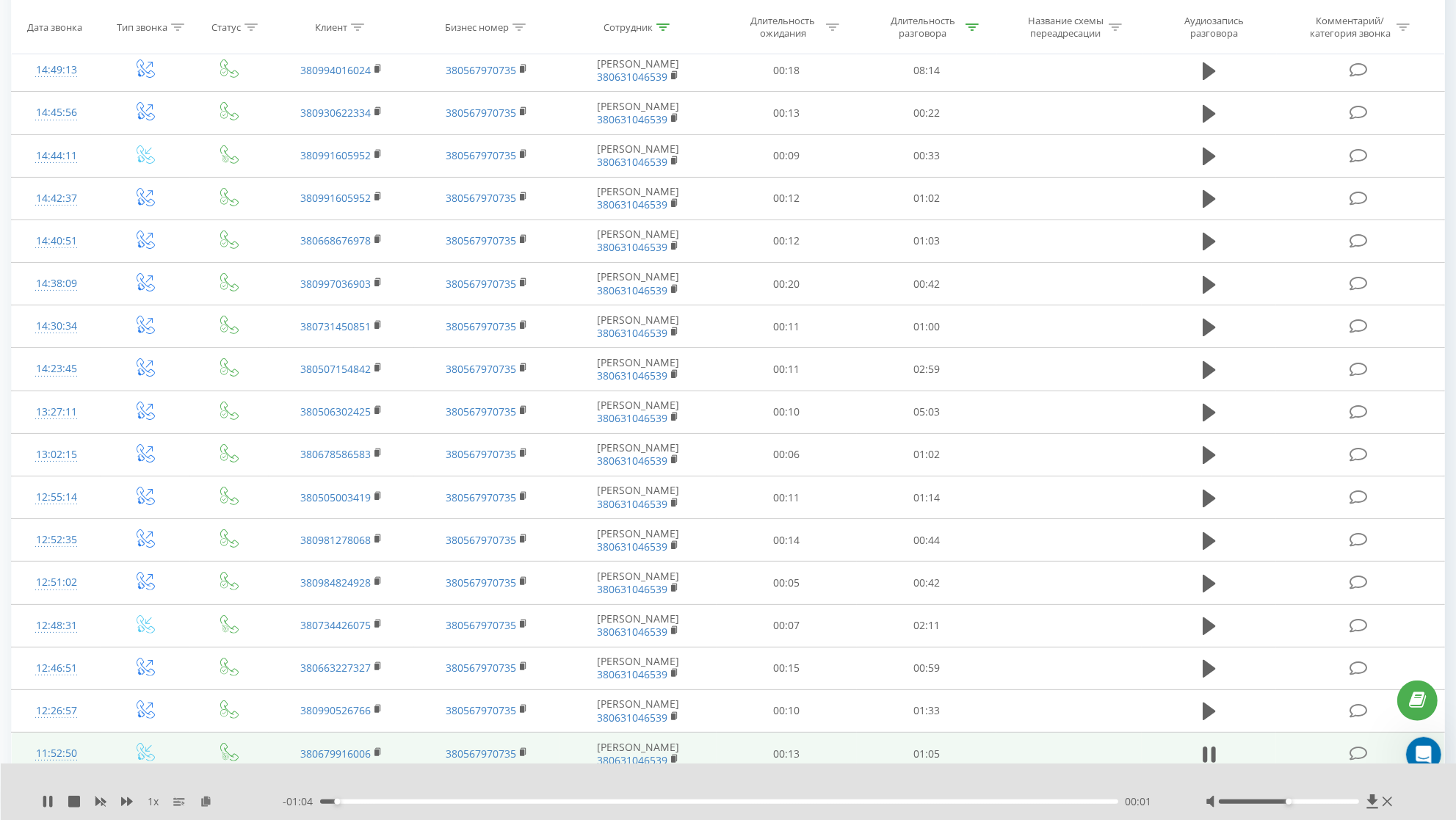
scroll to position [373, 0]
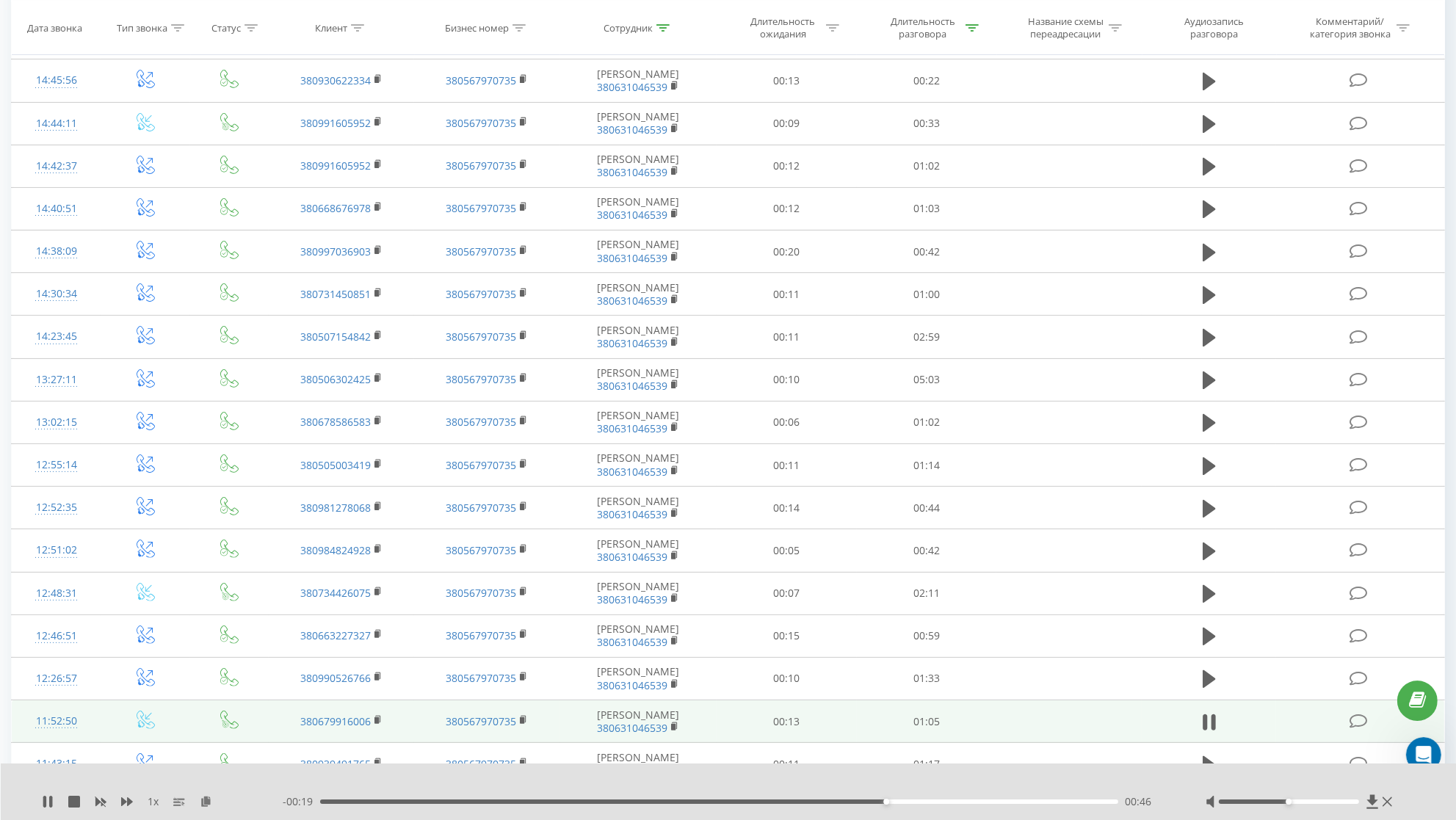
click at [467, 802] on div "00:46" at bounding box center [719, 802] width 798 height 5
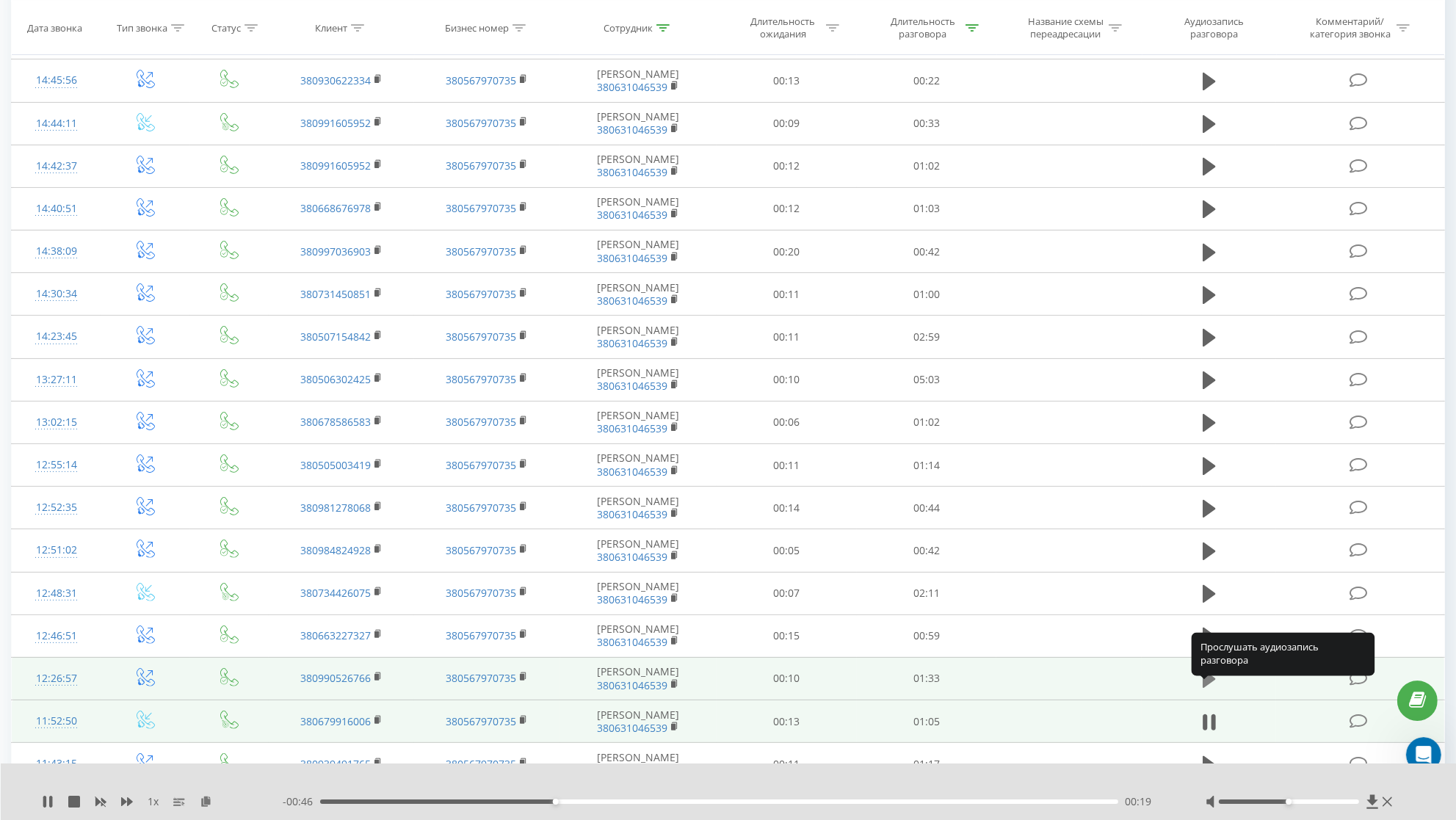
click at [1203, 688] on icon at bounding box center [1209, 679] width 13 height 18
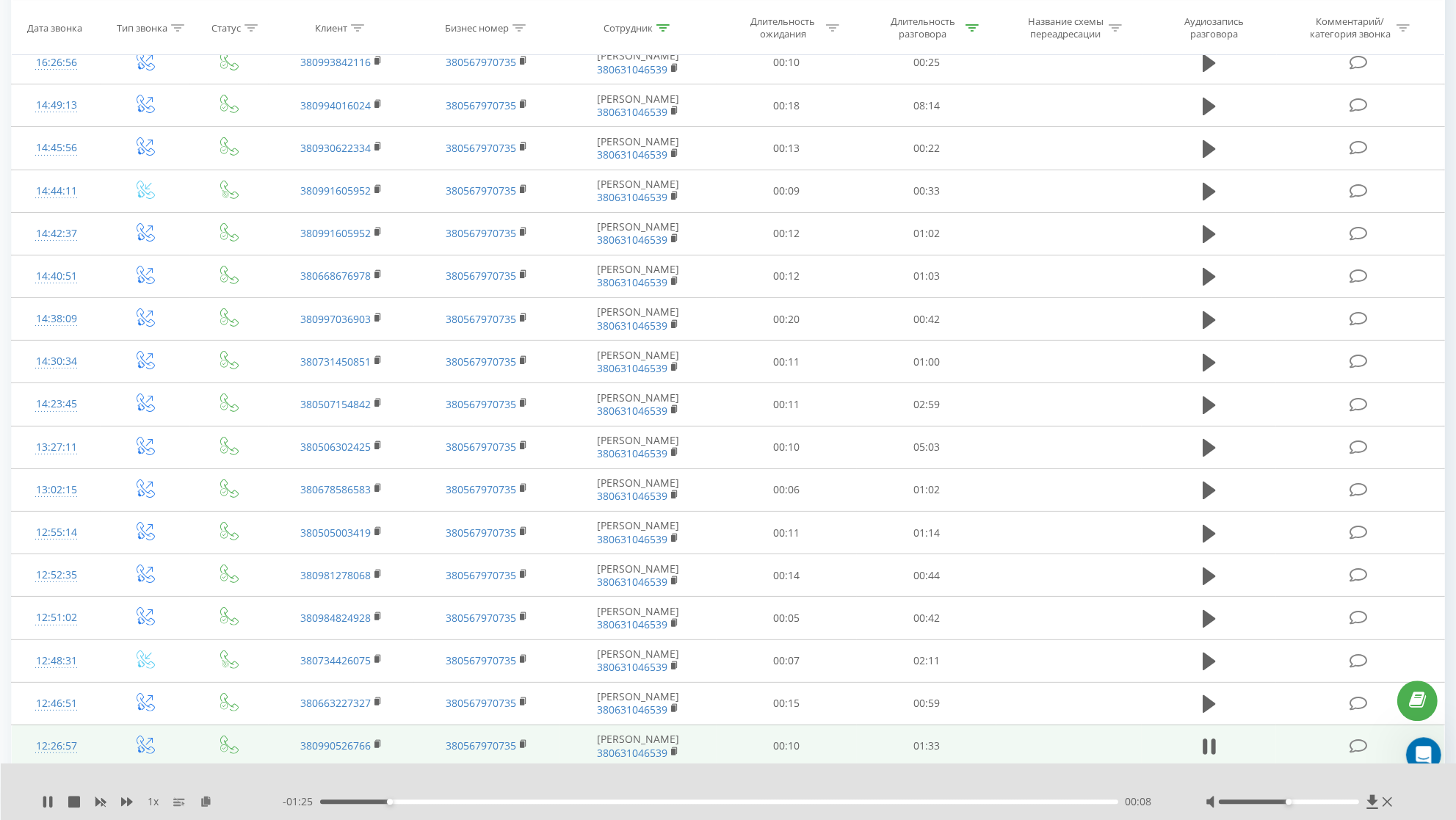
scroll to position [324, 0]
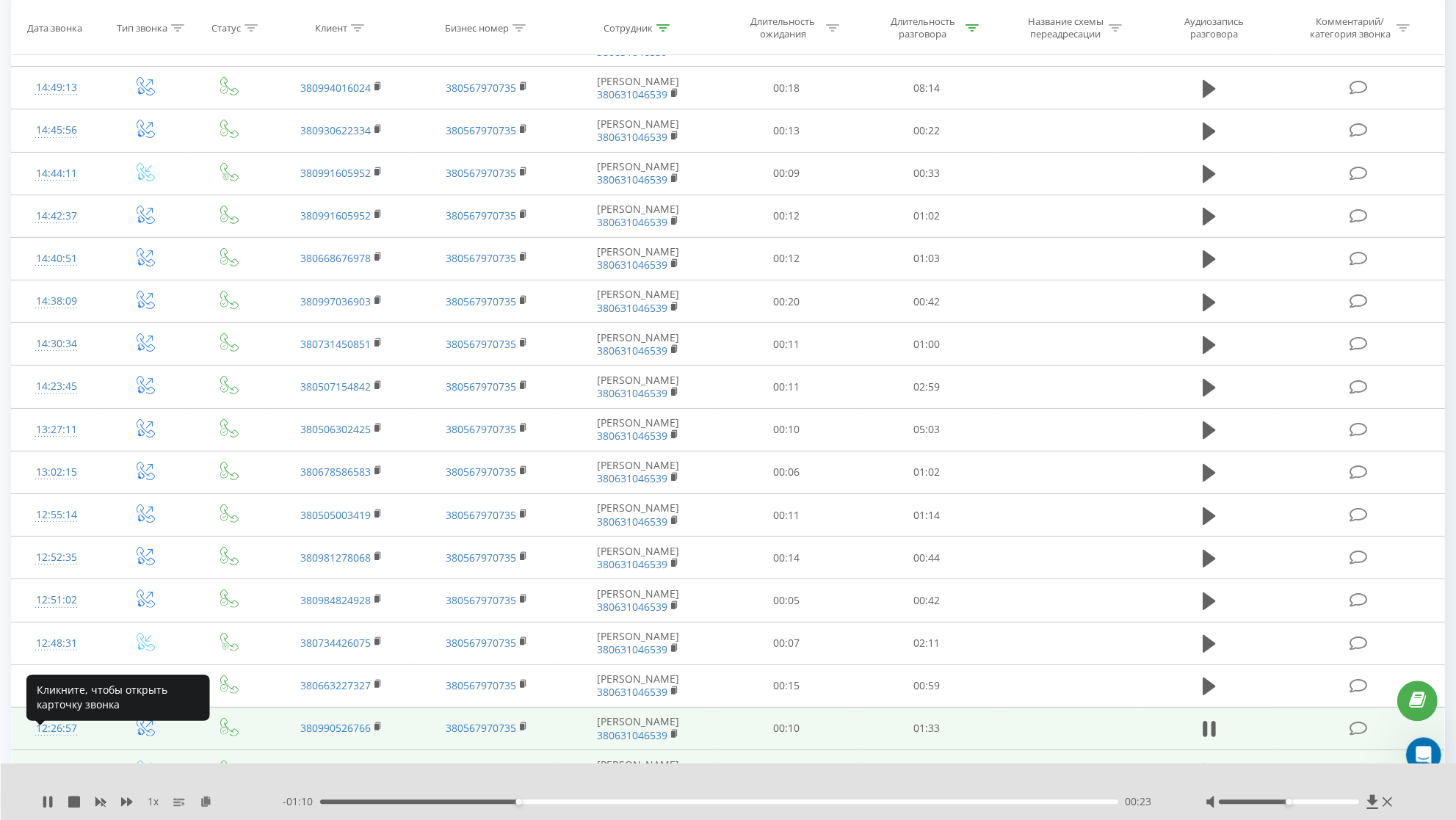
click at [70, 742] on div "12:26:57" at bounding box center [56, 729] width 59 height 29
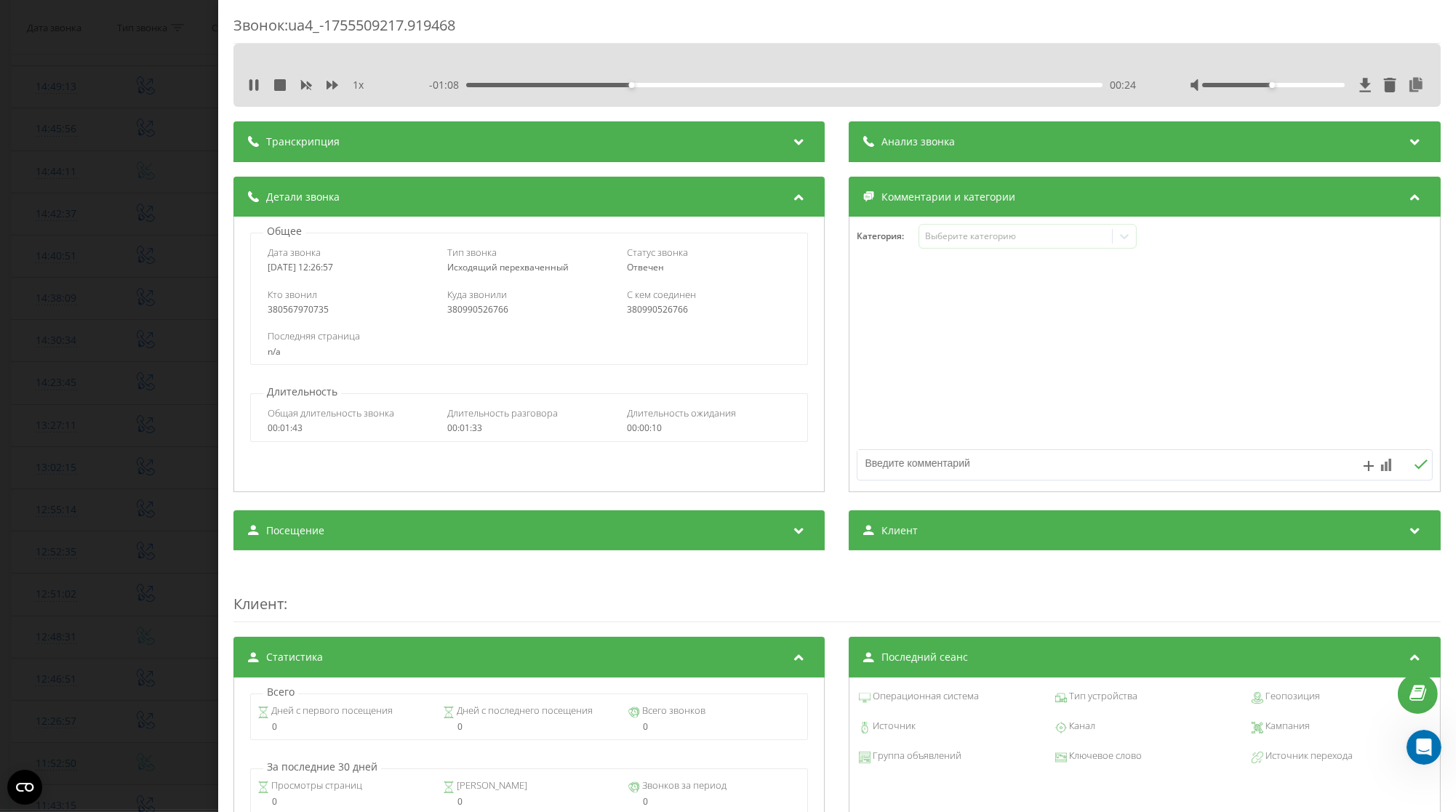
drag, startPoint x: 356, startPoint y: 273, endPoint x: 257, endPoint y: 271, distance: 99.0
click at [257, 271] on div "Дата звонка [DATE] 12:26:57 Тип звонка Исходящий перехваченный Статус звонка [P…" at bounding box center [529, 259] width 557 height 42
copy div "[DATE] 12:26:57"
click at [68, 369] on div "Звонок : ua4_-1755509217.919468 1 x - 00:36 00:57 00:57 Транскрипция Для анализ…" at bounding box center [728, 406] width 1456 height 812
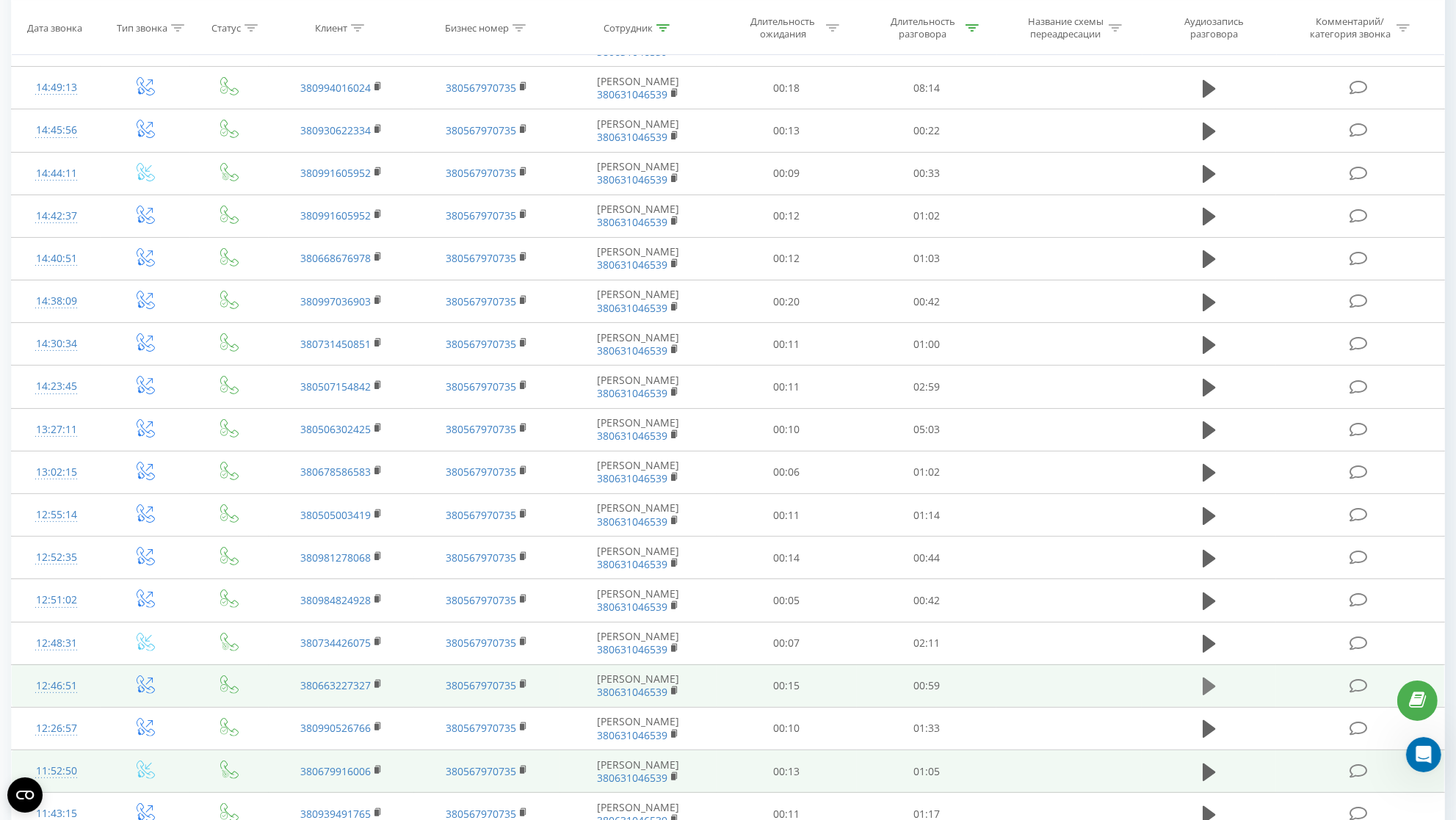
click at [1208, 695] on icon at bounding box center [1209, 687] width 13 height 18
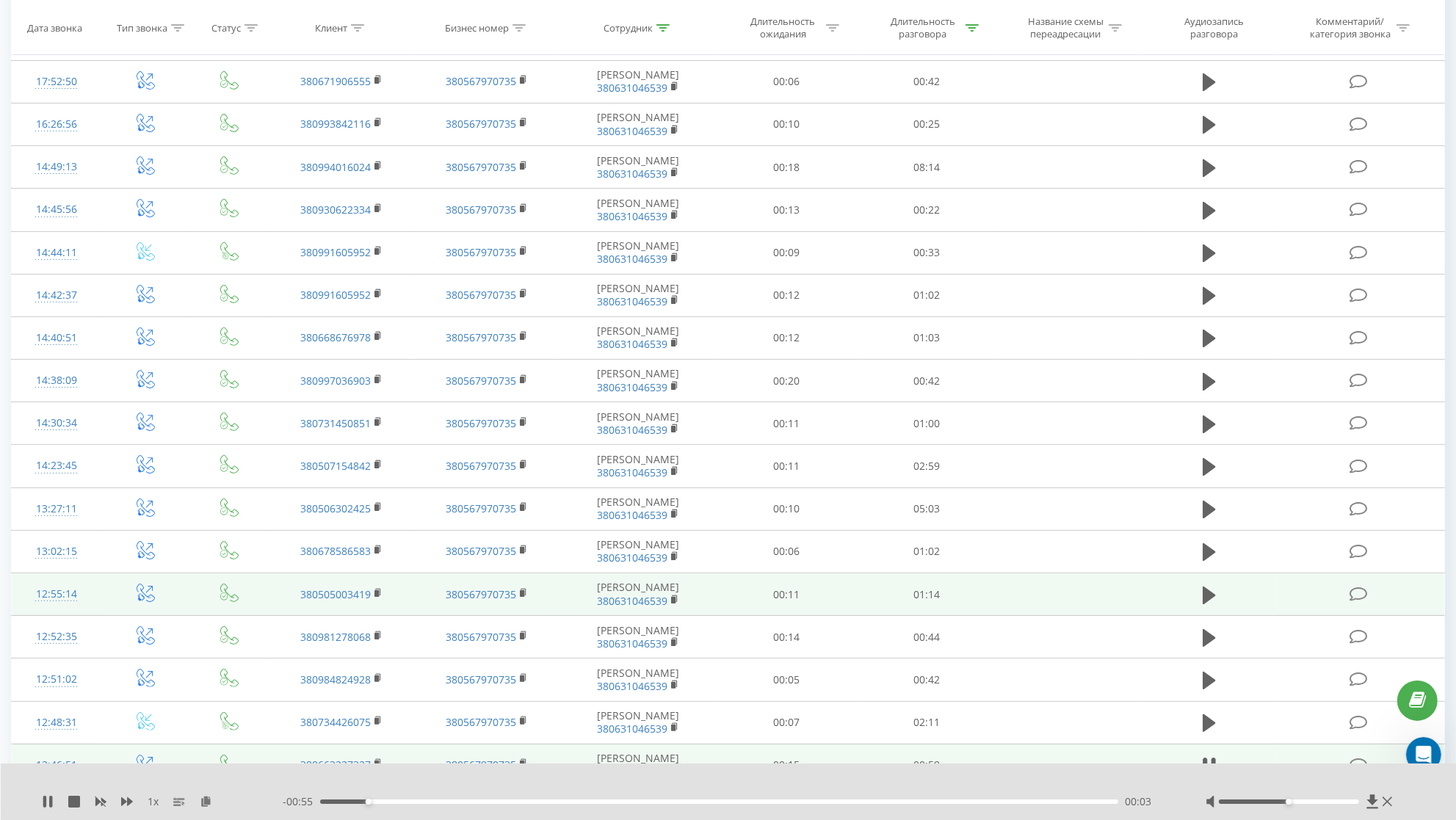
scroll to position [324, 0]
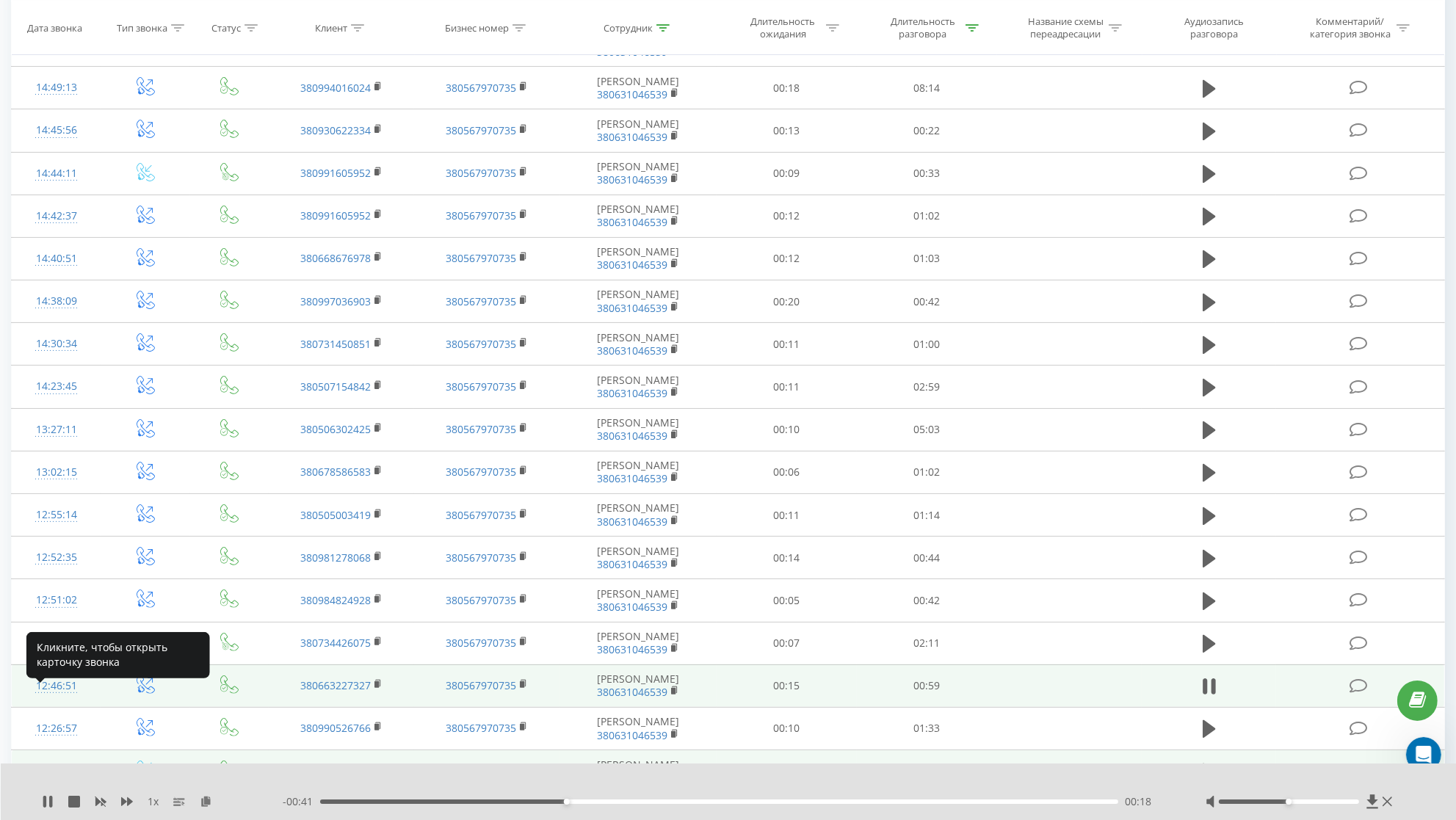
click at [64, 698] on div "12:46:51" at bounding box center [56, 686] width 59 height 29
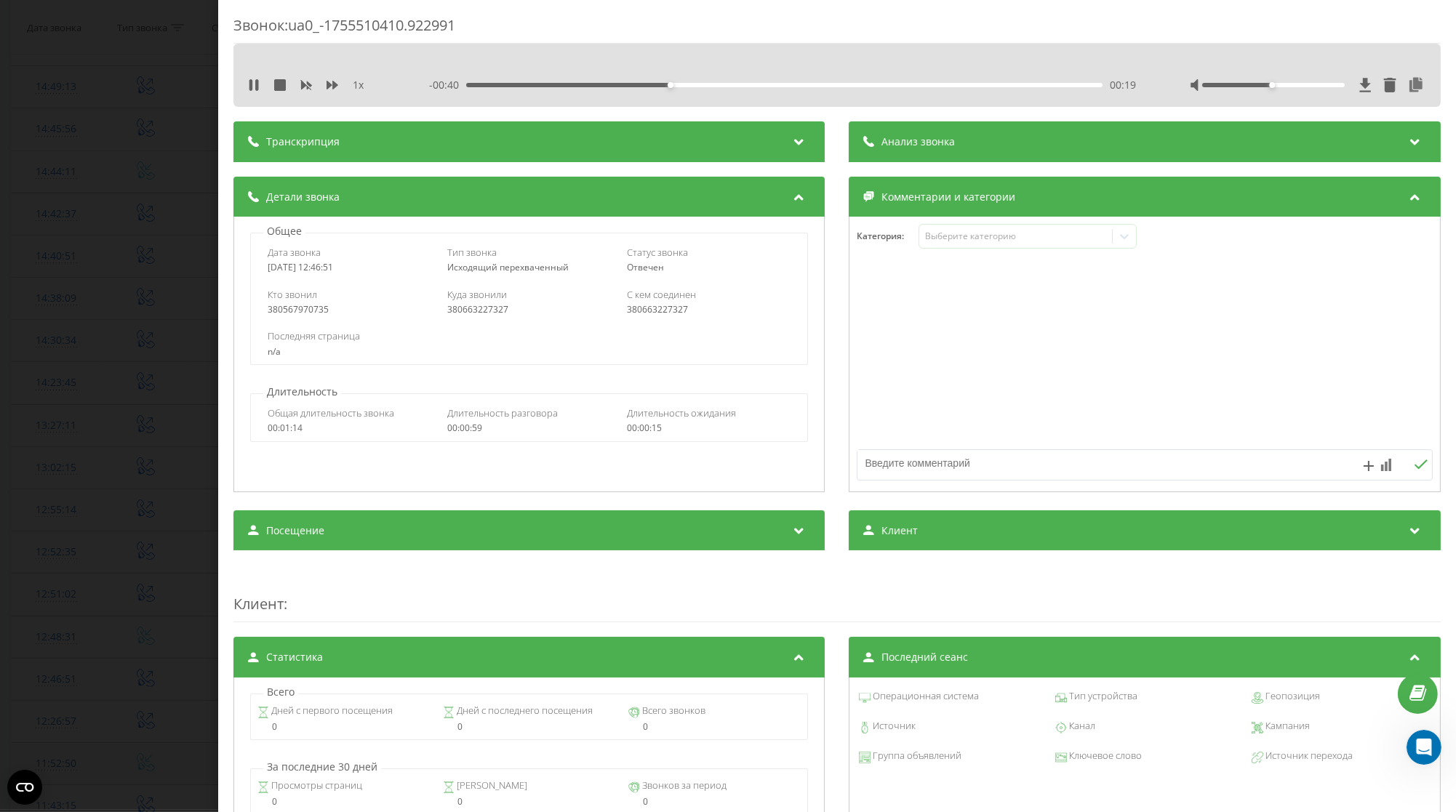
drag, startPoint x: 348, startPoint y: 272, endPoint x: 259, endPoint y: 274, distance: 89.0
click at [251, 273] on div "Дата звонка [DATE] 12:46:51 Тип звонка Исходящий перехваченный Статус звонка От…" at bounding box center [528, 299] width 558 height 132
click at [1409, 91] on icon at bounding box center [1417, 84] width 18 height 14
click at [126, 406] on div "Звонок : ua0_-1755510410.922991 1 x - 00:54 00:04 00:04 Транскрипция Для анализ…" at bounding box center [728, 406] width 1456 height 812
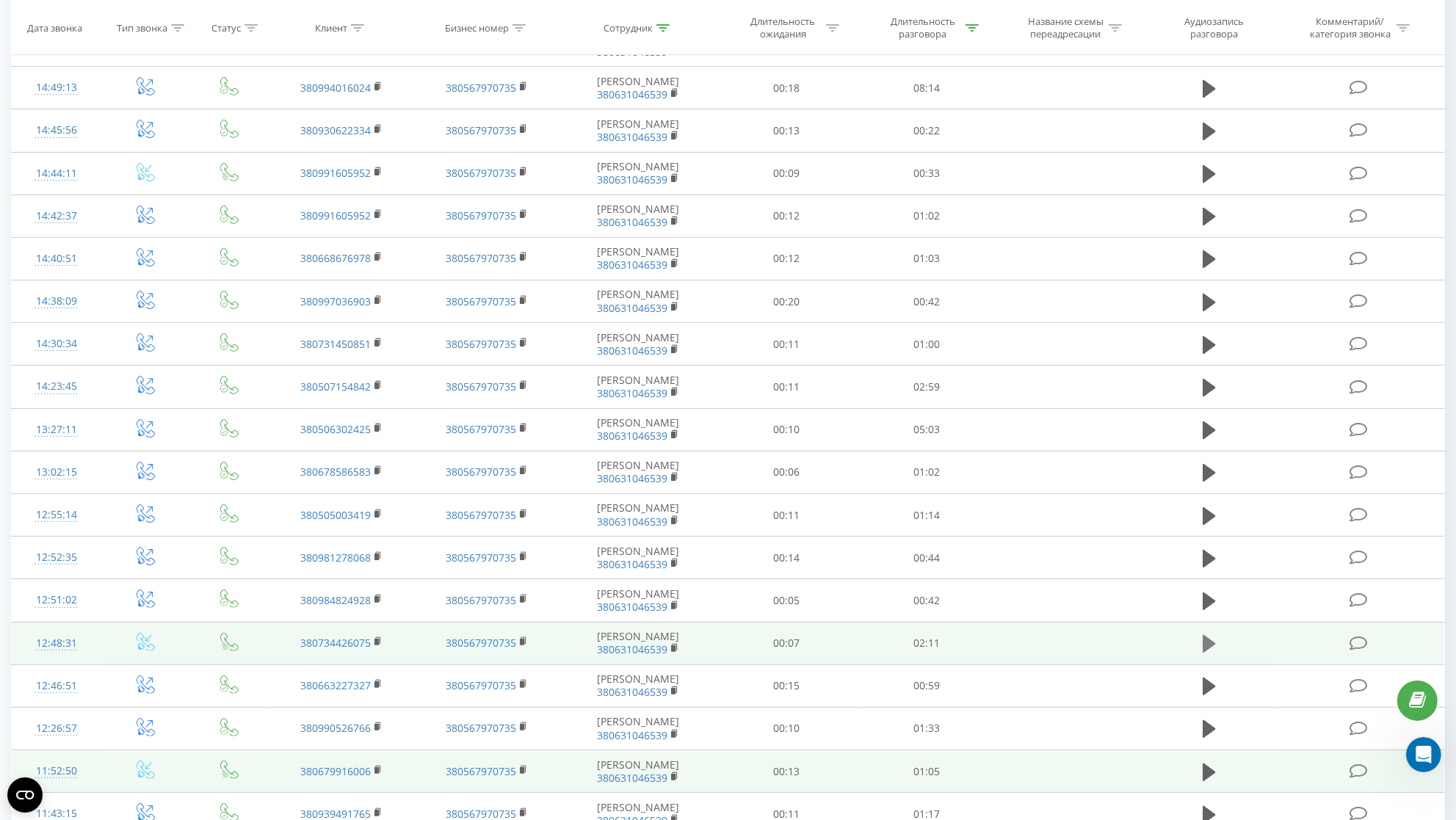
click at [1208, 652] on icon at bounding box center [1209, 644] width 13 height 18
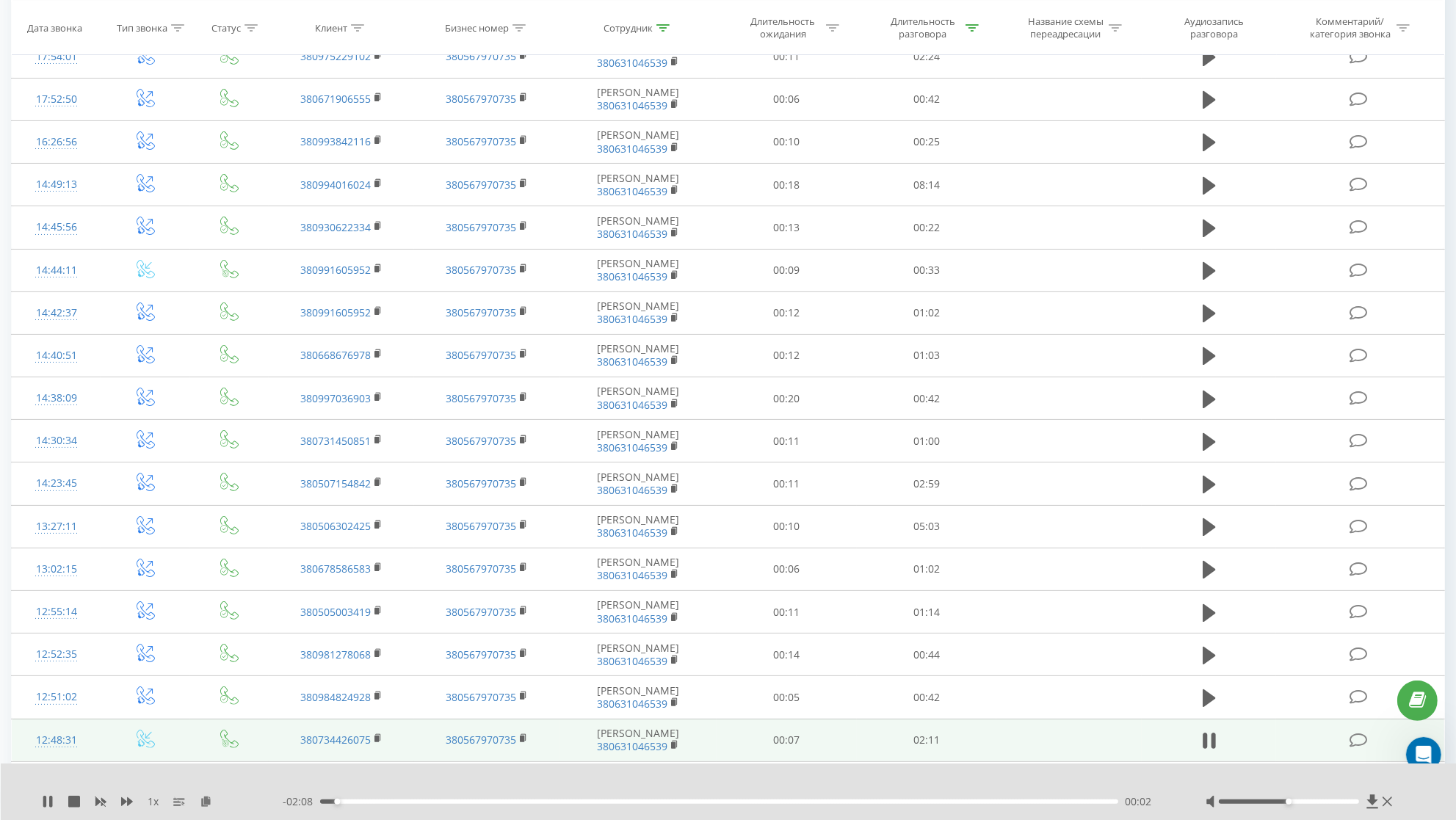
scroll to position [232, 0]
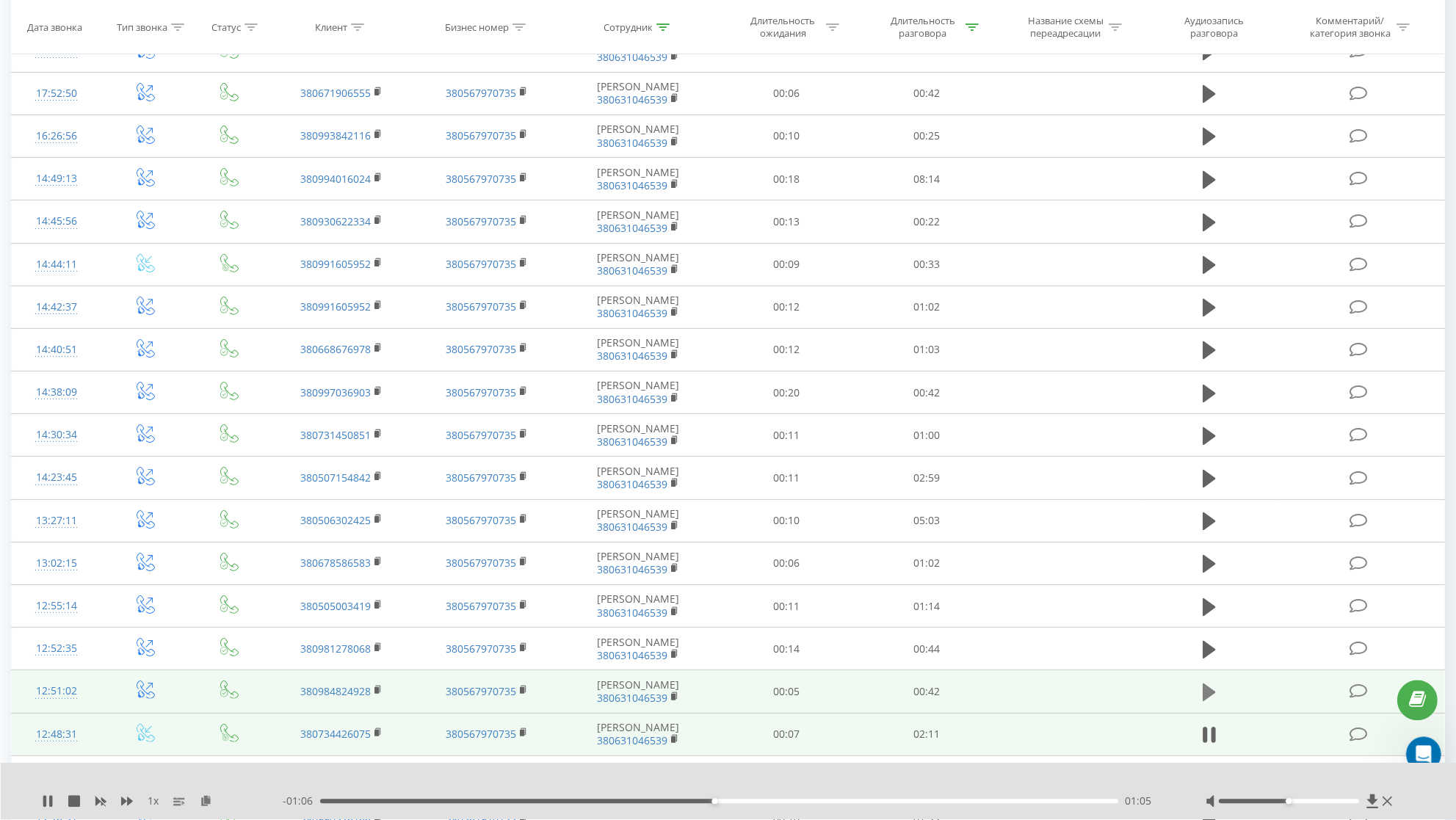
click at [1213, 704] on icon at bounding box center [1209, 693] width 13 height 21
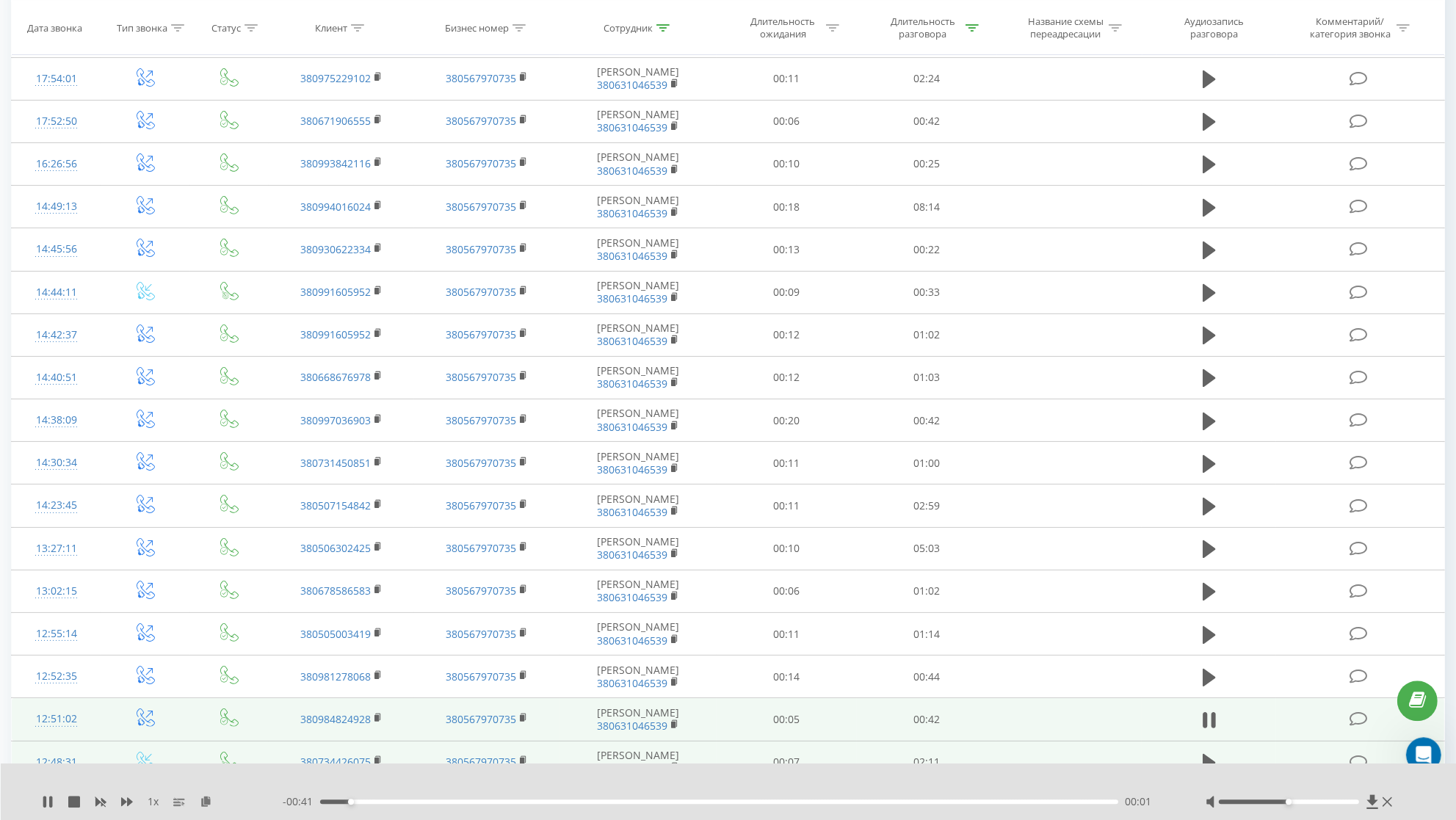
scroll to position [188, 0]
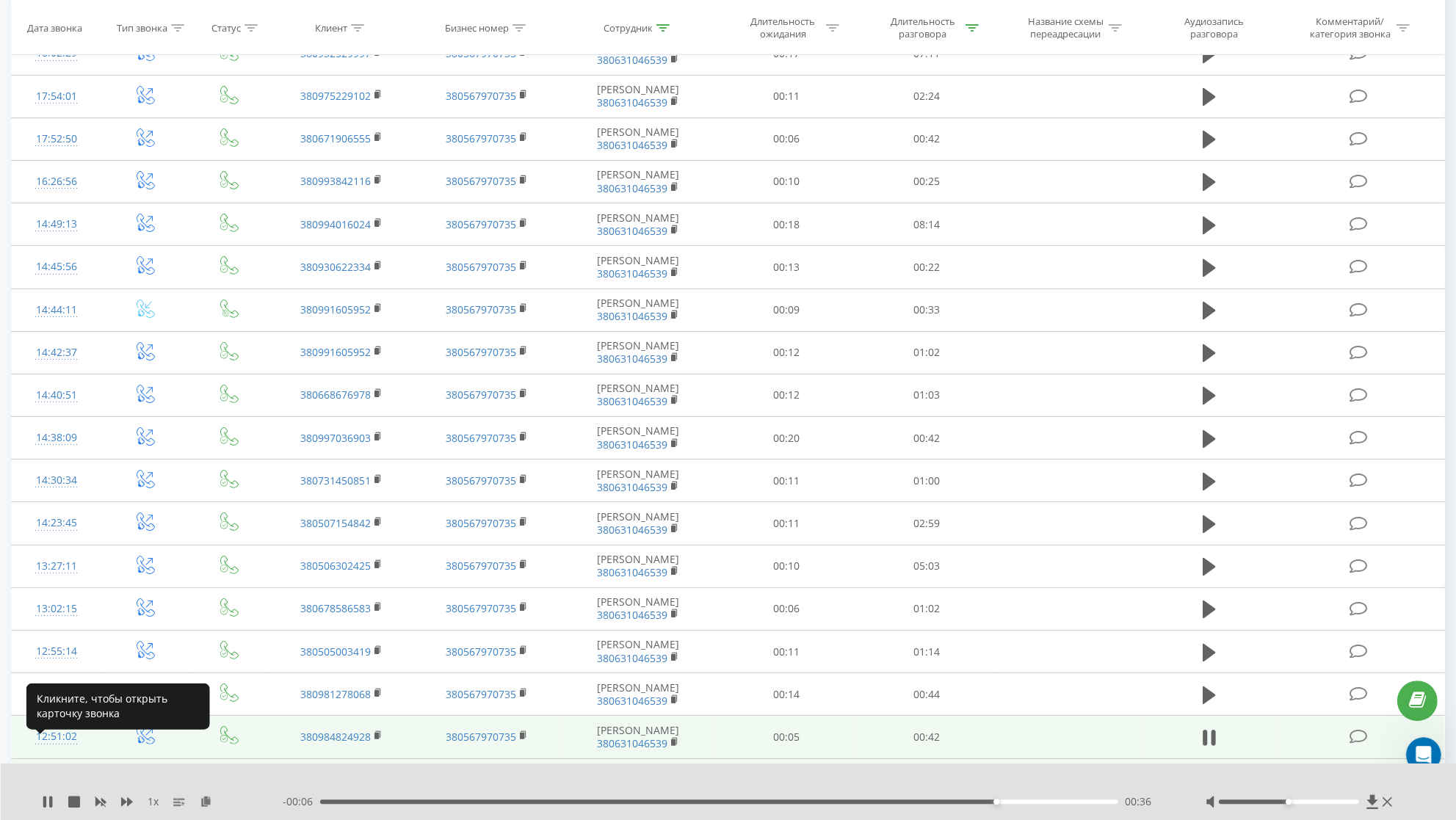
click at [57, 749] on div "12:51:02" at bounding box center [56, 737] width 59 height 29
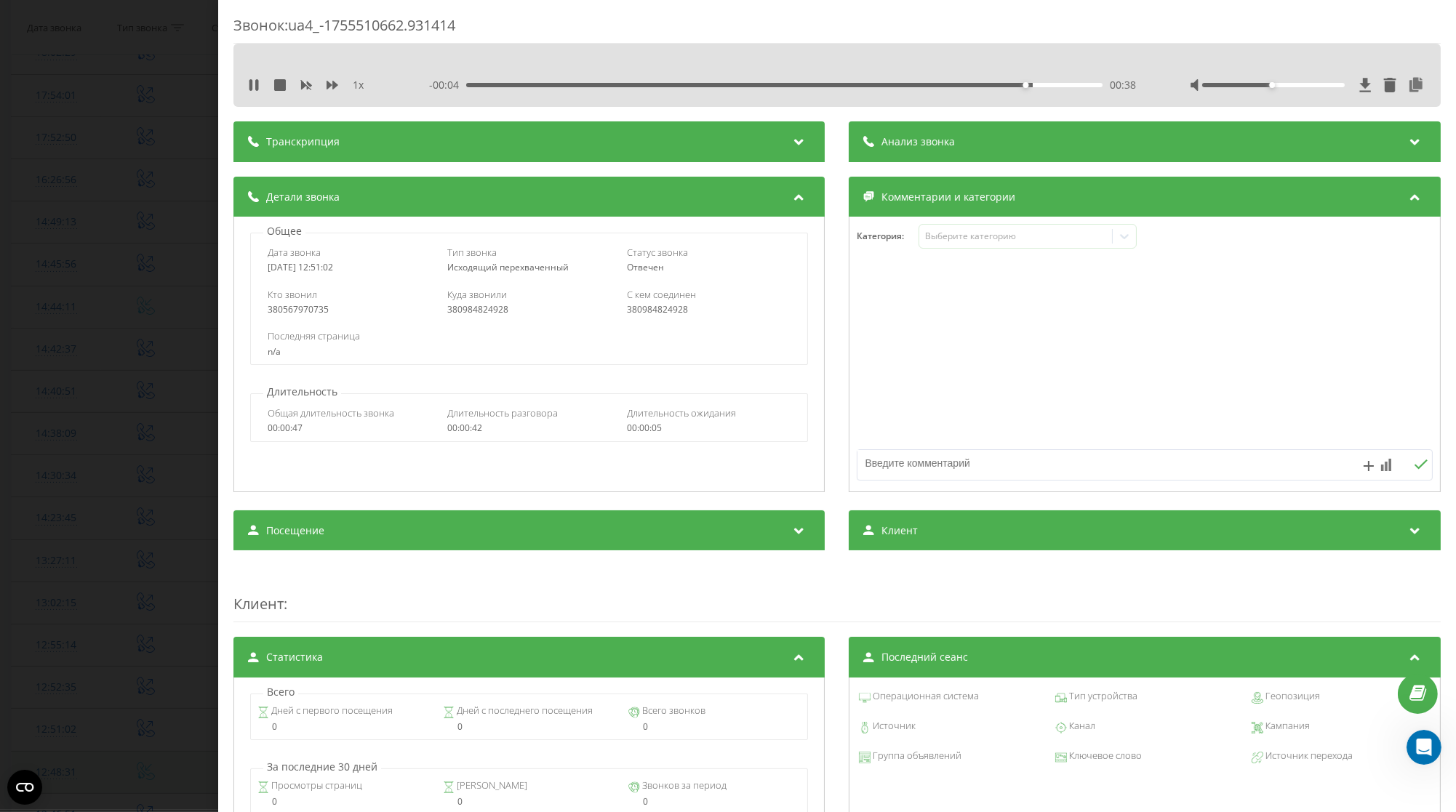
drag, startPoint x: 360, startPoint y: 273, endPoint x: 256, endPoint y: 269, distance: 104.1
click at [256, 269] on div "Дата звонка [DATE] 12:51:02 Тип звонка Исходящий перехваченный Статус звонка [P…" at bounding box center [529, 259] width 557 height 42
copy div "[DATE] 12:51:02"
click at [82, 366] on div "Звонок : ua4_-1755510662.931414 1 x - 00:21 00:22 00:22 Транскрипция Для анализ…" at bounding box center [728, 406] width 1456 height 812
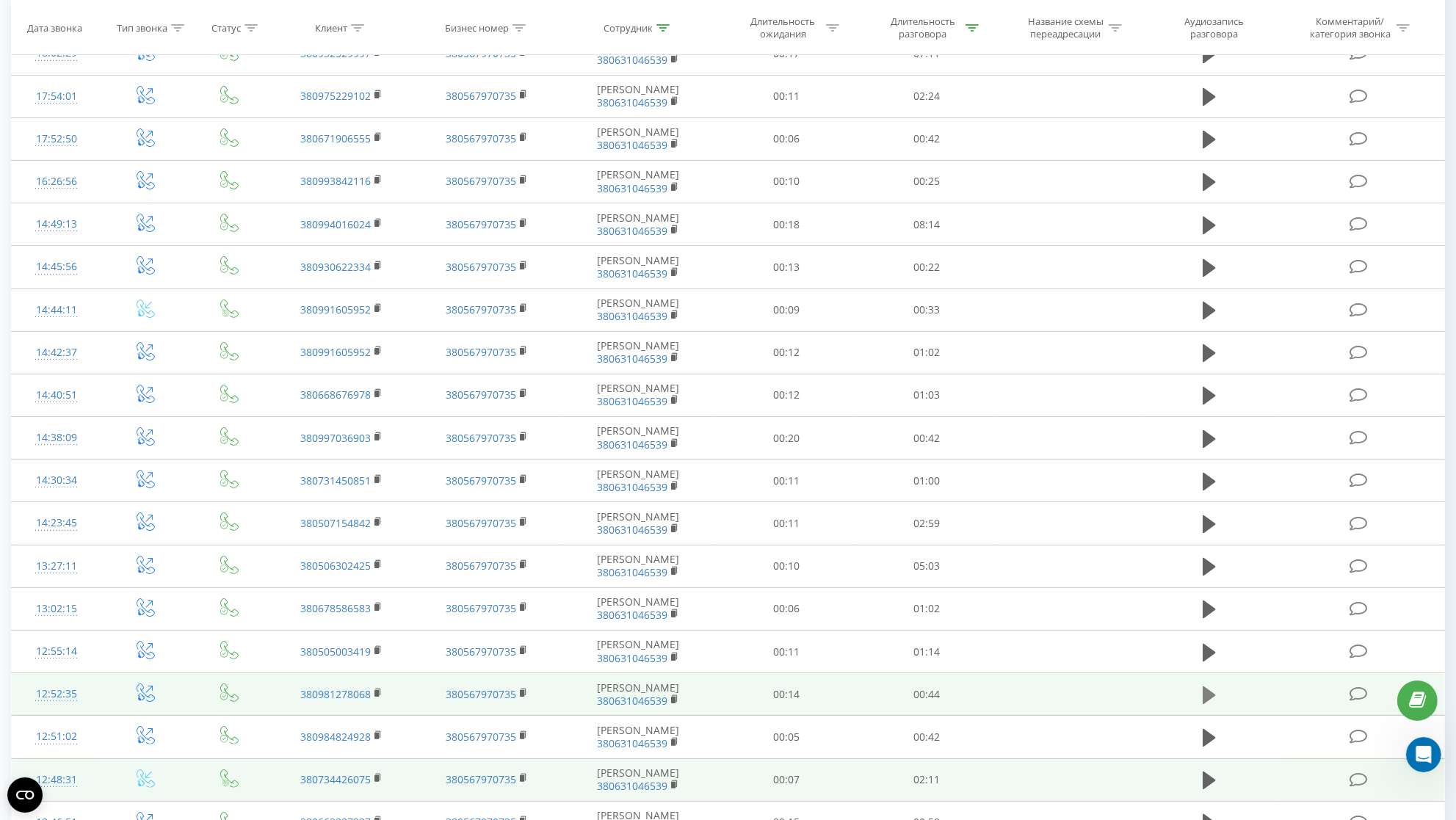
click at [1210, 704] on icon at bounding box center [1209, 695] width 13 height 18
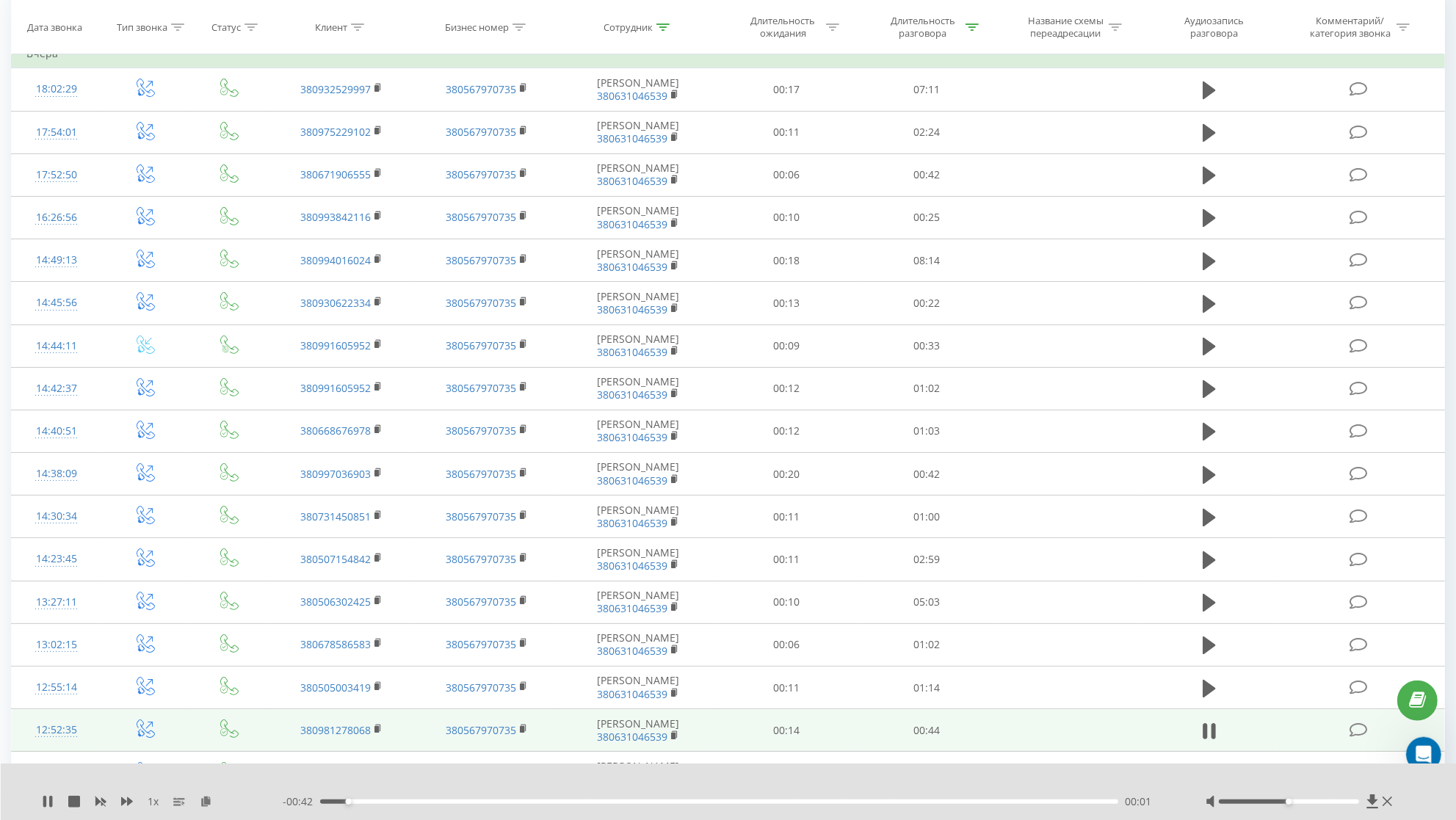
scroll to position [149, 0]
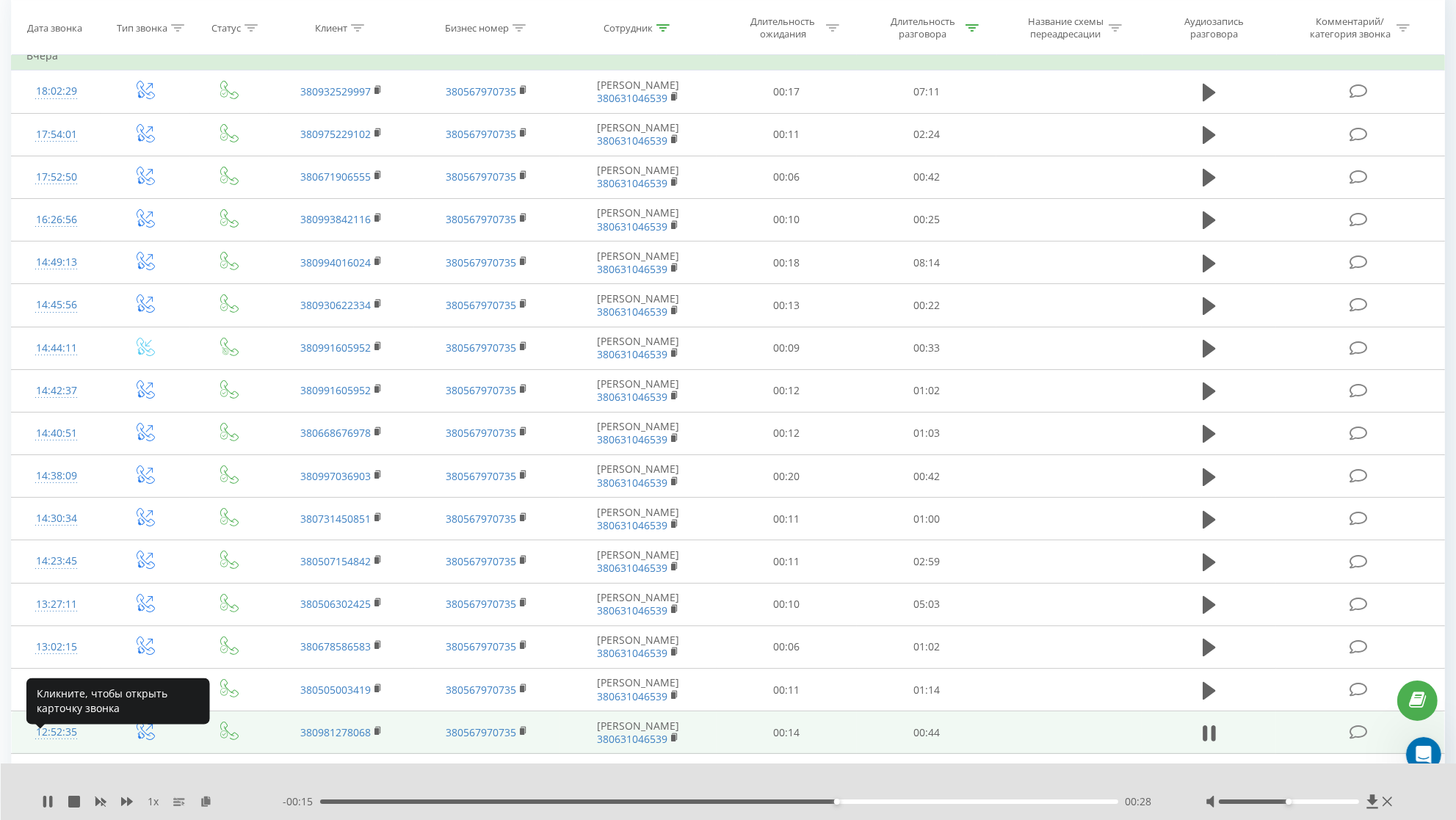
click at [63, 747] on div "12:52:35" at bounding box center [56, 732] width 59 height 29
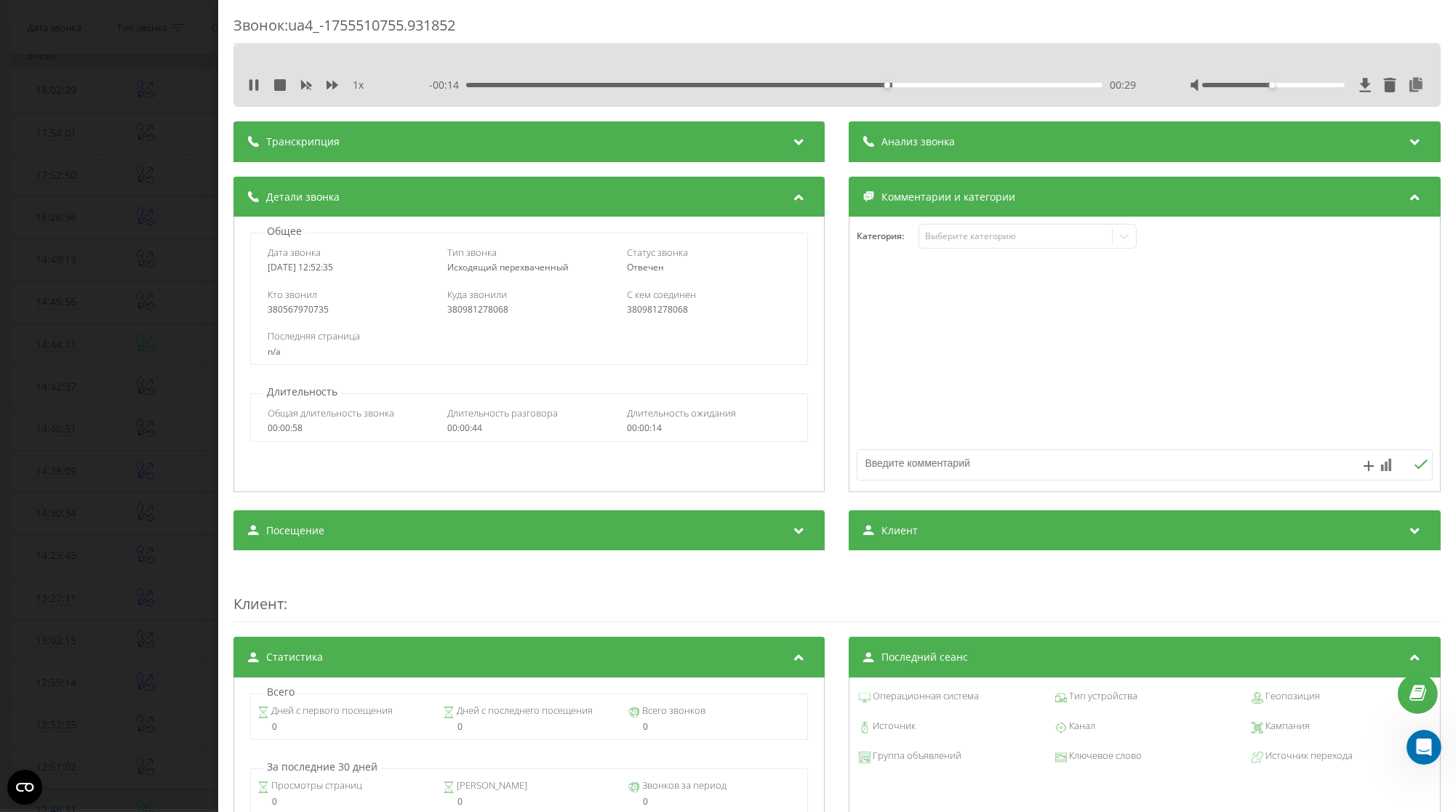
drag, startPoint x: 370, startPoint y: 272, endPoint x: 265, endPoint y: 275, distance: 105.0
click at [265, 275] on div "Дата звонка [DATE] 12:52:35 Тип звонка Исходящий перехваченный Статус звонка [P…" at bounding box center [529, 259] width 557 height 42
copy div "[DATE] 12:52:35"
click at [473, 87] on div "00:32" at bounding box center [784, 85] width 637 height 5
click at [1409, 88] on icon at bounding box center [1417, 84] width 18 height 14
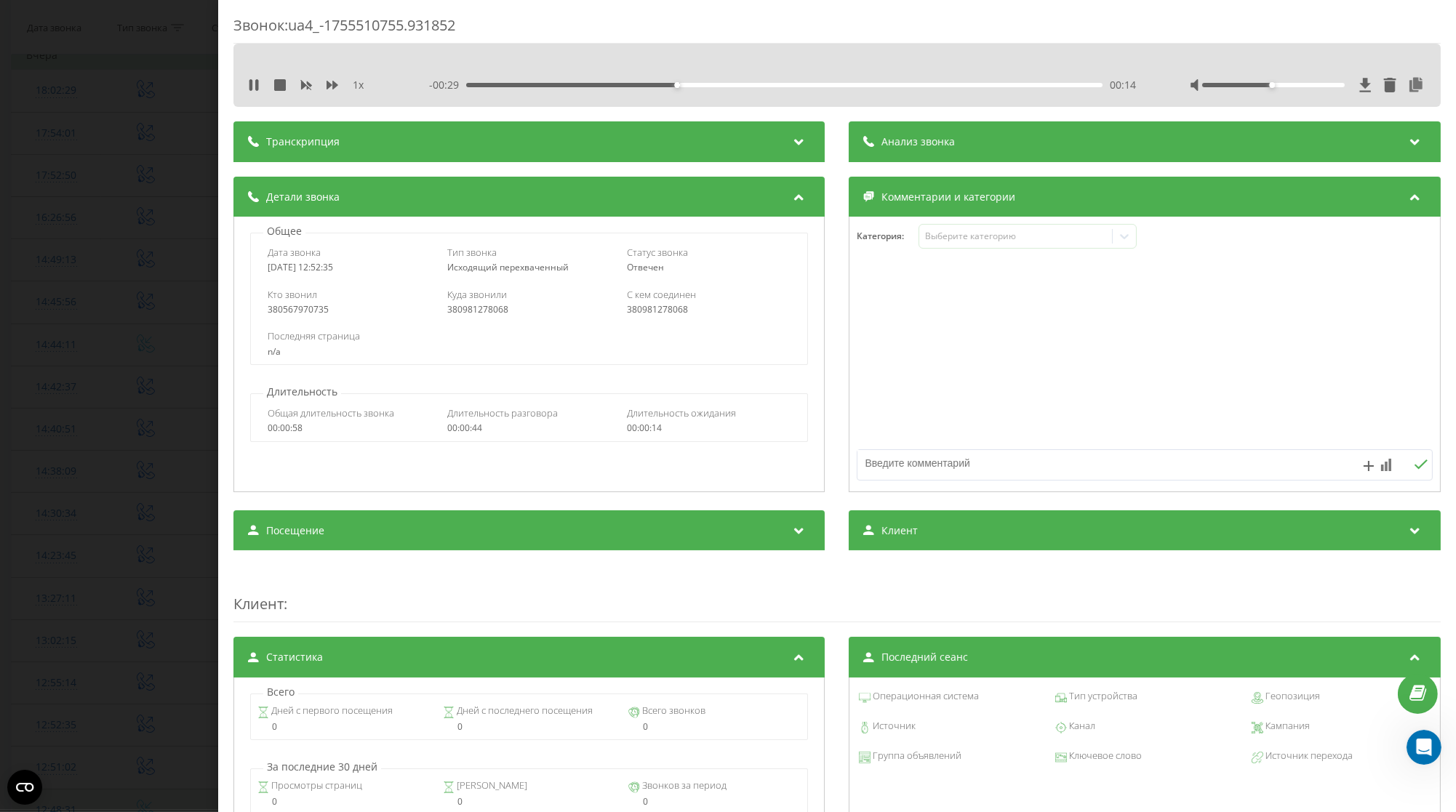
click at [70, 394] on div "Звонок : ua4_-1755510755.931852 1 x - 00:29 00:14 00:14 Транскрипция Для анализ…" at bounding box center [728, 406] width 1456 height 812
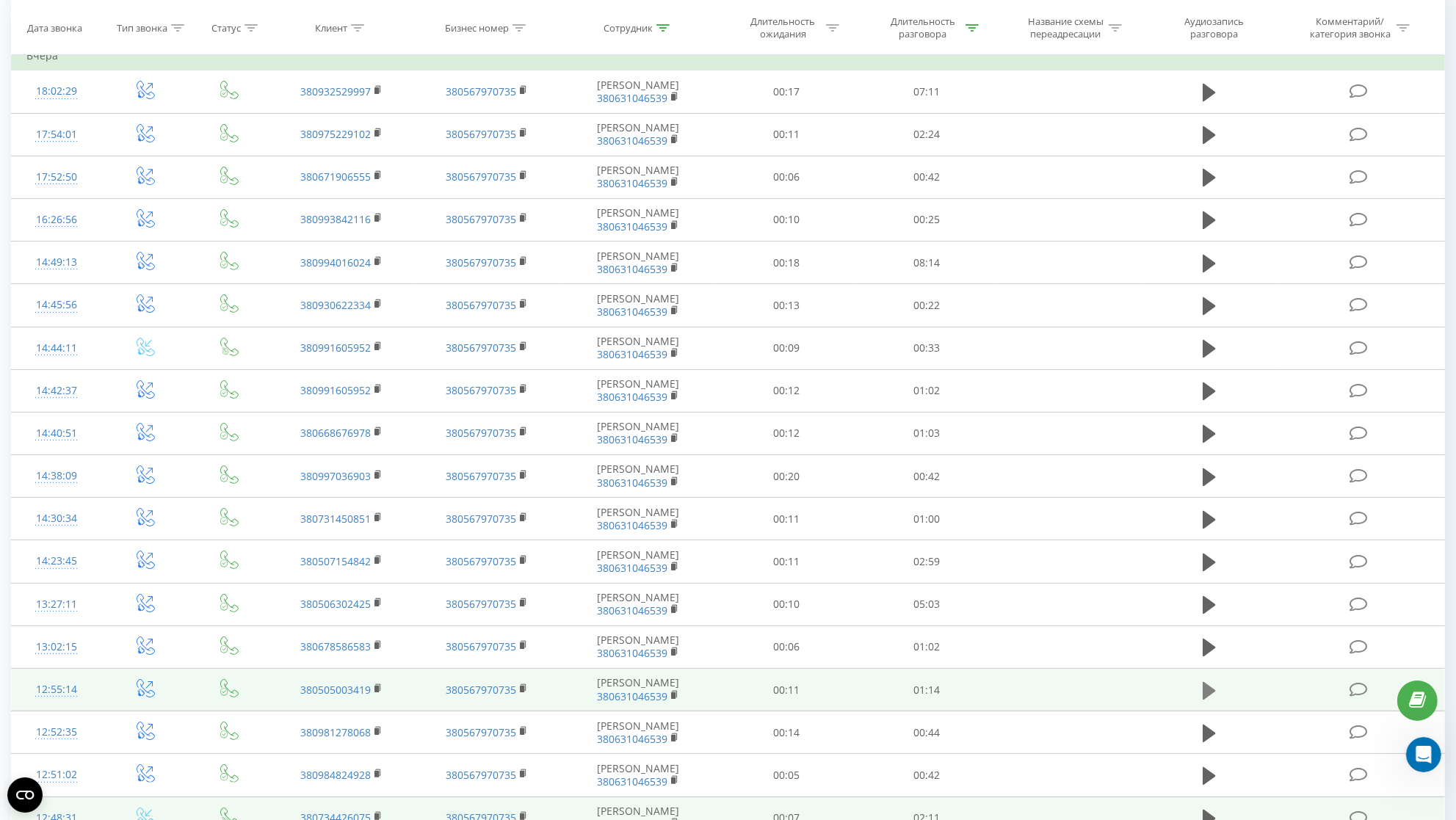
click at [1210, 699] on icon at bounding box center [1209, 690] width 13 height 18
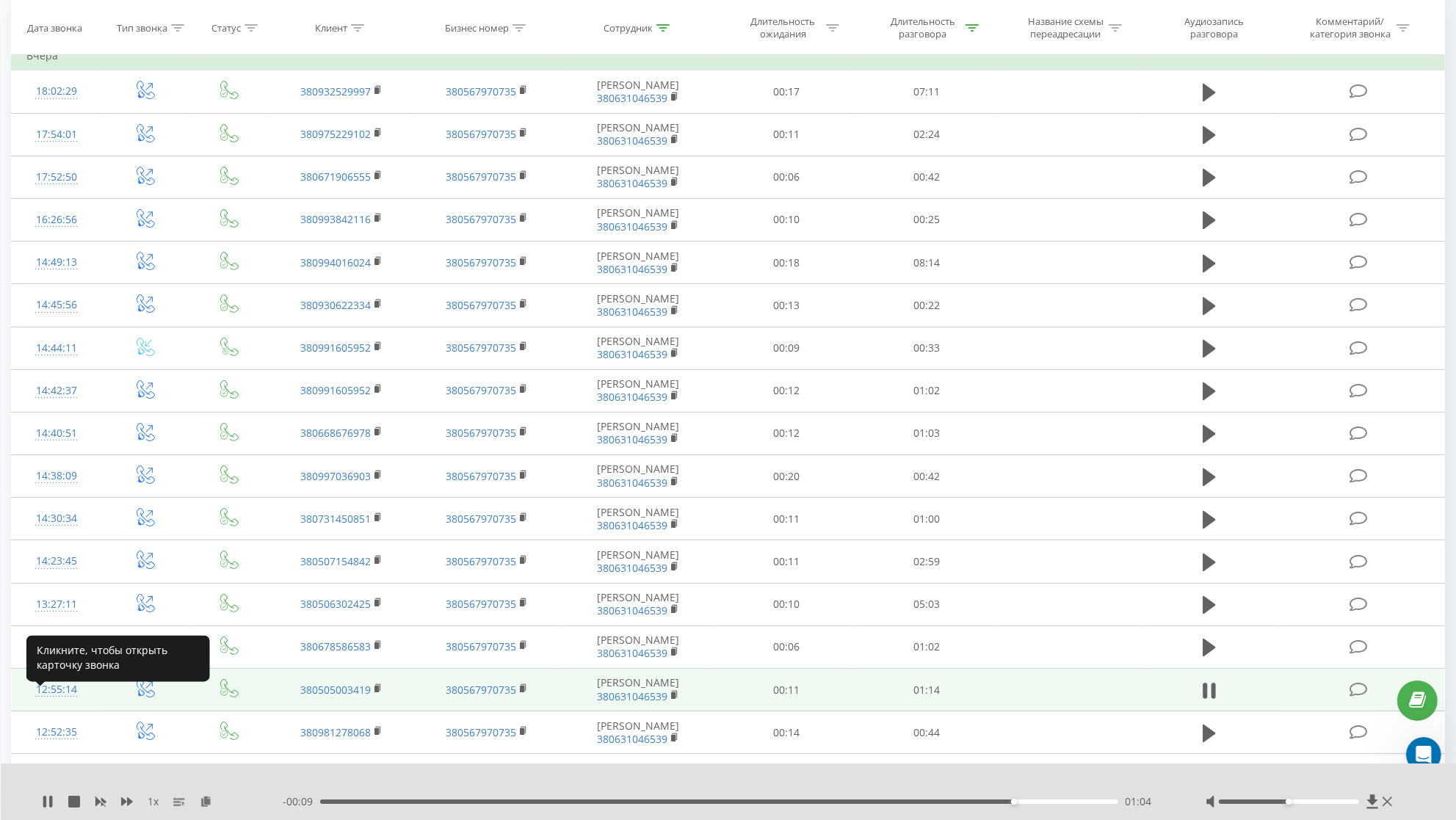
click at [69, 704] on div "12:55:14" at bounding box center [56, 690] width 59 height 29
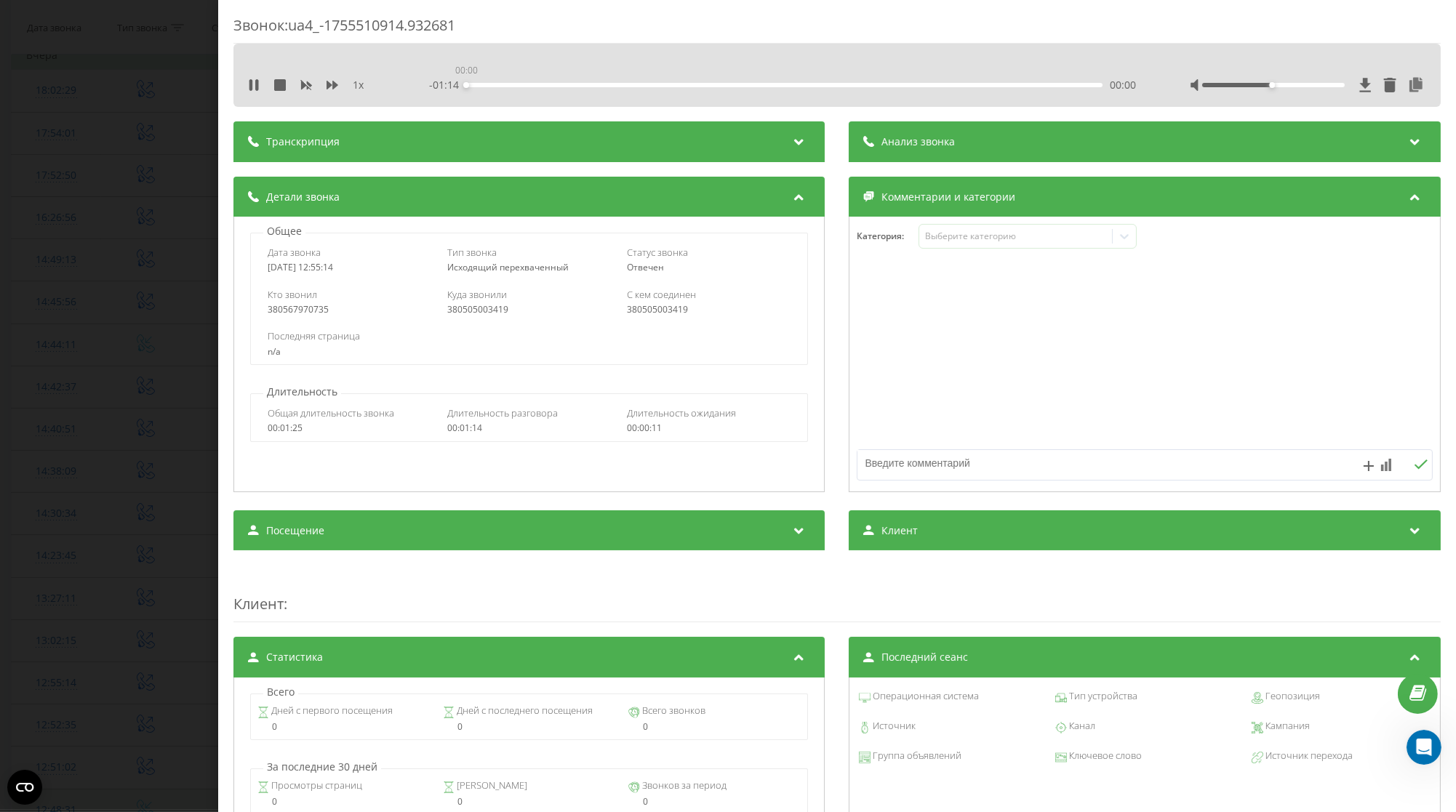
drag, startPoint x: 526, startPoint y: 85, endPoint x: 323, endPoint y: 91, distance: 203.1
click at [326, 88] on div "1 x - 01:14 00:00 00:00" at bounding box center [837, 85] width 1186 height 22
drag, startPoint x: 356, startPoint y: 272, endPoint x: 265, endPoint y: 268, distance: 91.1
click at [265, 268] on div "Дата звонка [DATE] 12:55:14 Тип звонка Исходящий перехваченный Статус звонка [P…" at bounding box center [529, 259] width 557 height 42
copy div "[DATE] 12:55:14"
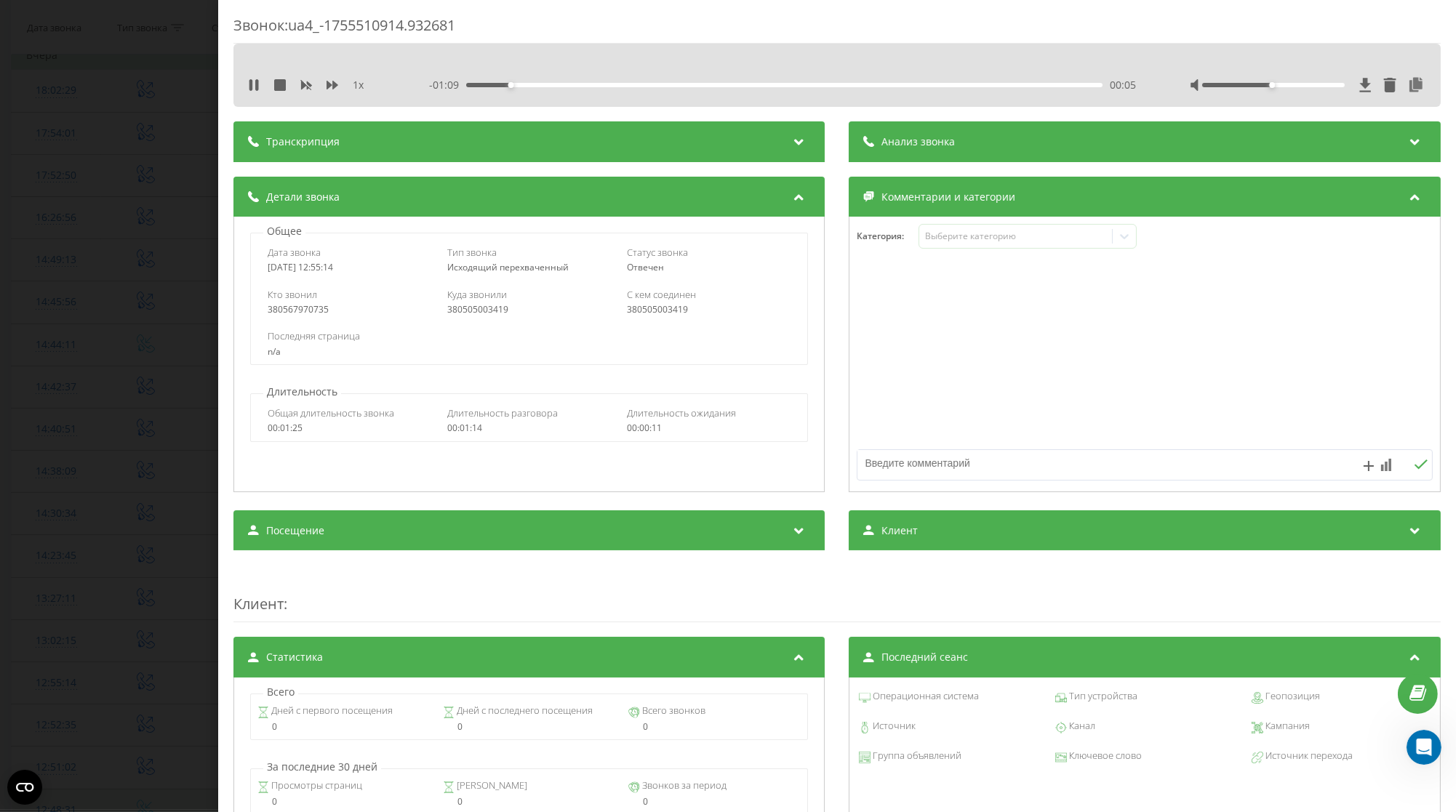
click at [149, 381] on div "Звонок : ua4_-1755510914.932681 1 x - 01:09 00:05 00:05 Транскрипция Для анализ…" at bounding box center [728, 406] width 1456 height 812
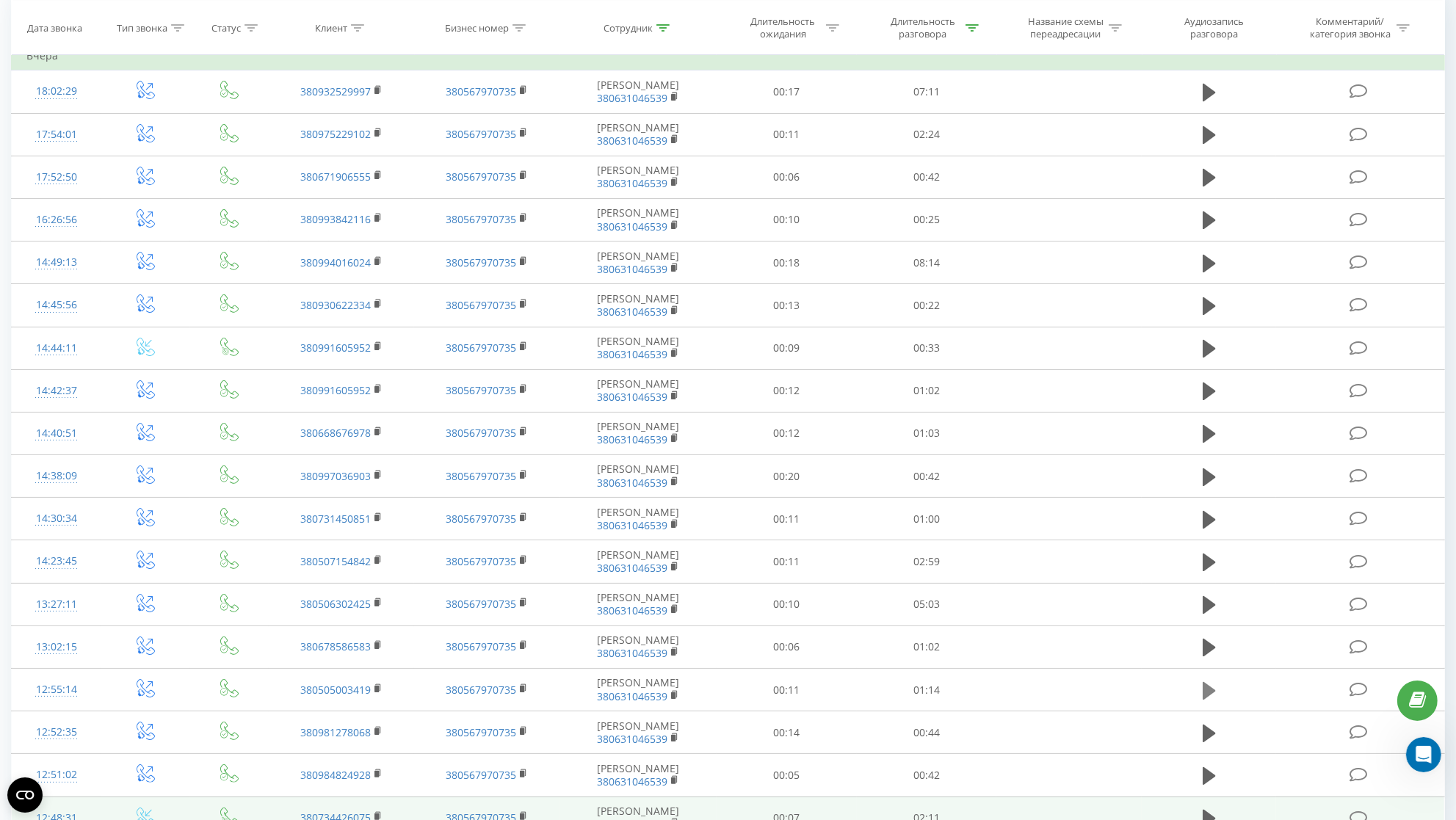
click at [1203, 699] on icon at bounding box center [1209, 690] width 13 height 18
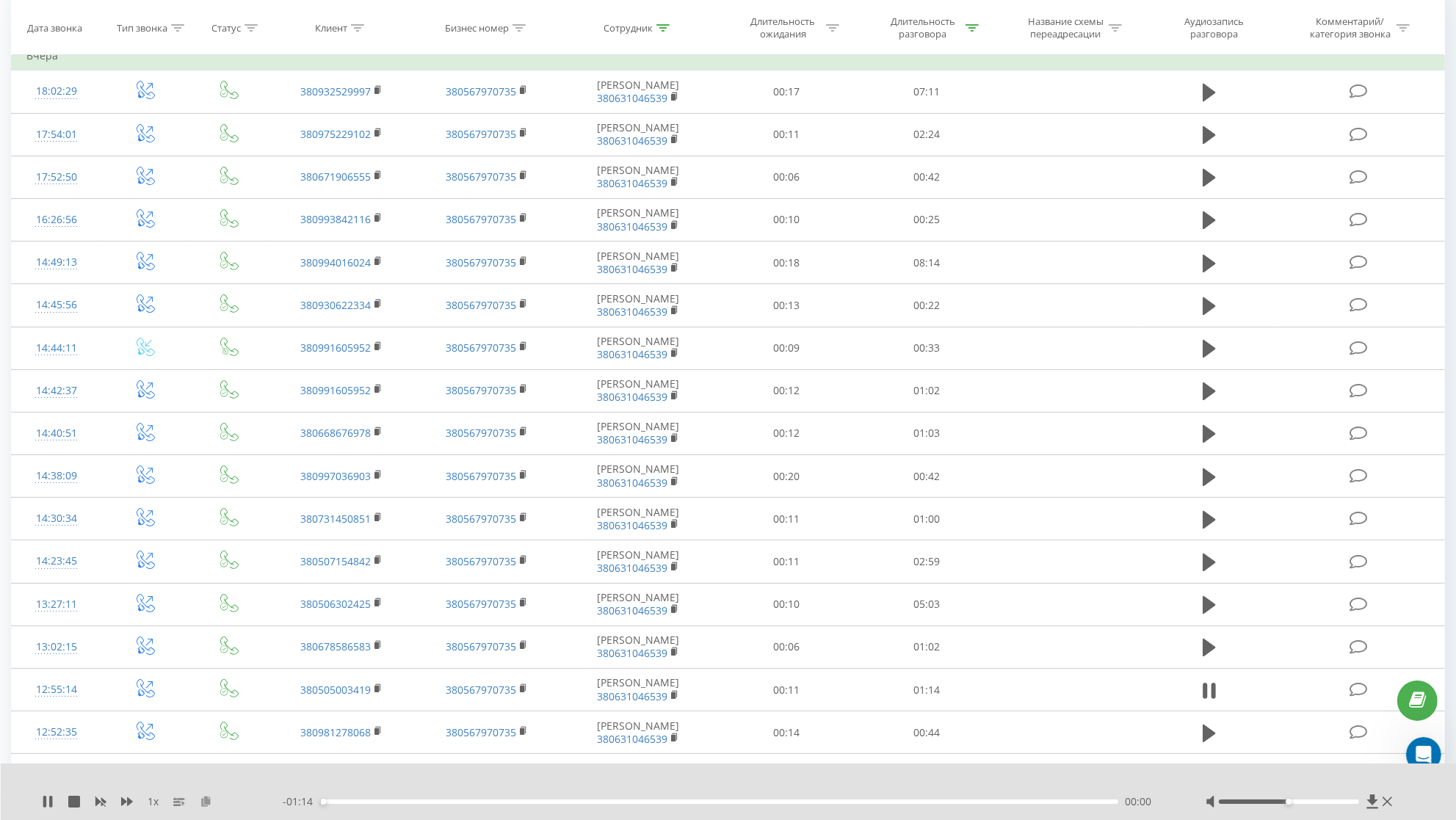
click at [209, 804] on icon at bounding box center [206, 801] width 12 height 10
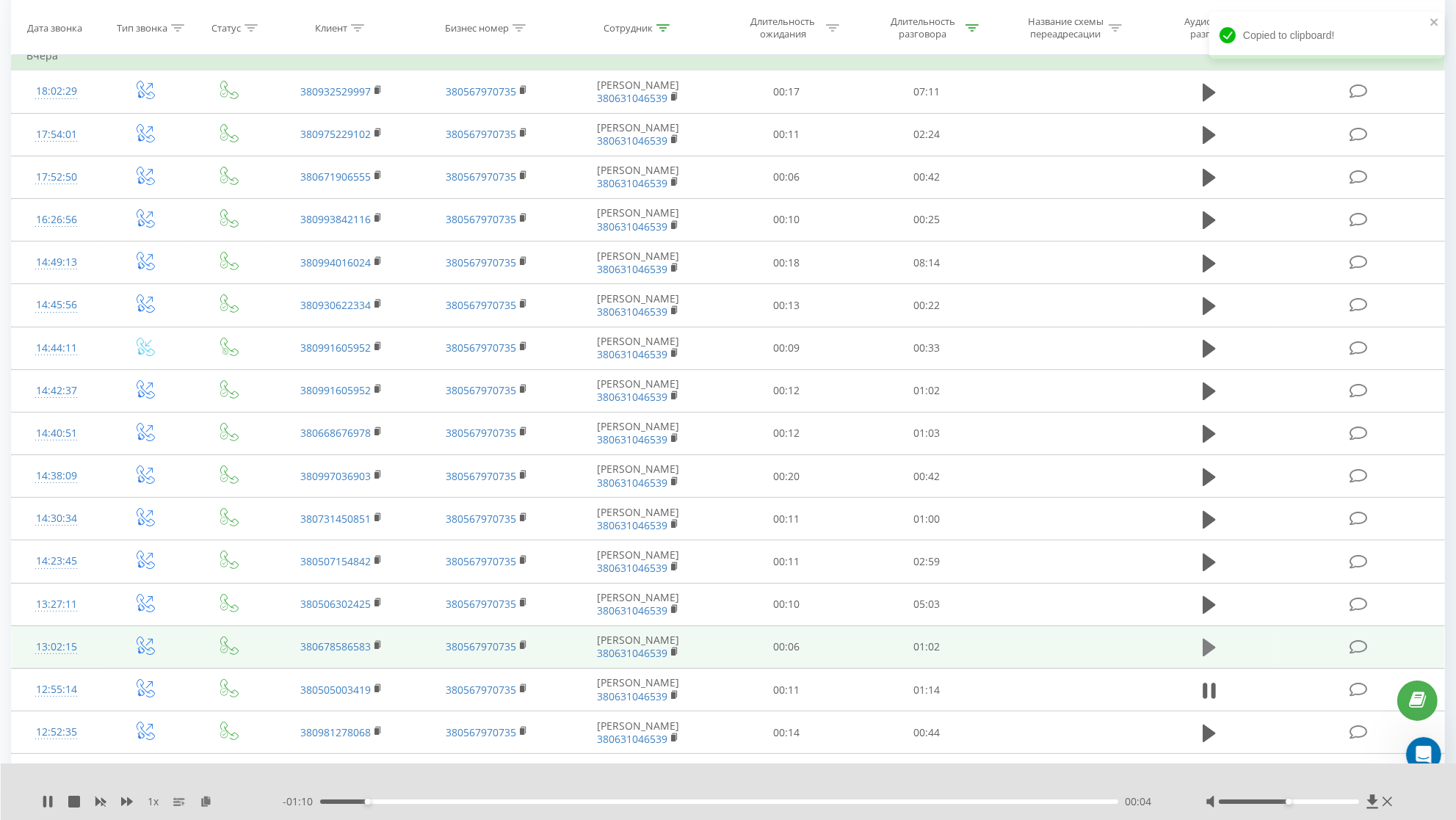
click at [1207, 656] on icon at bounding box center [1209, 648] width 13 height 18
click at [75, 662] on div "13:02:15" at bounding box center [56, 648] width 59 height 29
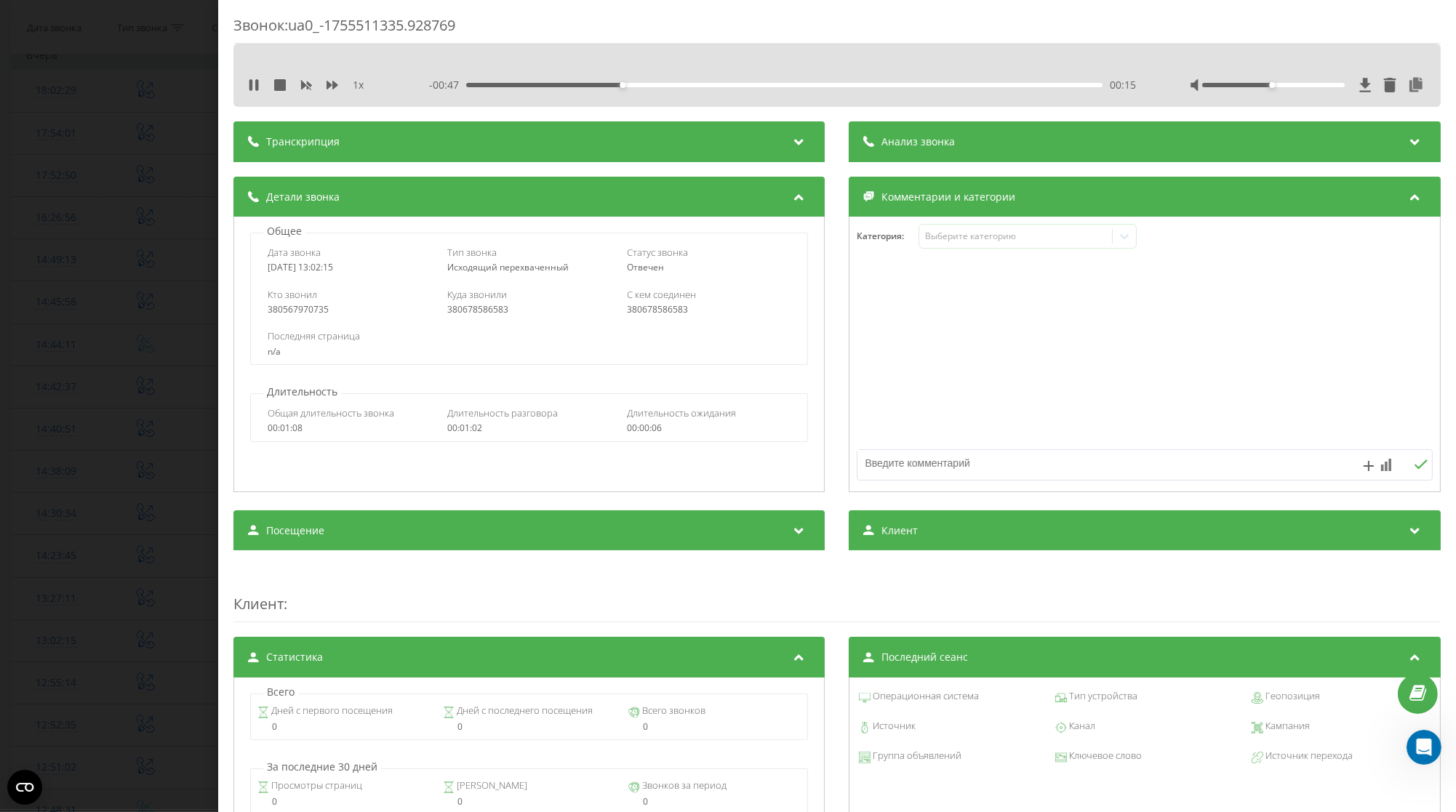
drag, startPoint x: 354, startPoint y: 271, endPoint x: 252, endPoint y: 274, distance: 102.0
click at [246, 274] on div "Общее Дата звонка [DATE] 13:02:15 Тип звонка Исходящий перехваченный Статус зво…" at bounding box center [529, 294] width 576 height 141
copy div "[DATE] 13:02:15"
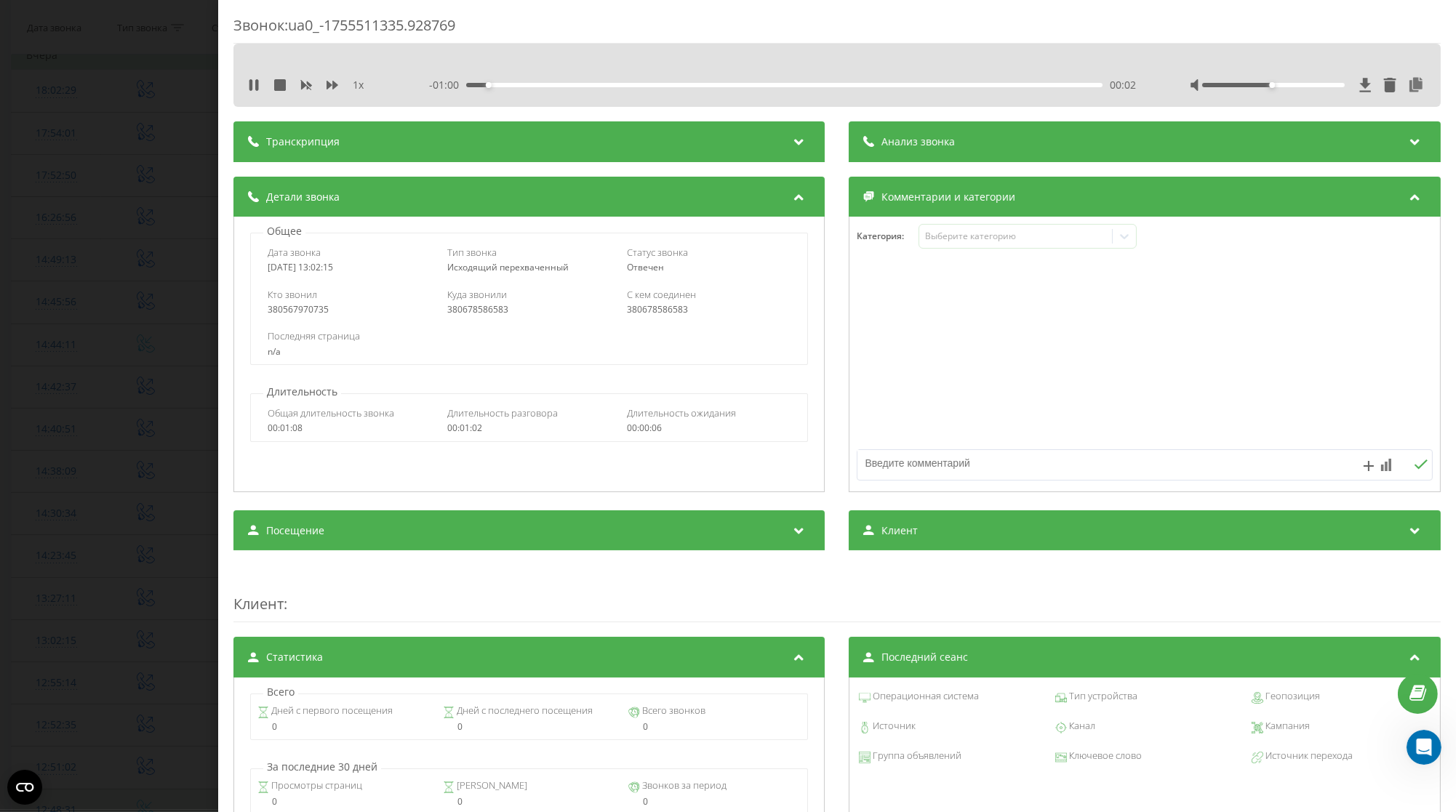
click at [82, 462] on div "Звонок : ua0_-1755511335.928769 1 x - 01:00 00:02 00:02 Транскрипция Для анализ…" at bounding box center [728, 406] width 1456 height 812
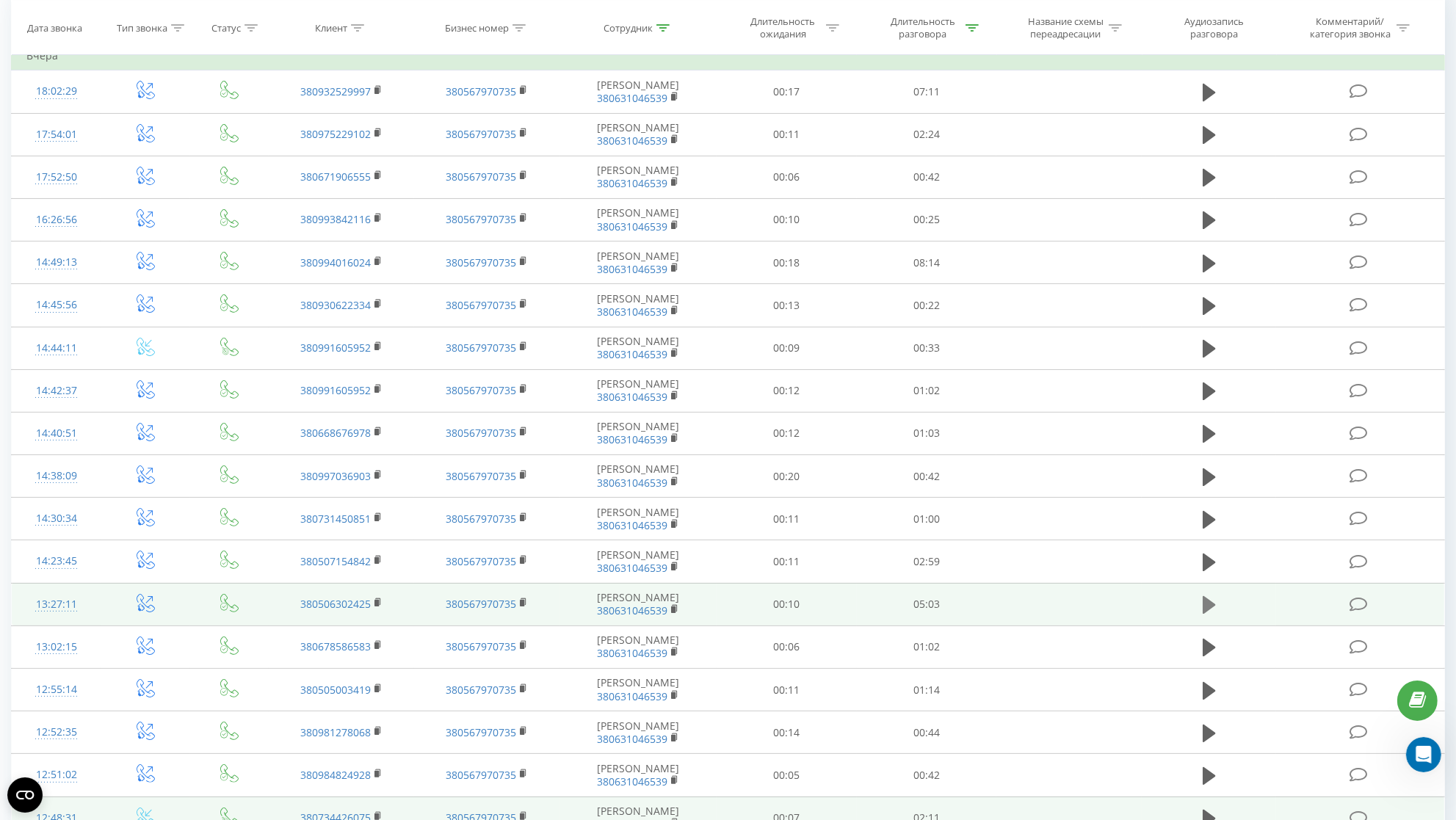
click at [1216, 615] on icon at bounding box center [1209, 605] width 13 height 21
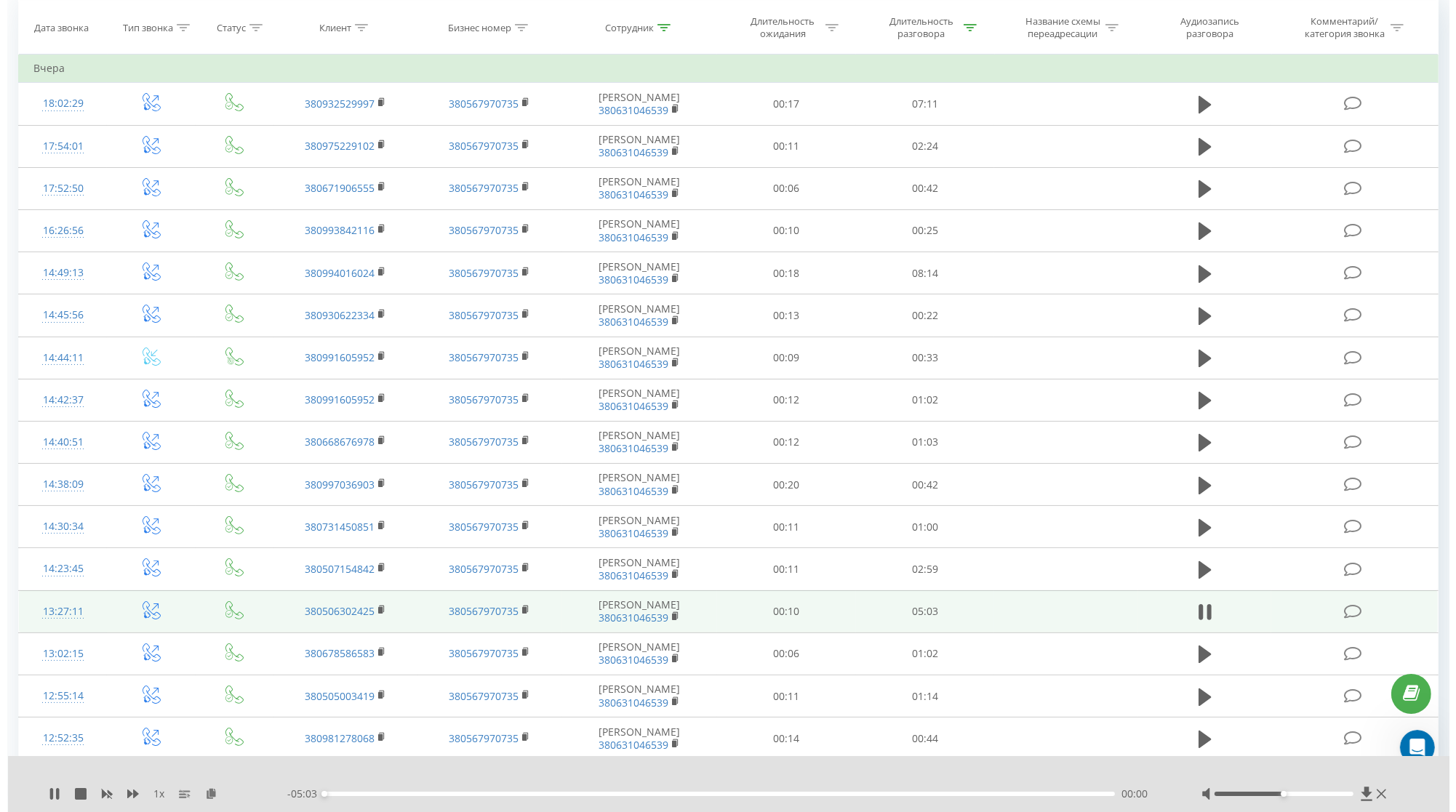
scroll to position [128, 0]
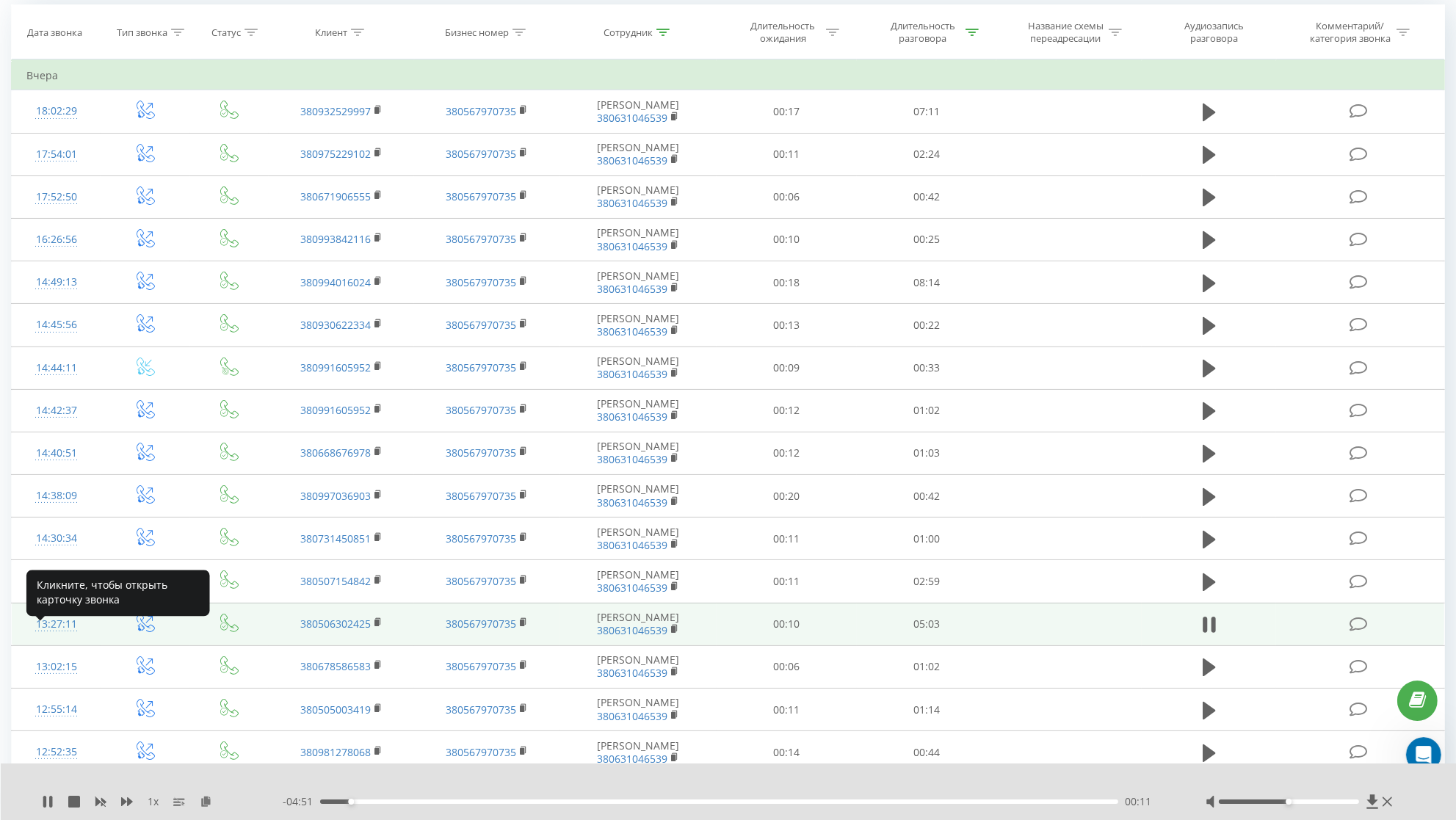
click at [53, 634] on div "13:27:11" at bounding box center [56, 625] width 59 height 29
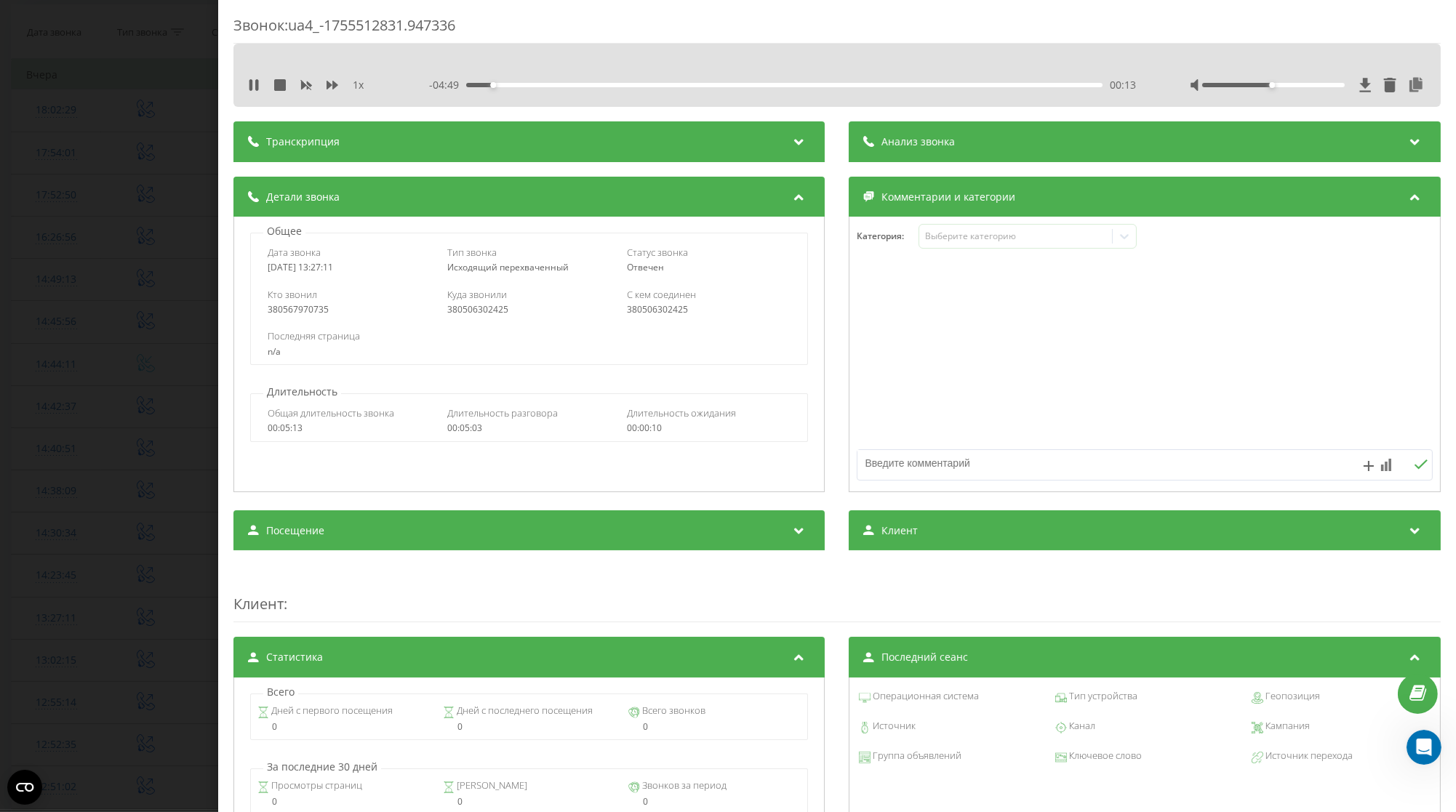
drag, startPoint x: 355, startPoint y: 265, endPoint x: 269, endPoint y: 267, distance: 86.0
click at [269, 267] on div "[DATE] 13:27:11" at bounding box center [349, 267] width 163 height 10
copy div "[DATE] 13:27:11"
click at [251, 90] on icon at bounding box center [250, 85] width 3 height 11
click at [1409, 84] on icon at bounding box center [1417, 84] width 18 height 14
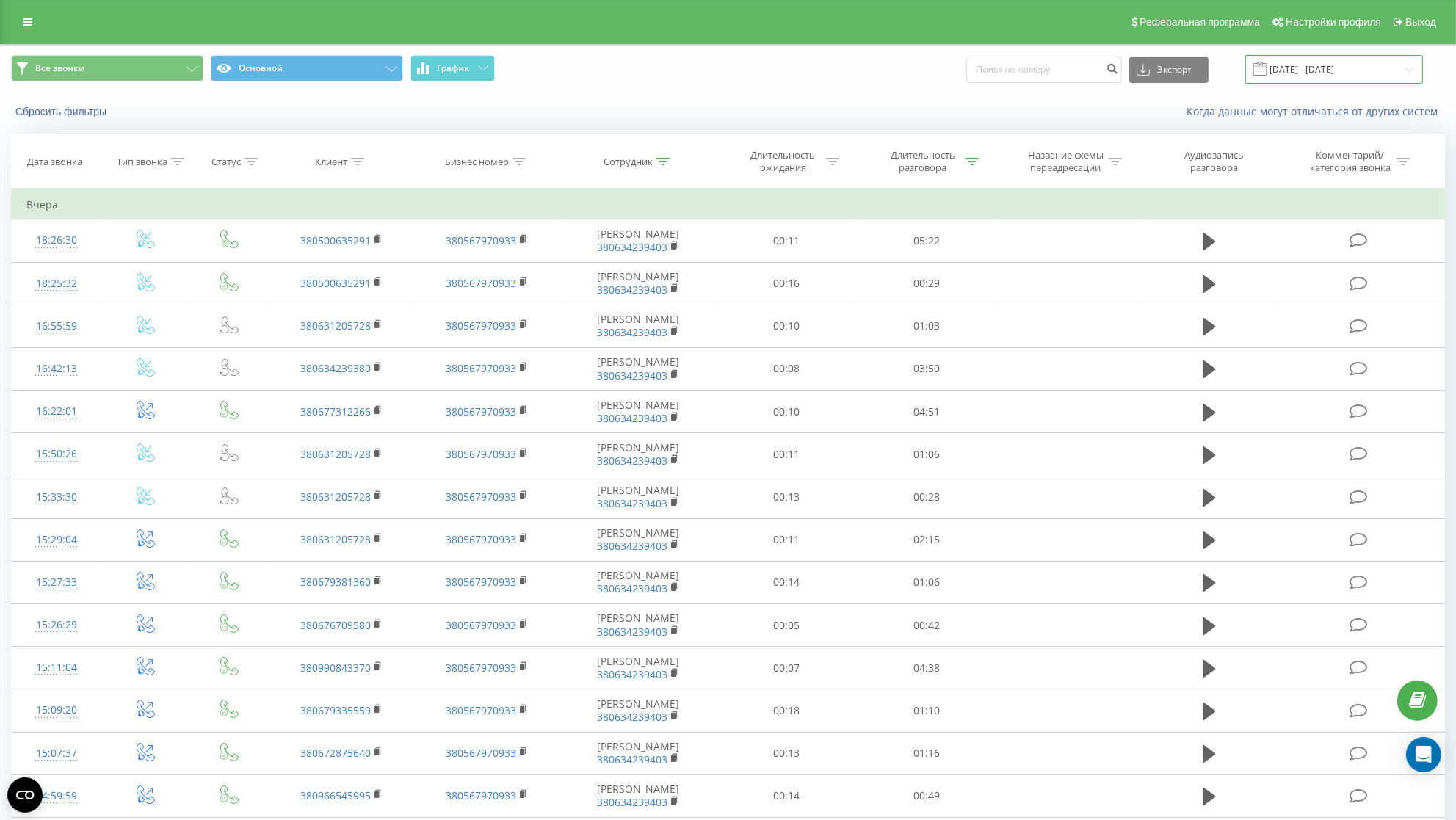
click at [1368, 62] on input "[DATE] - [DATE]" at bounding box center [1333, 70] width 178 height 29
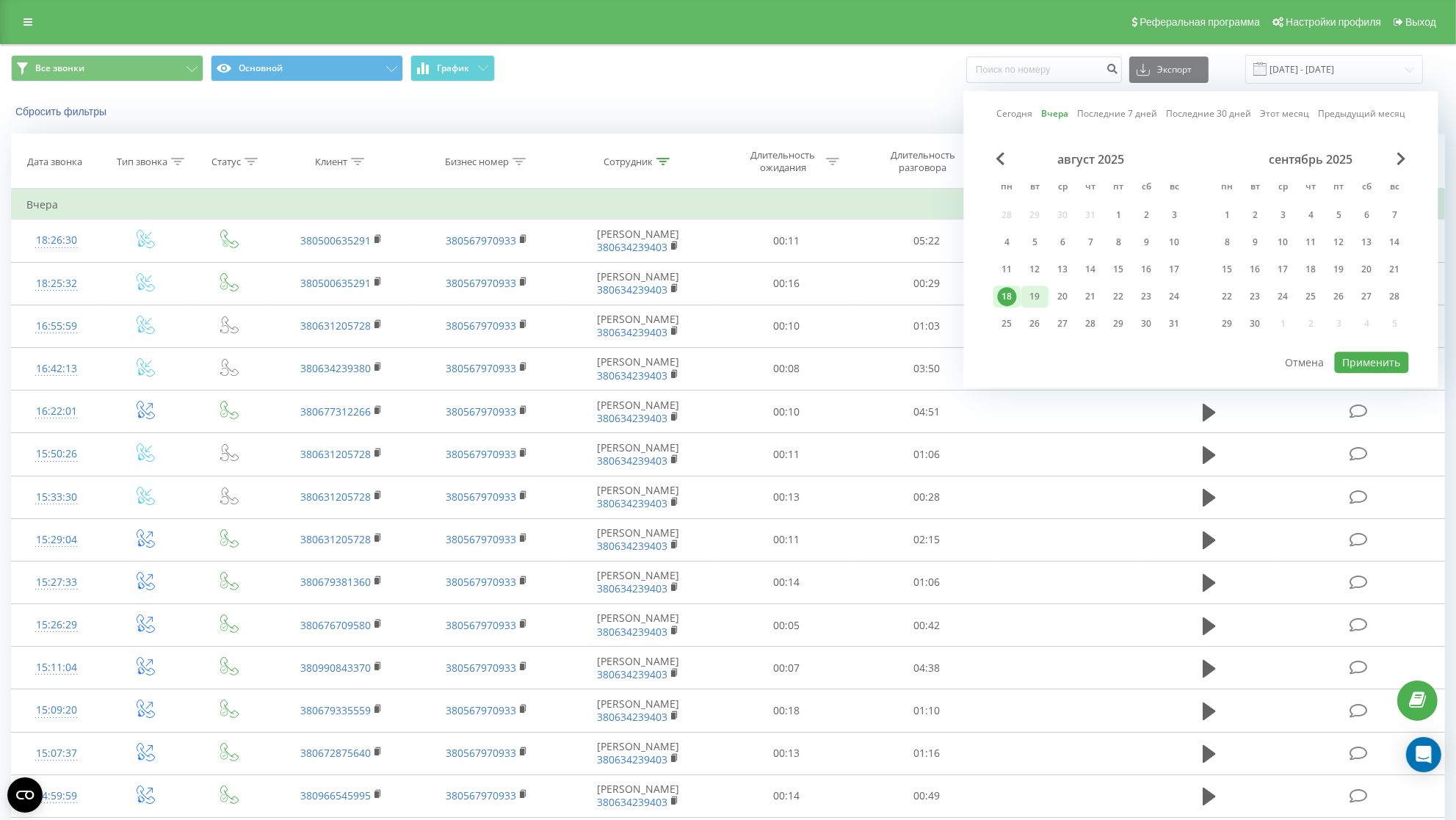
click at [1036, 296] on div "19" at bounding box center [1035, 296] width 19 height 19
click at [1375, 370] on button "Применить" at bounding box center [1372, 362] width 74 height 21
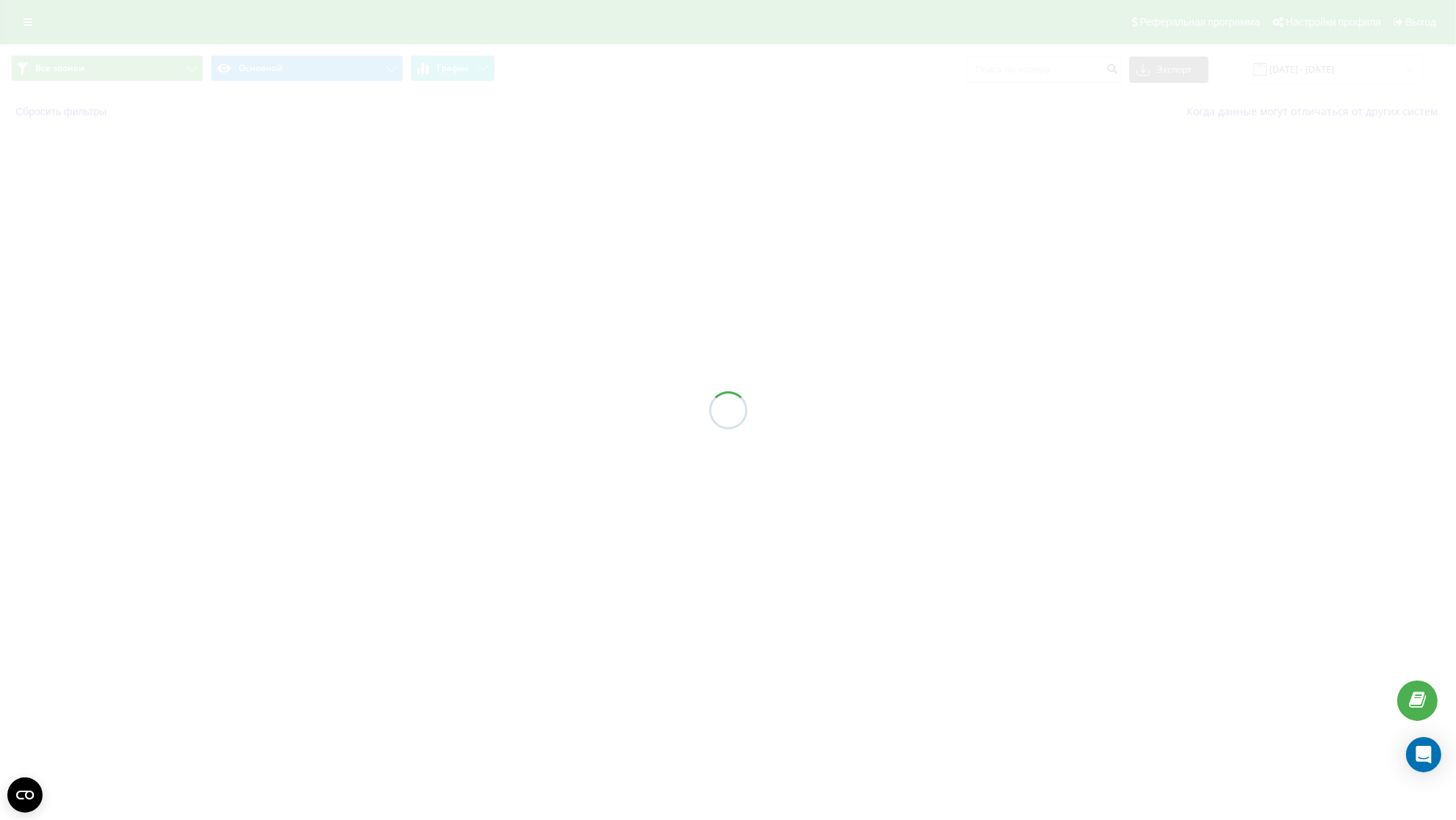
type input "19.08.2025 - 19.08.2025"
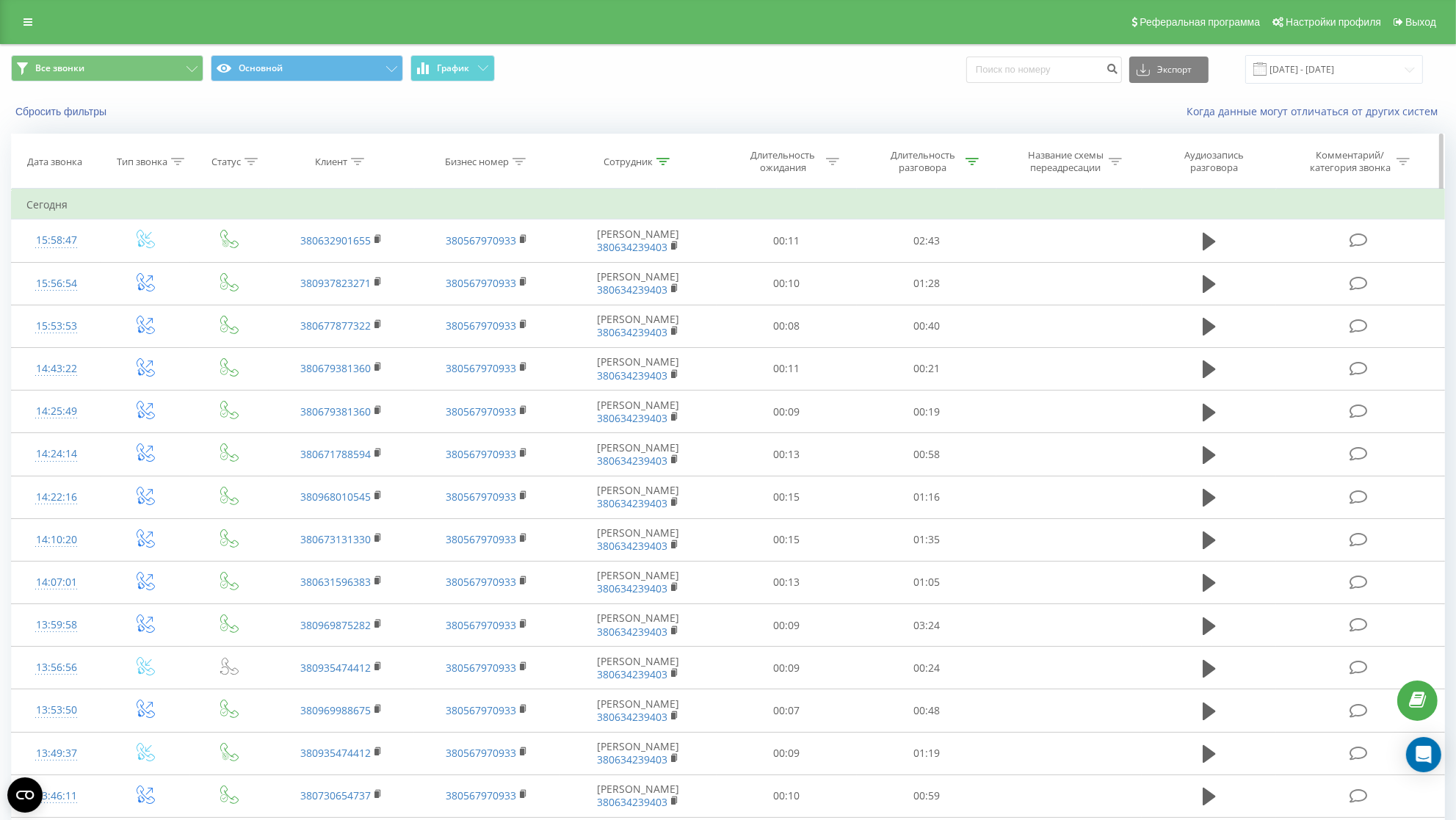
click at [662, 165] on icon at bounding box center [663, 162] width 13 height 8
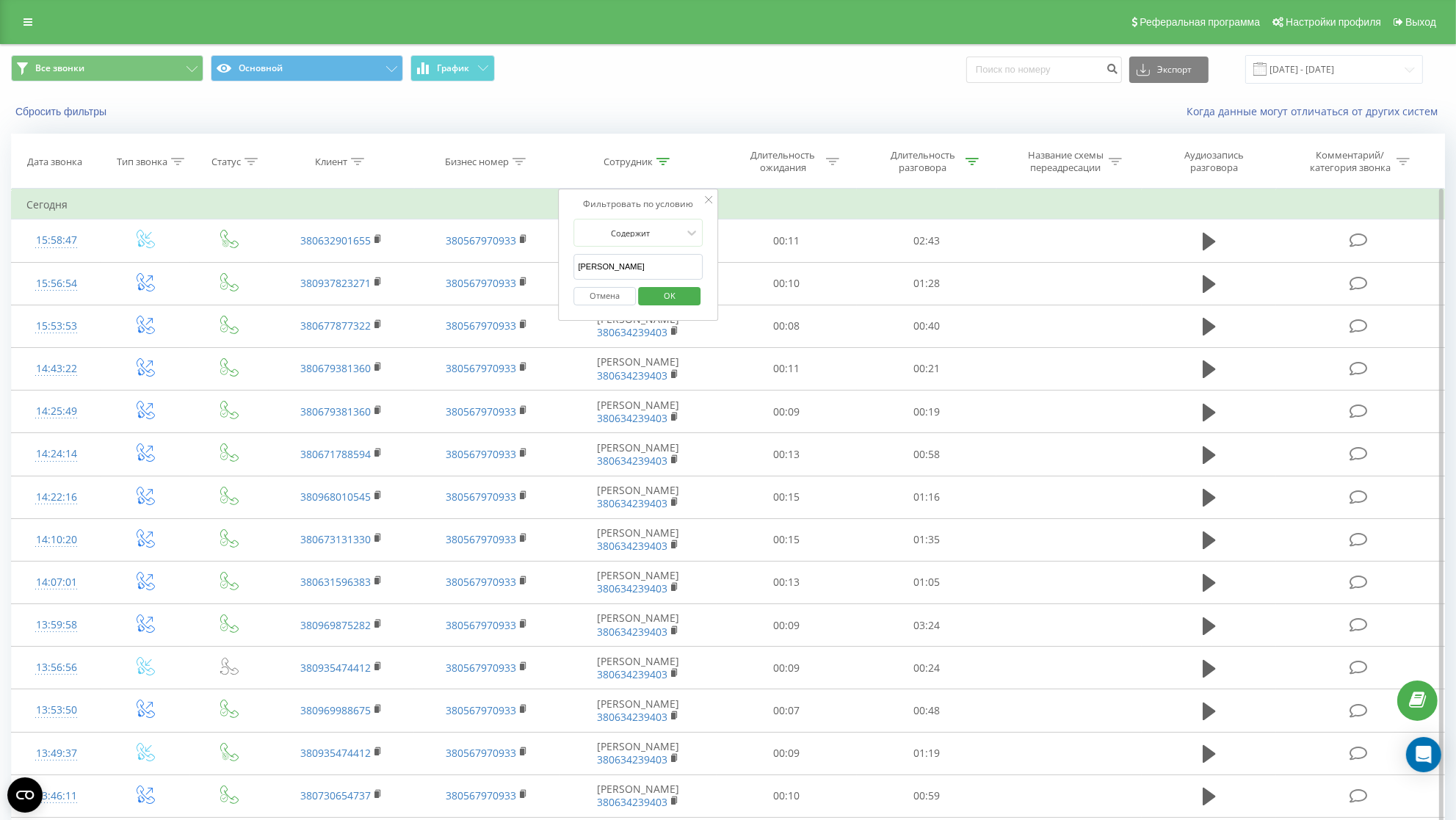
drag, startPoint x: 613, startPoint y: 275, endPoint x: 548, endPoint y: 266, distance: 65.6
click at [574, 266] on input "борис" at bounding box center [639, 267] width 130 height 26
type input "логачо"
click button "OK" at bounding box center [669, 295] width 63 height 18
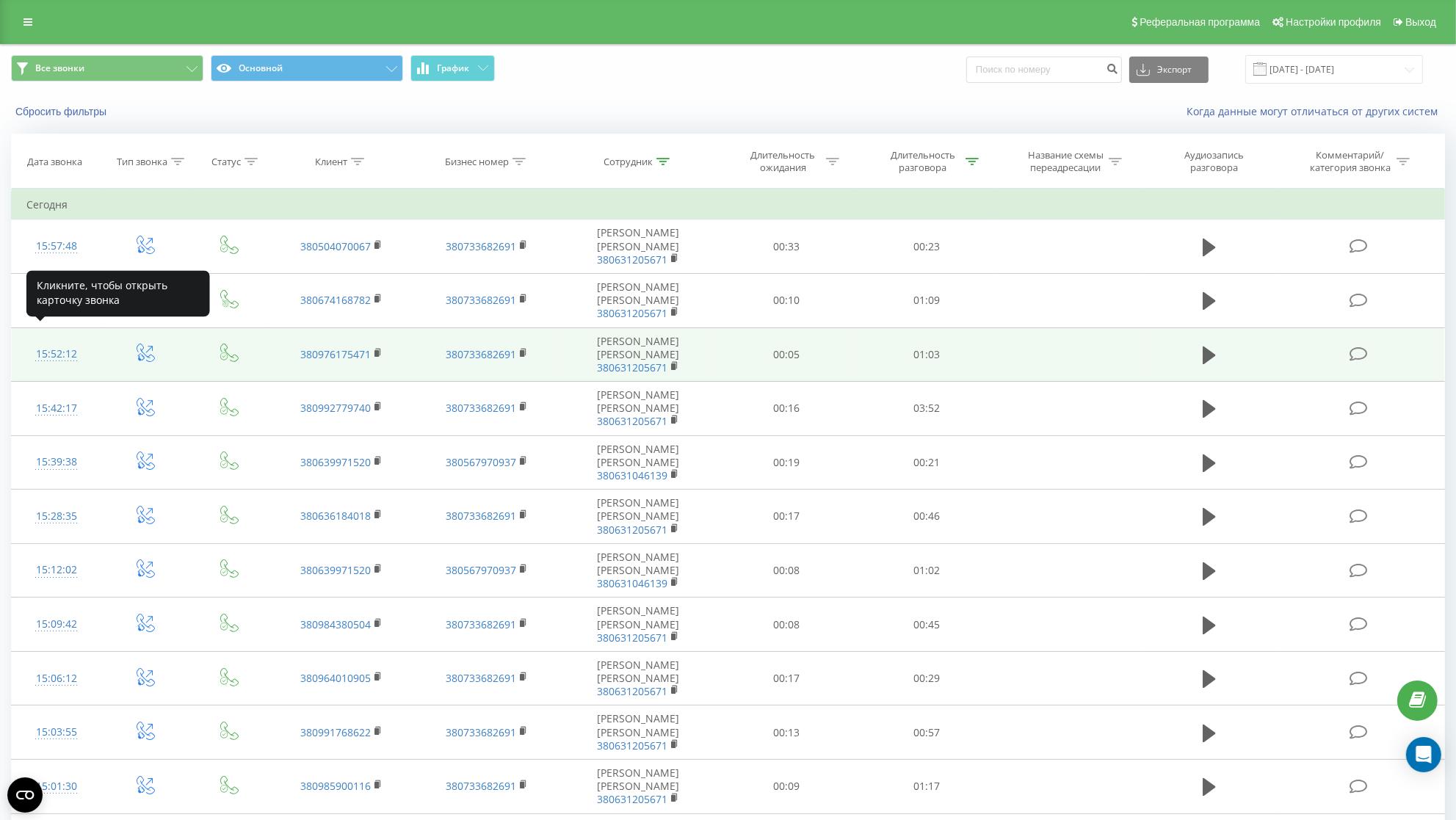
click at [61, 340] on div "15:52:12" at bounding box center [56, 354] width 59 height 29
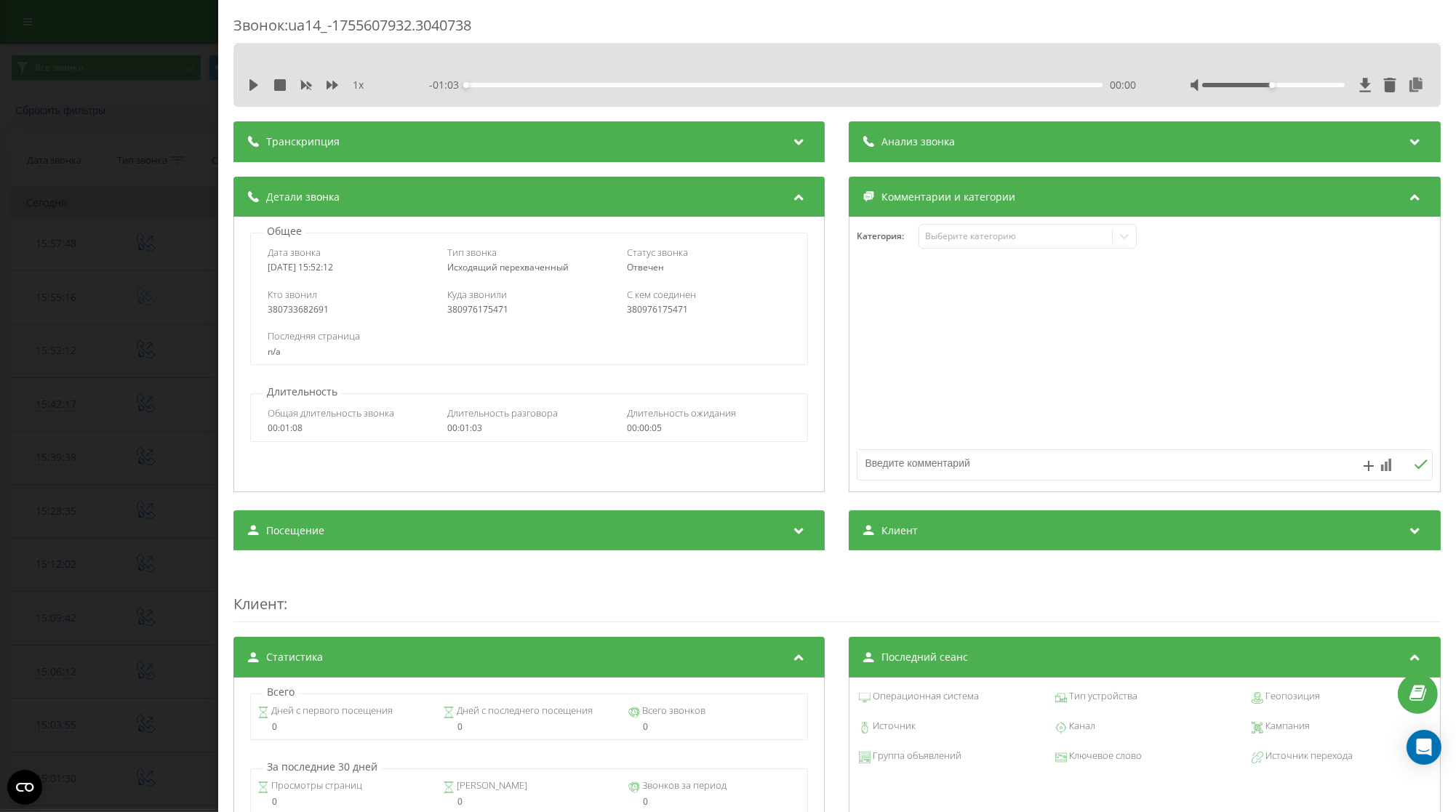
drag, startPoint x: 352, startPoint y: 269, endPoint x: 259, endPoint y: 274, distance: 93.1
click at [259, 274] on div "Дата звонка 2025-08-19 15:52:12 Тип звонка Исходящий перехваченный Статус звонк…" at bounding box center [529, 259] width 557 height 42
copy div "2025-08-19 15:52:12"
